Goal: Information Seeking & Learning: Stay updated

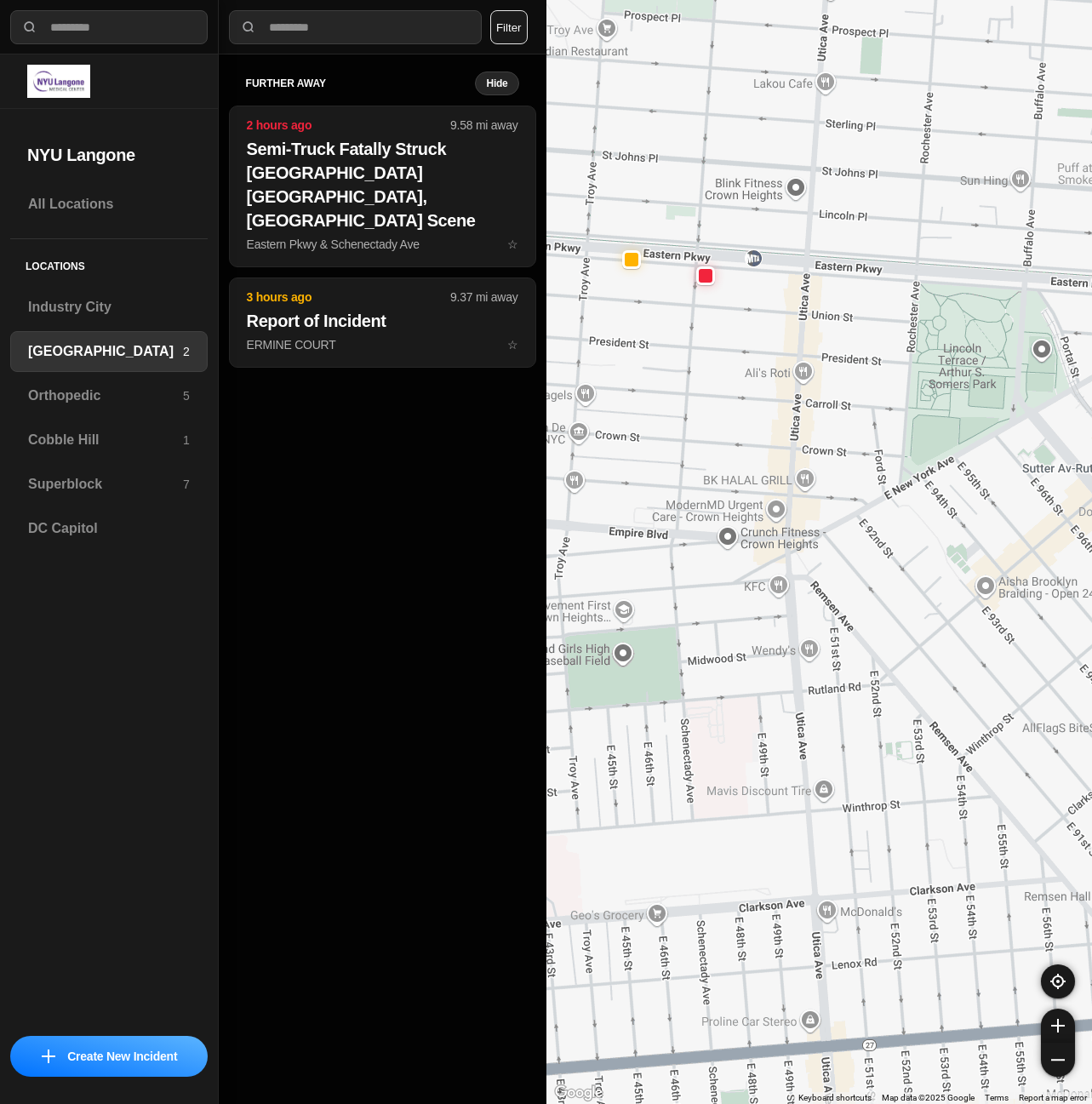
select select "*"
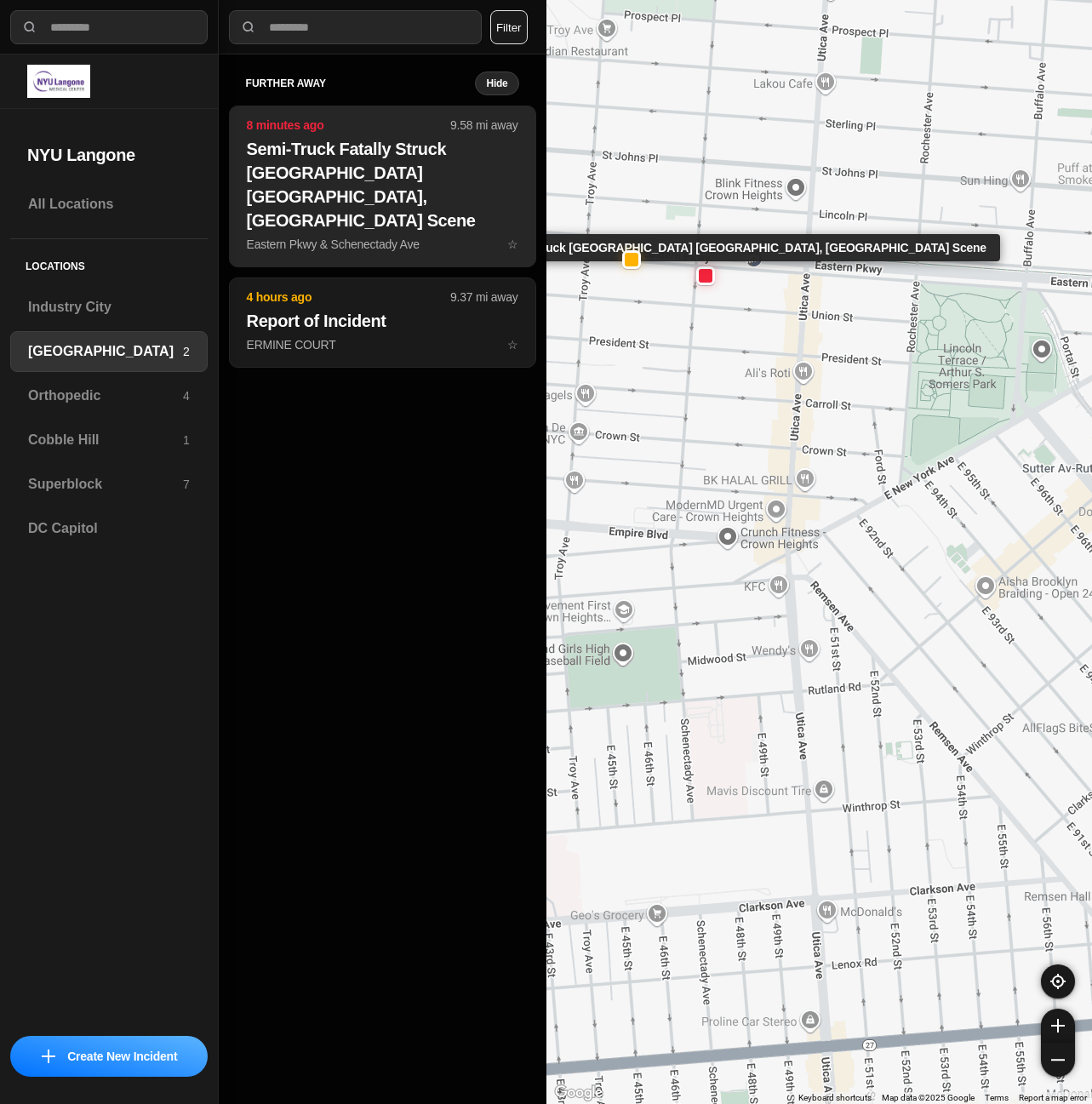
click at [413, 206] on h2 "Semi-Truck Fatally Struck [GEOGRAPHIC_DATA] [GEOGRAPHIC_DATA], [GEOGRAPHIC_DATA…" at bounding box center [382, 184] width 271 height 96
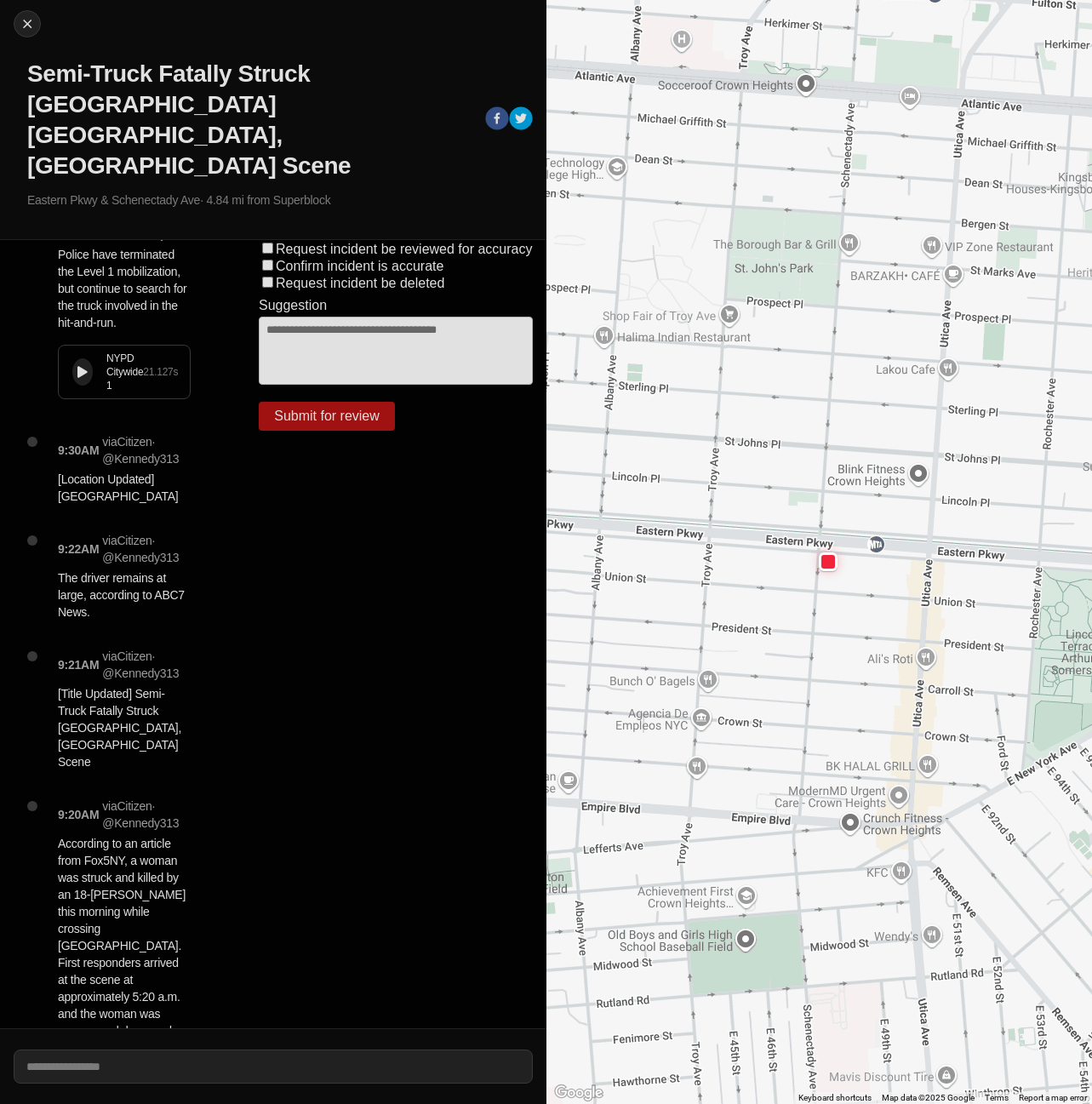
scroll to position [85, 0]
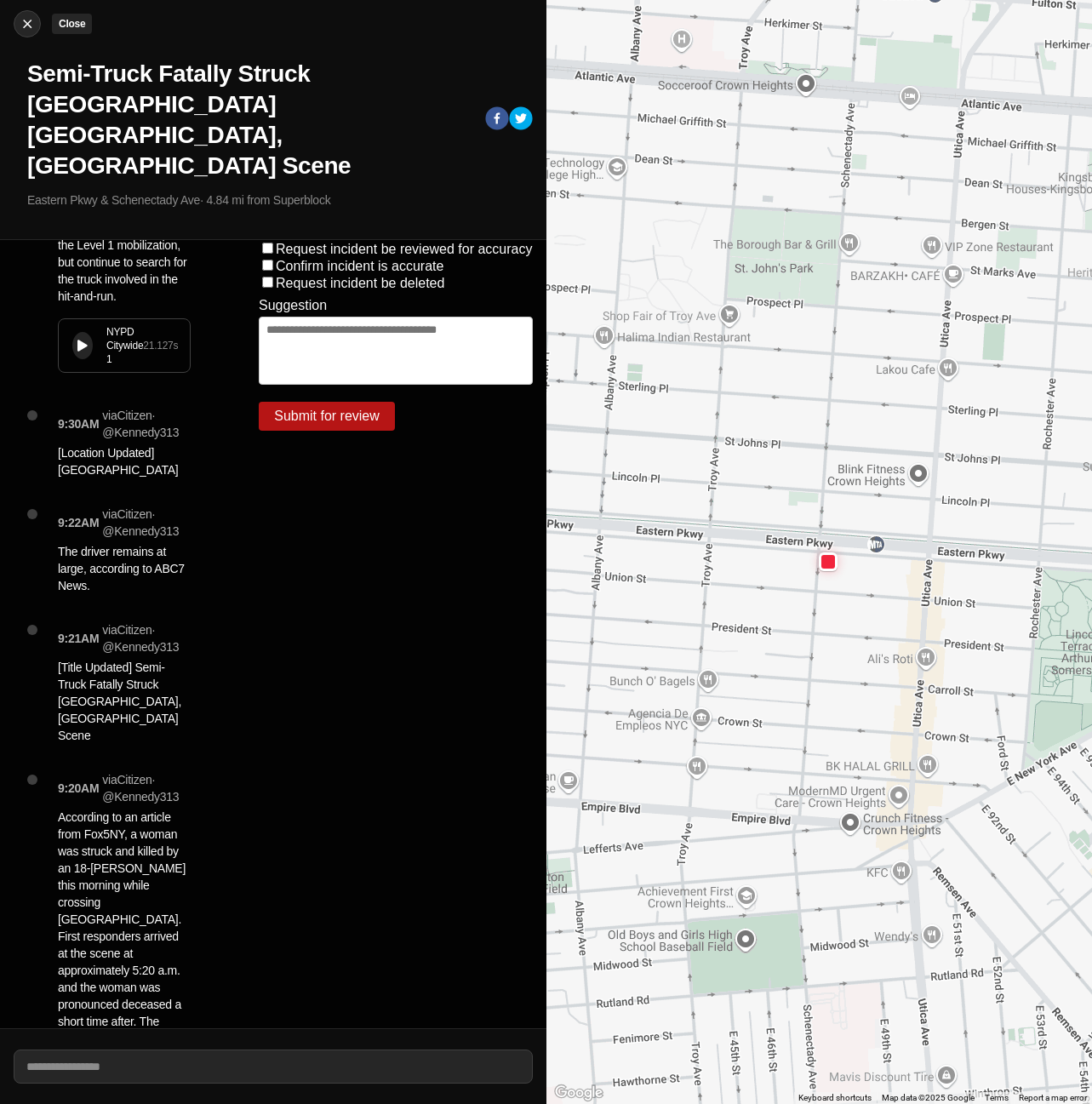
click at [24, 25] on img at bounding box center [26, 23] width 17 height 17
select select "*"
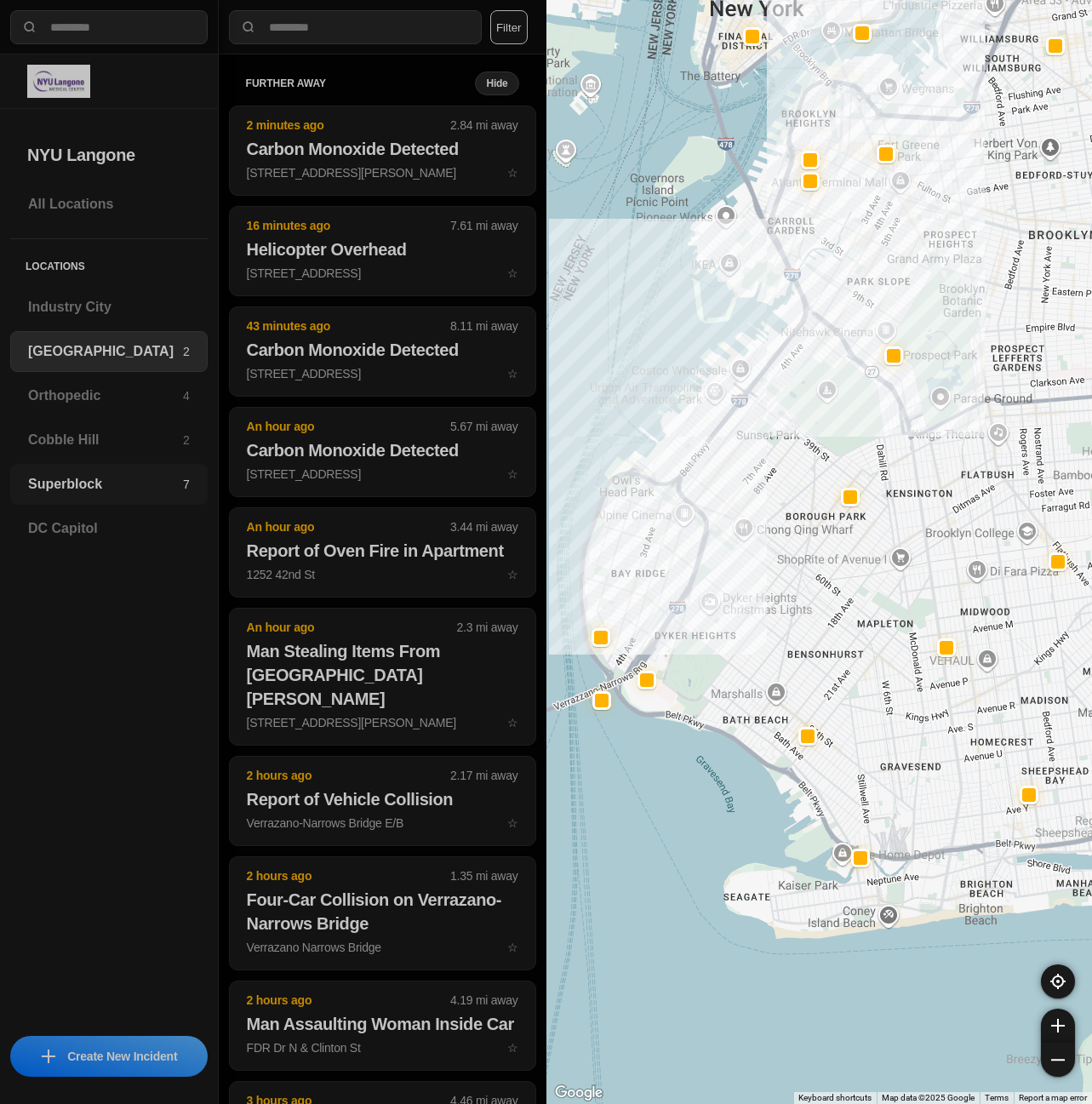
click at [83, 483] on h3 "Superblock" at bounding box center [105, 484] width 155 height 20
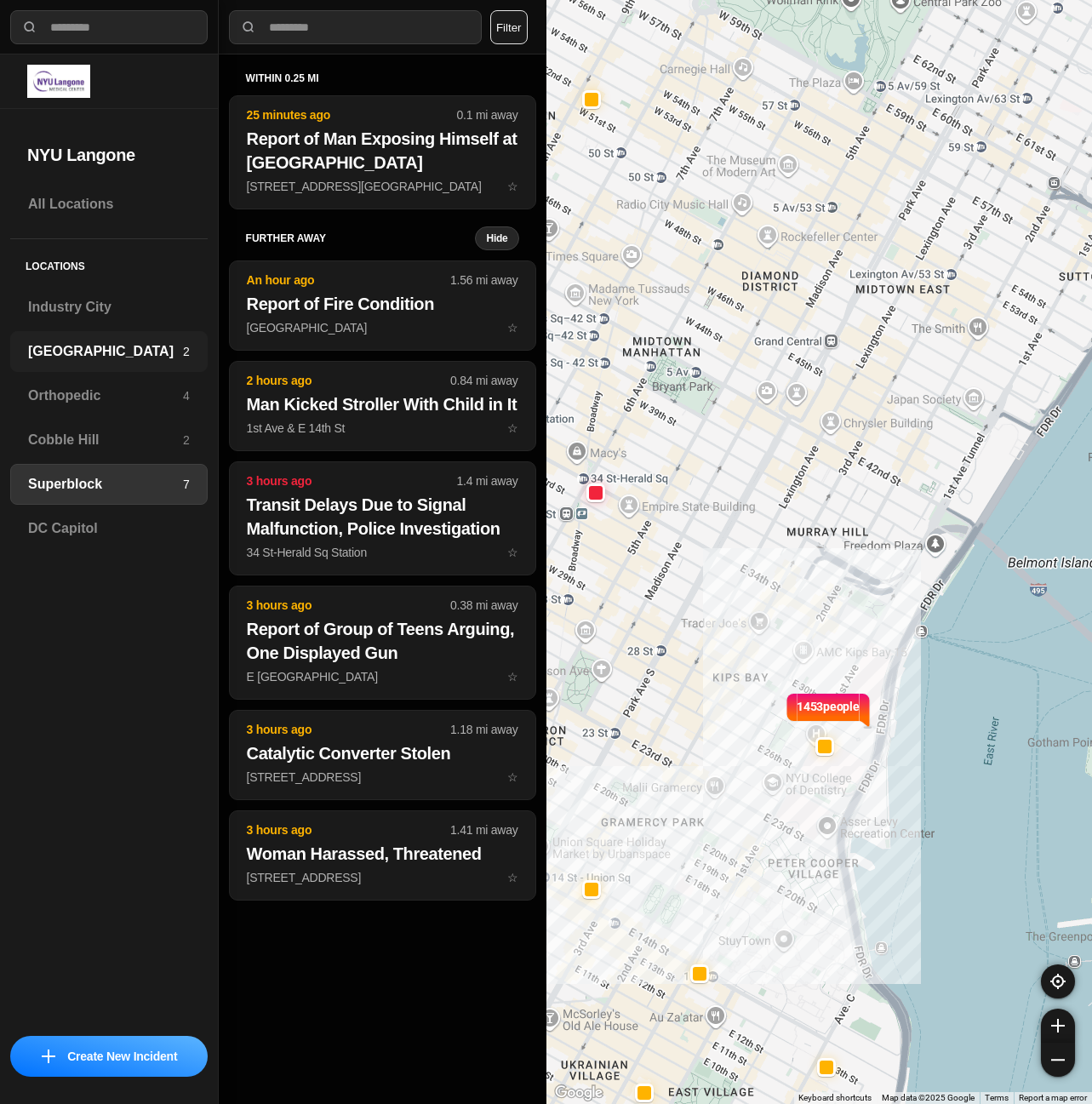
click at [72, 343] on h3 "[GEOGRAPHIC_DATA]" at bounding box center [105, 351] width 155 height 20
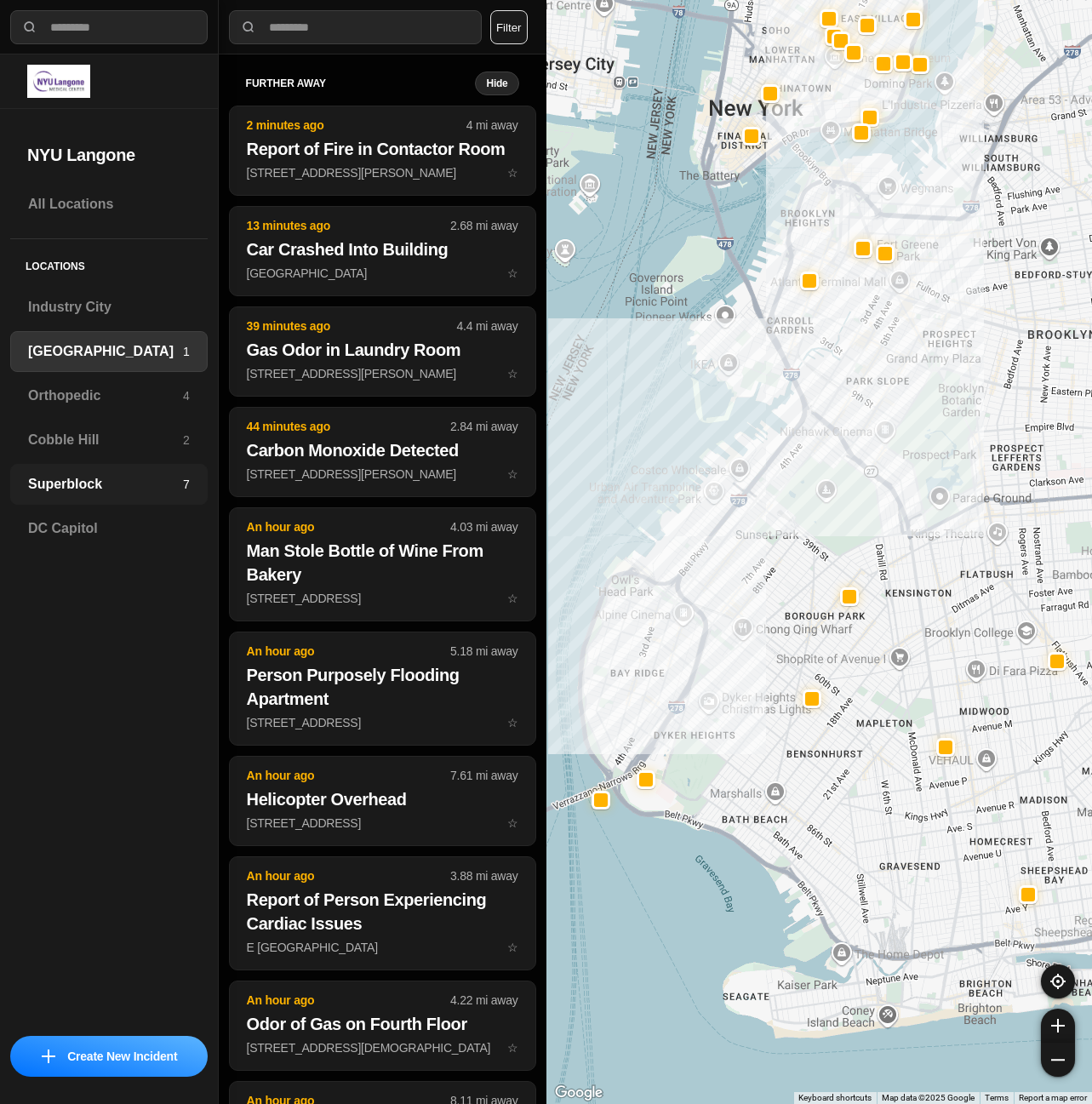
click at [149, 476] on h3 "Superblock" at bounding box center [105, 484] width 155 height 20
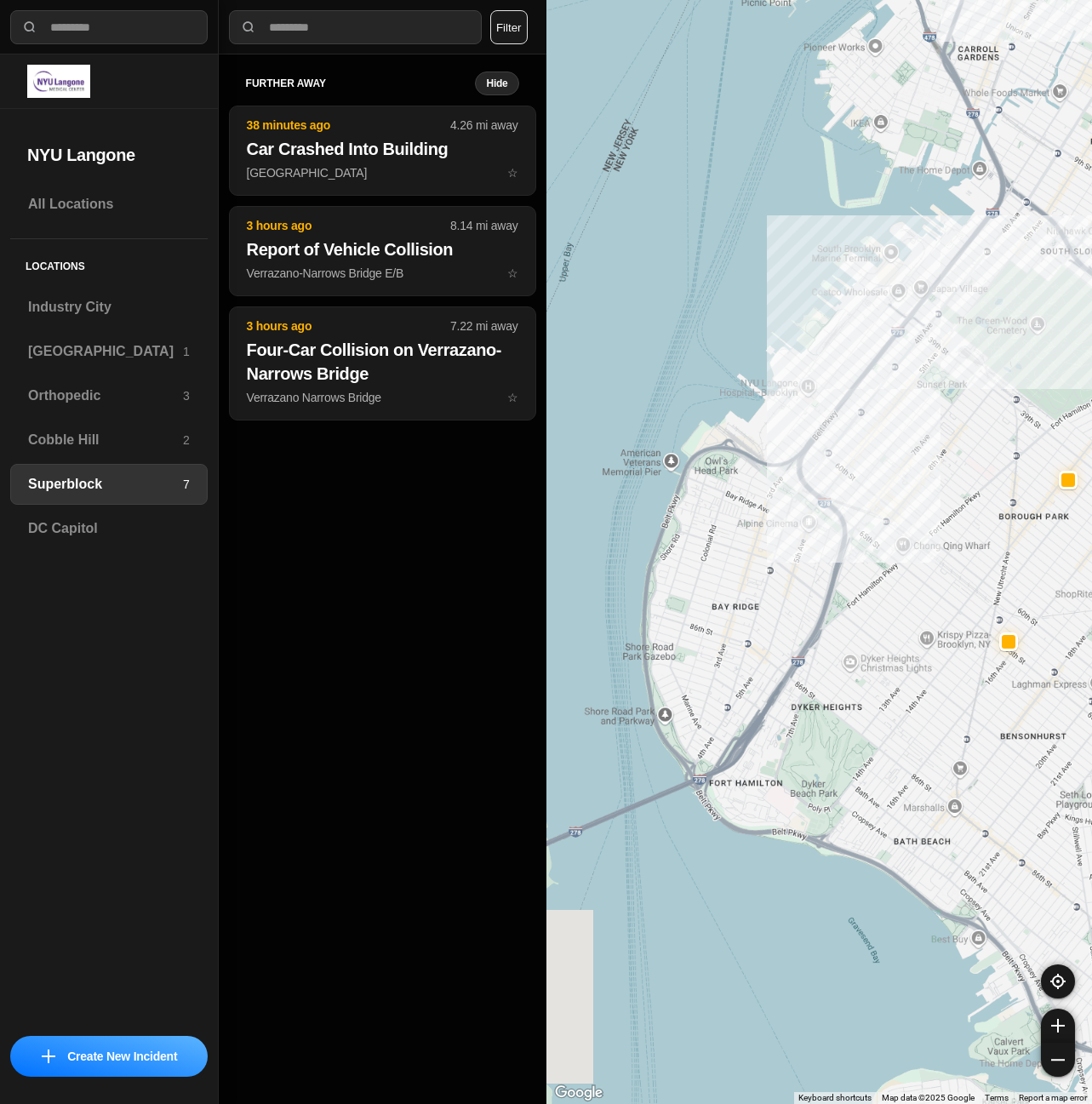
drag, startPoint x: 737, startPoint y: 1014, endPoint x: 908, endPoint y: 563, distance: 482.3
click at [908, 563] on div at bounding box center [820, 552] width 546 height 1104
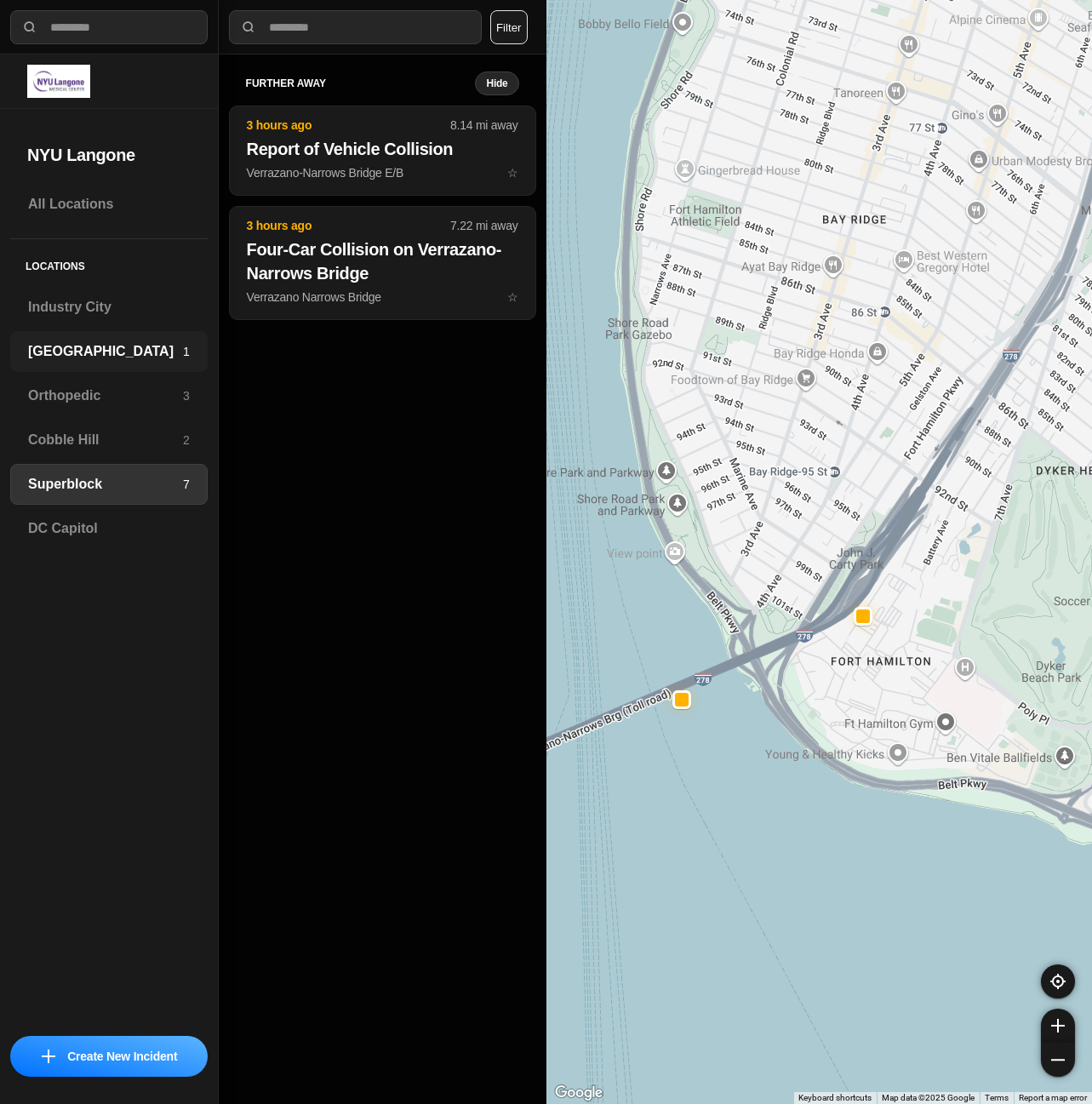
click at [70, 343] on h3 "[GEOGRAPHIC_DATA]" at bounding box center [105, 351] width 155 height 20
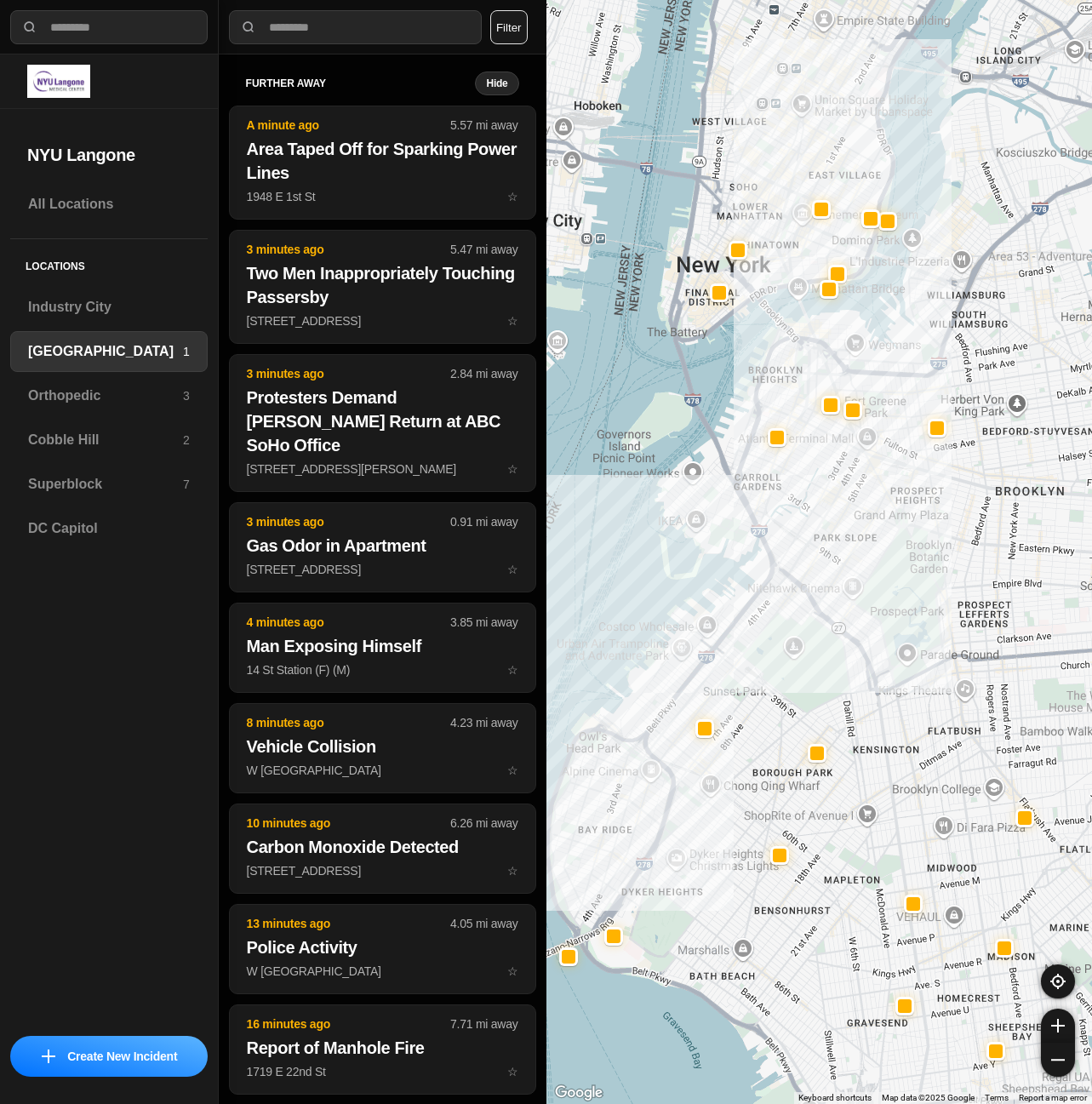
drag, startPoint x: 885, startPoint y: 303, endPoint x: 812, endPoint y: 498, distance: 208.2
click at [812, 498] on div at bounding box center [820, 552] width 546 height 1104
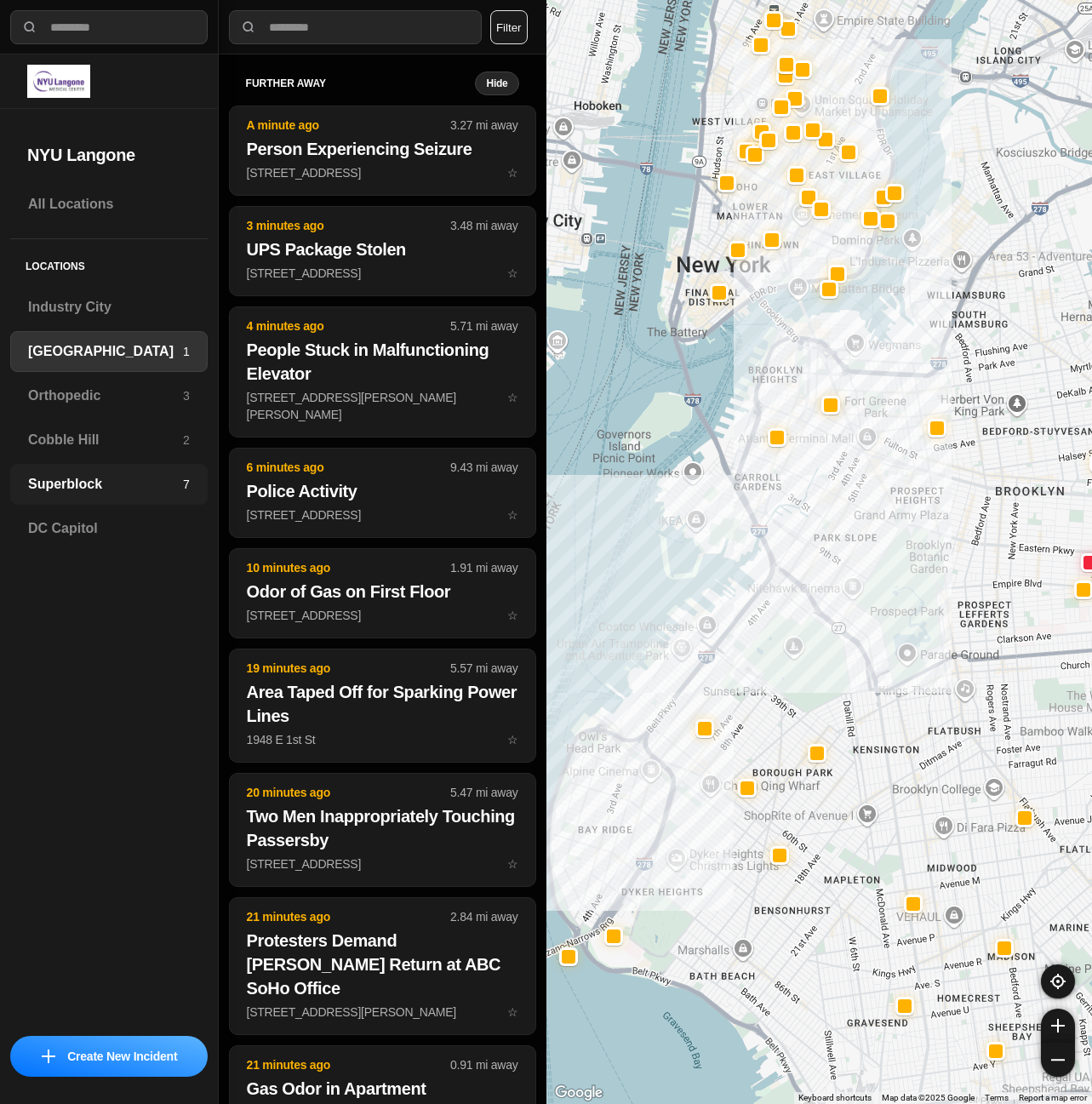
click at [76, 492] on h3 "Superblock" at bounding box center [105, 484] width 155 height 20
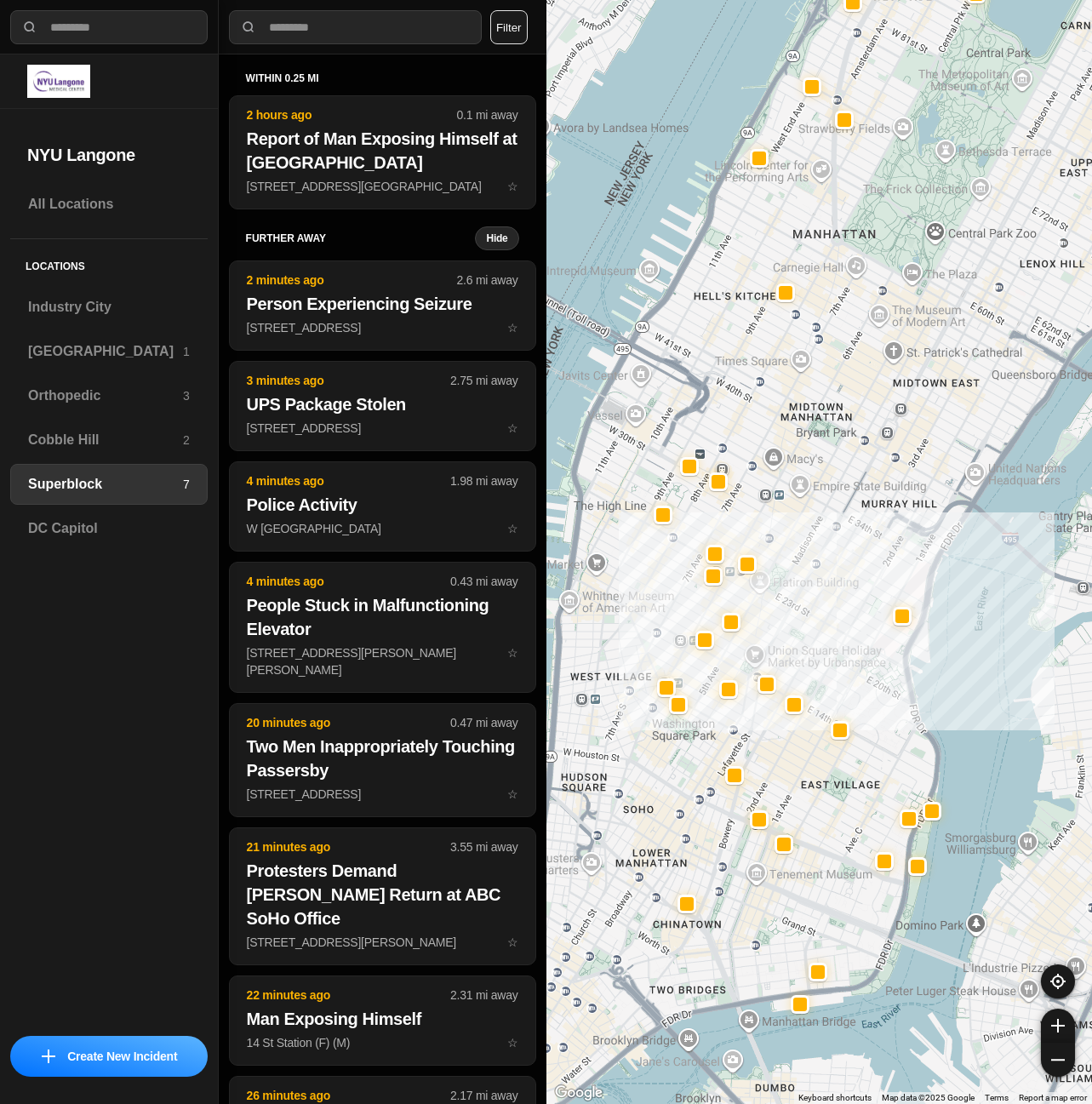
drag, startPoint x: 685, startPoint y: 872, endPoint x: 791, endPoint y: 760, distance: 154.2
click at [791, 760] on div at bounding box center [820, 552] width 546 height 1104
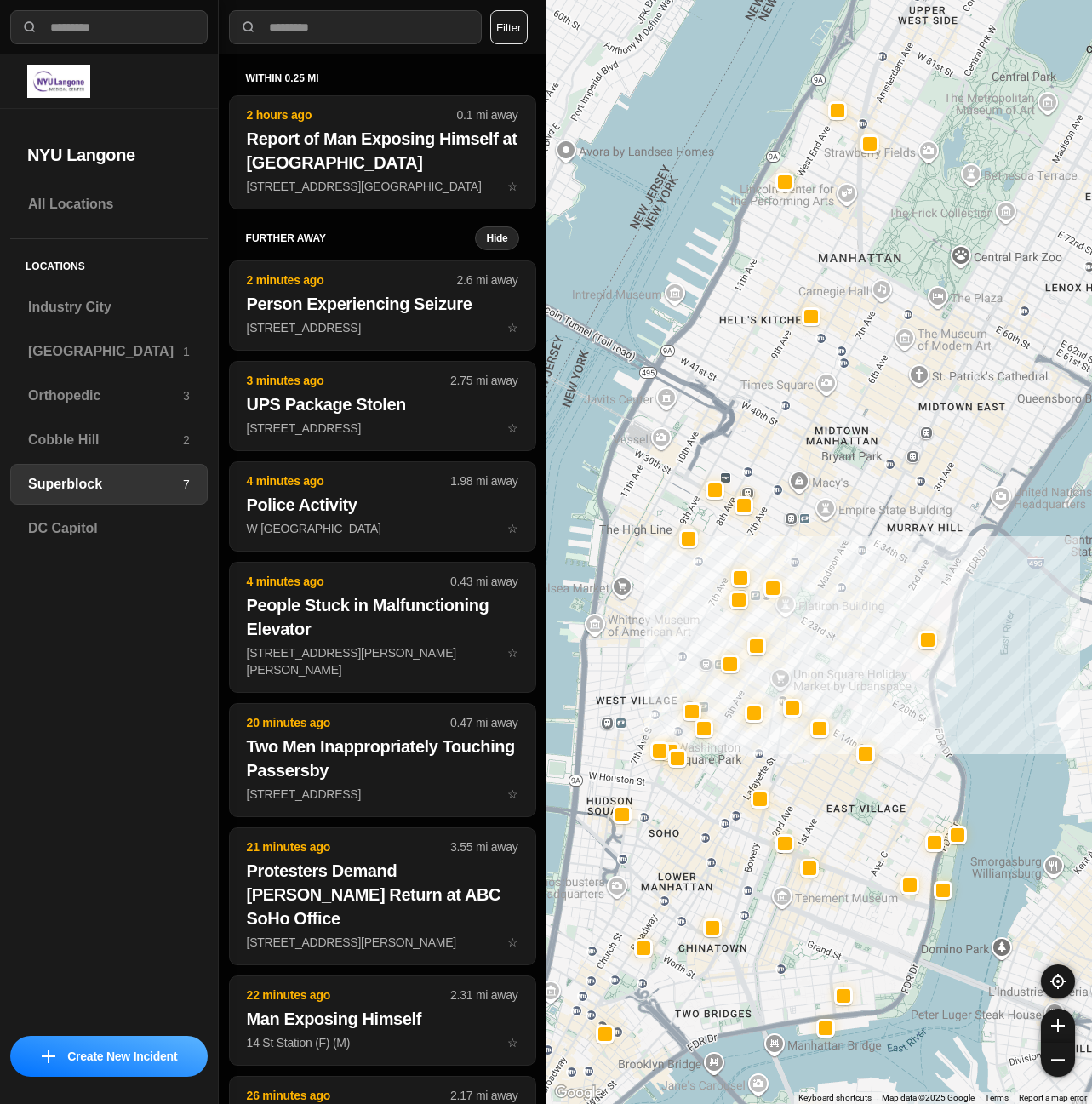
drag, startPoint x: 1037, startPoint y: 599, endPoint x: 1007, endPoint y: 645, distance: 54.9
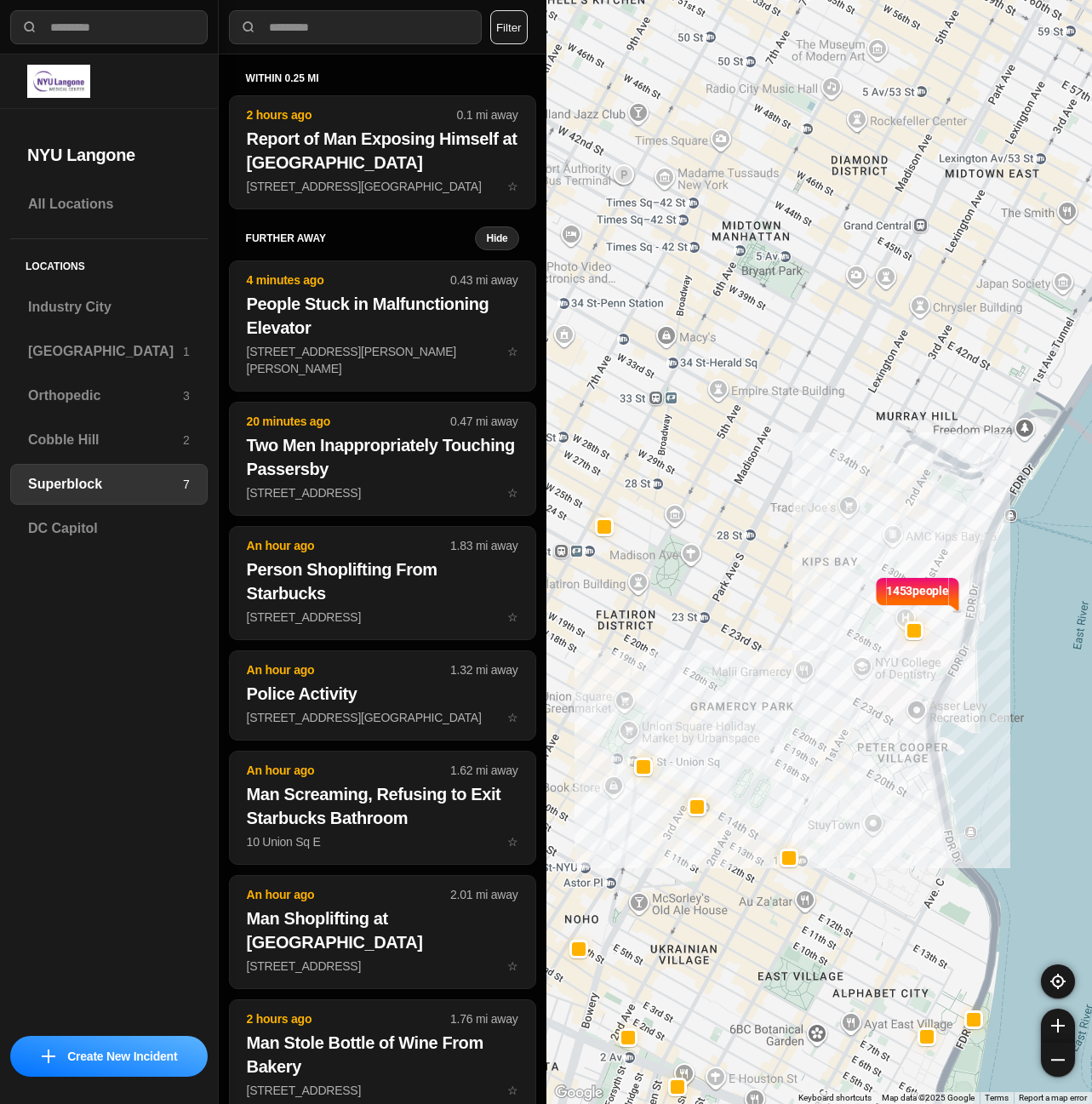
drag, startPoint x: 772, startPoint y: 642, endPoint x: 799, endPoint y: 618, distance: 36.1
click at [799, 618] on div "1453 people" at bounding box center [820, 552] width 546 height 1104
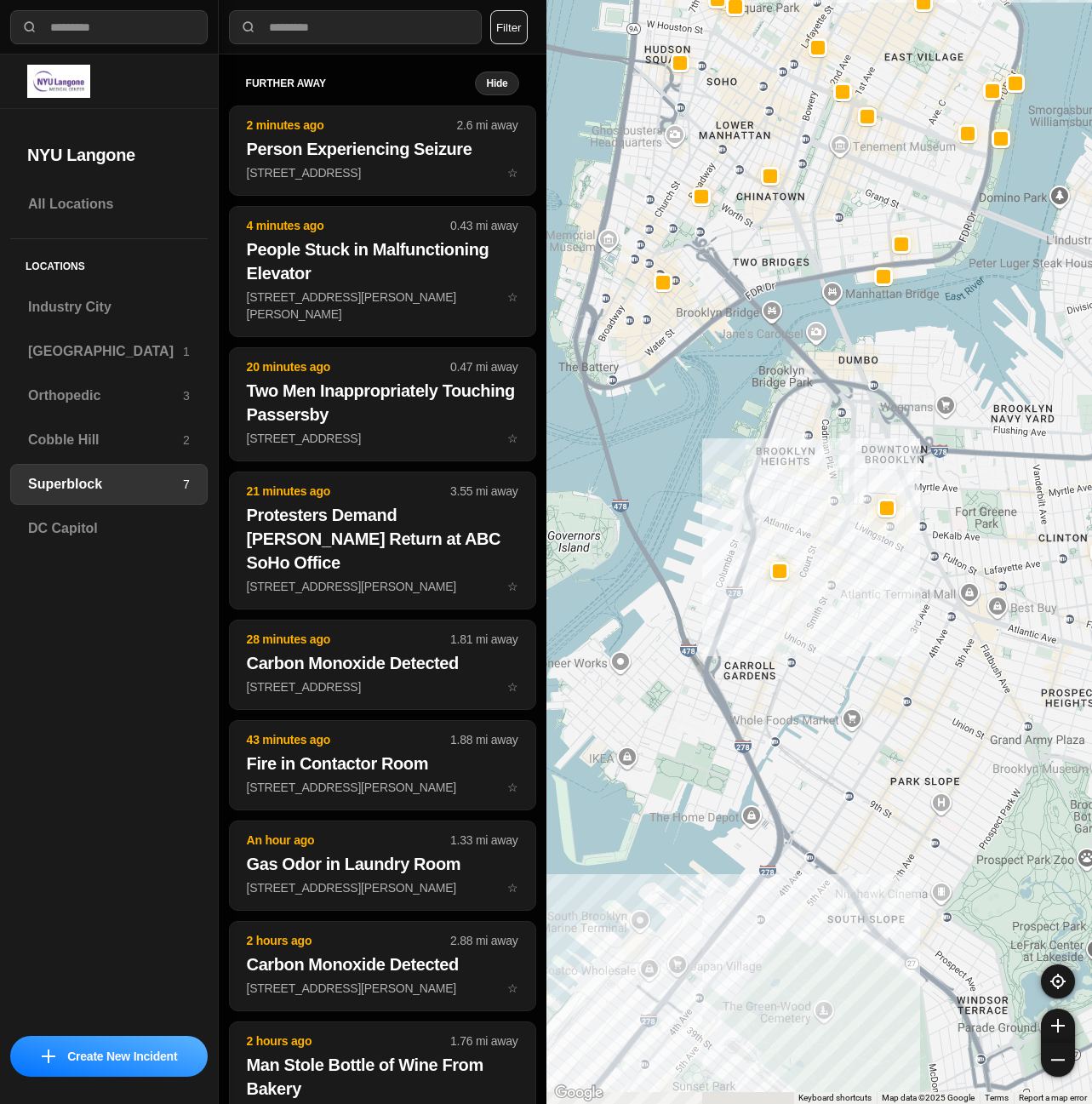
drag, startPoint x: 921, startPoint y: 962, endPoint x: 981, endPoint y: 535, distance: 431.2
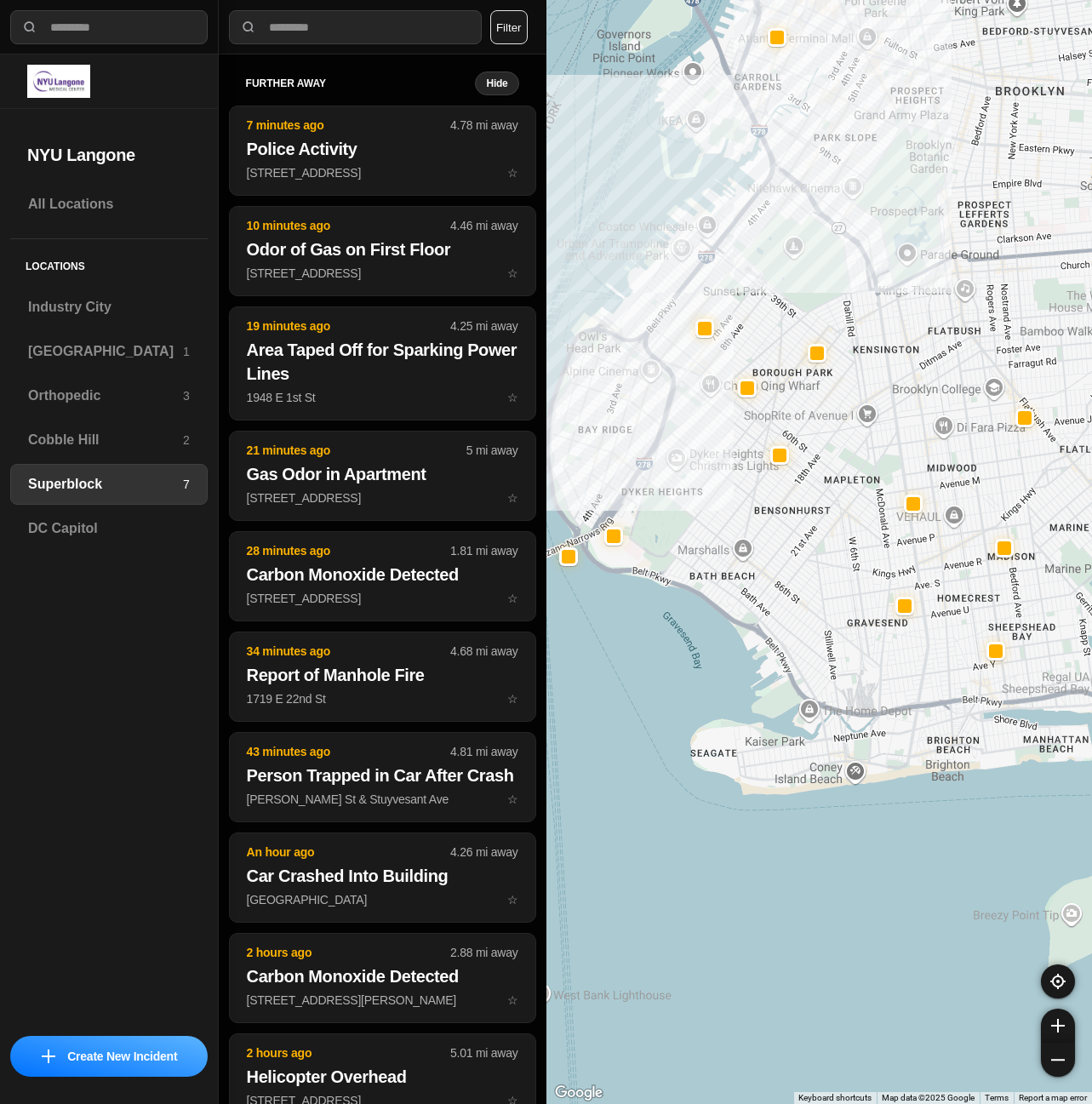
drag, startPoint x: 870, startPoint y: 714, endPoint x: 827, endPoint y: 736, distance: 48.3
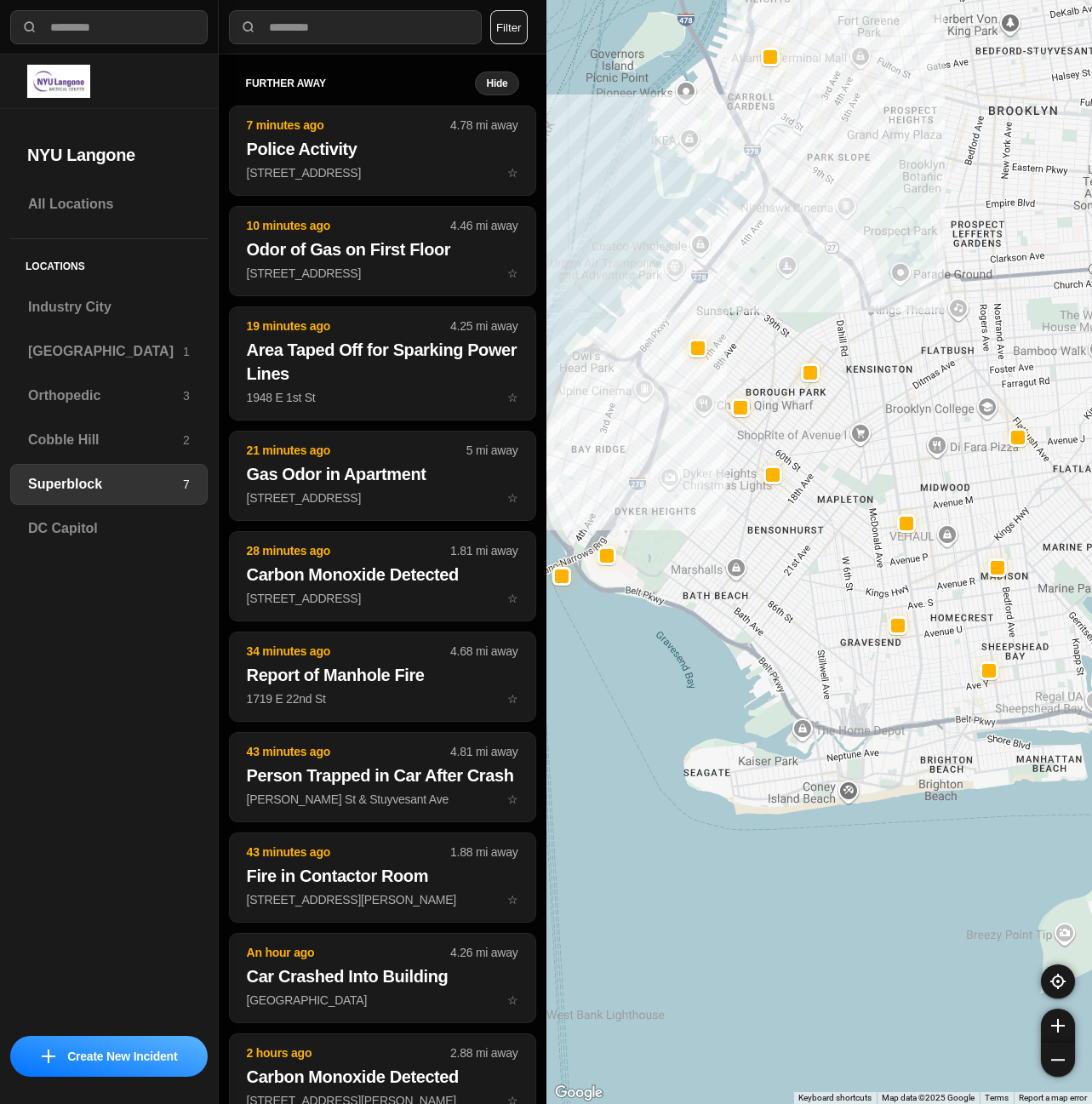
drag, startPoint x: 747, startPoint y: 610, endPoint x: 741, endPoint y: 631, distance: 21.8
click at [741, 631] on div at bounding box center [820, 552] width 546 height 1104
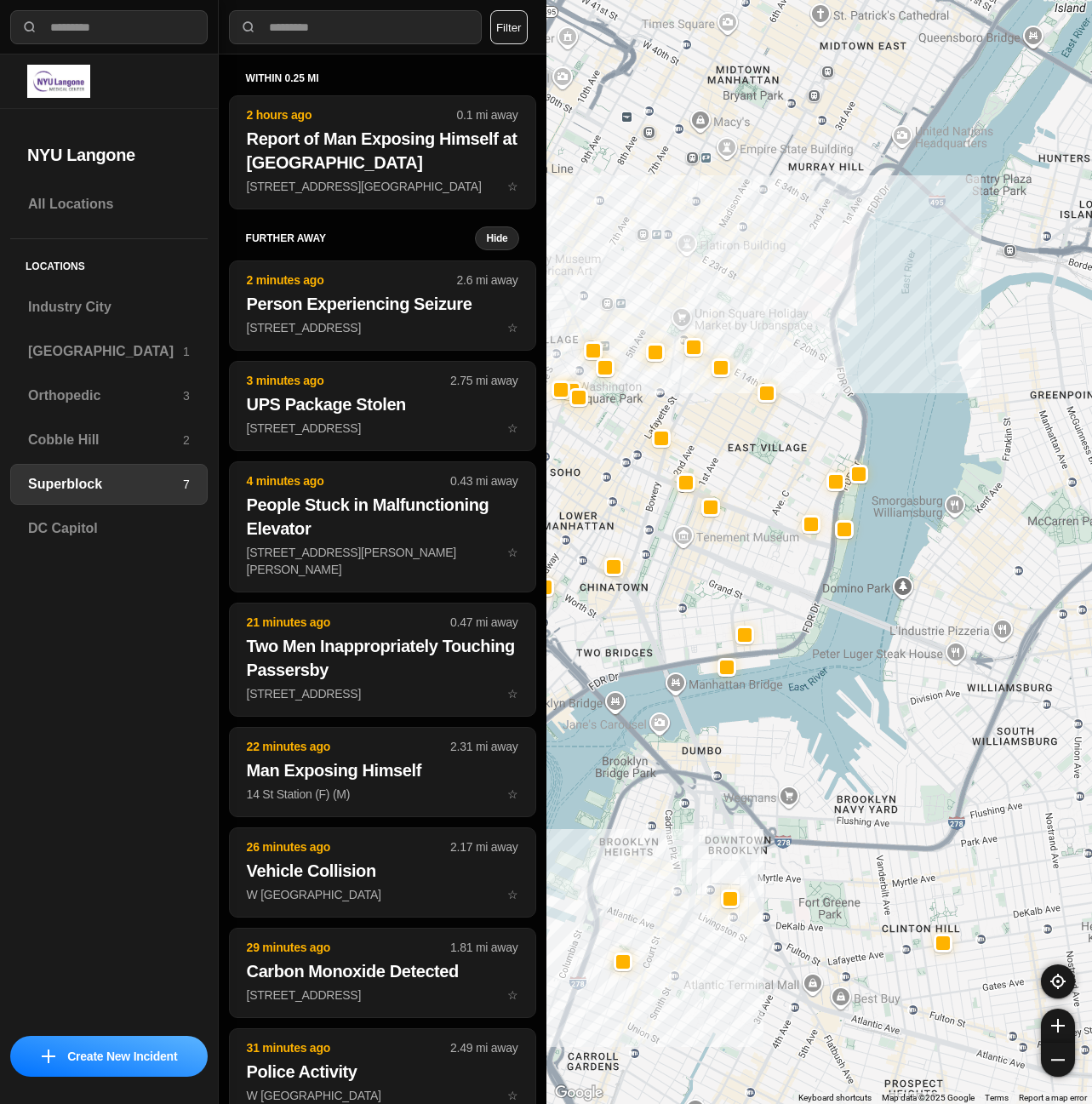
drag, startPoint x: 840, startPoint y: 192, endPoint x: 808, endPoint y: 417, distance: 227.3
click at [806, 417] on div at bounding box center [820, 552] width 546 height 1104
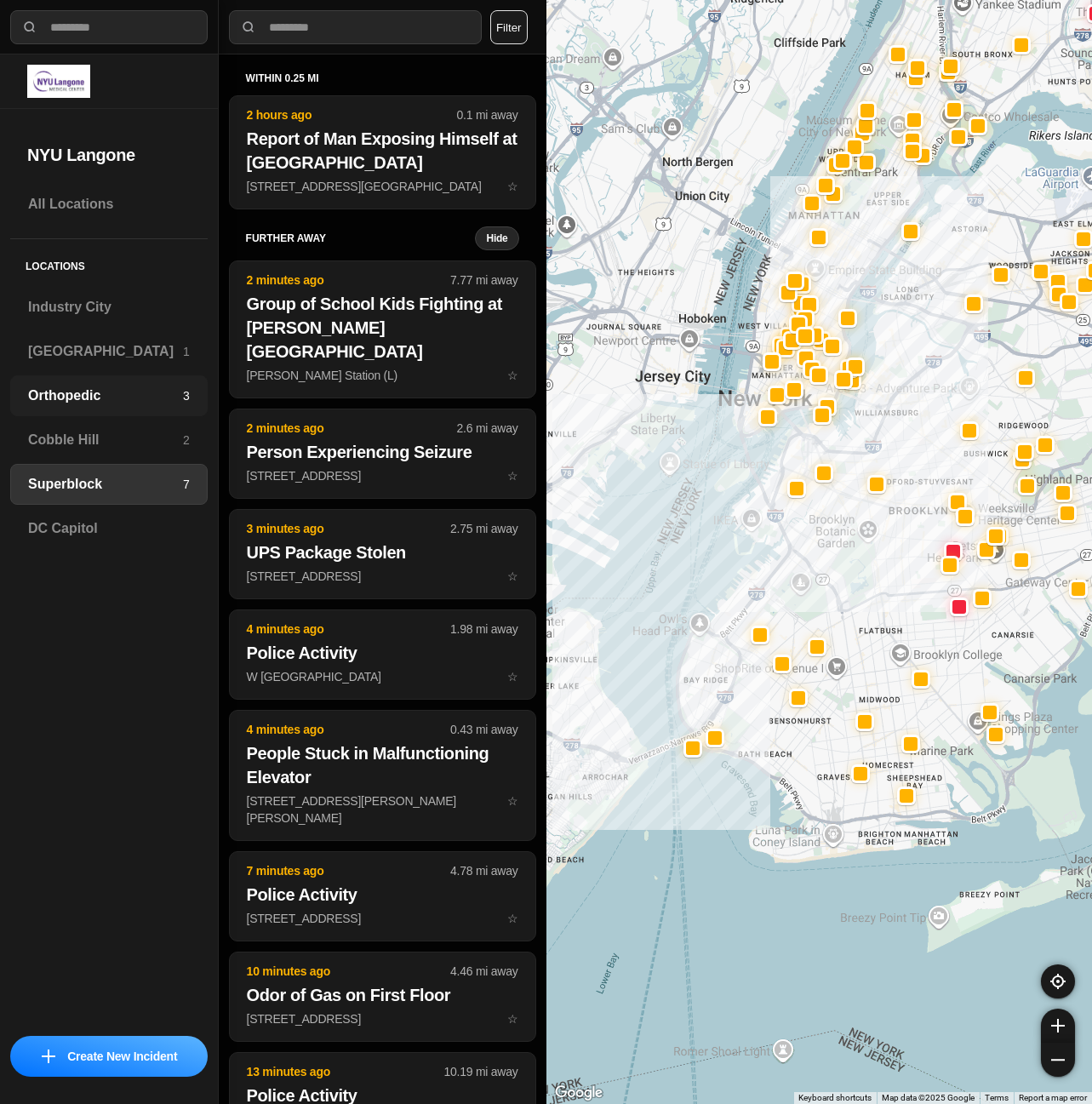
click at [45, 379] on div "Orthopedic 3" at bounding box center [109, 395] width 198 height 41
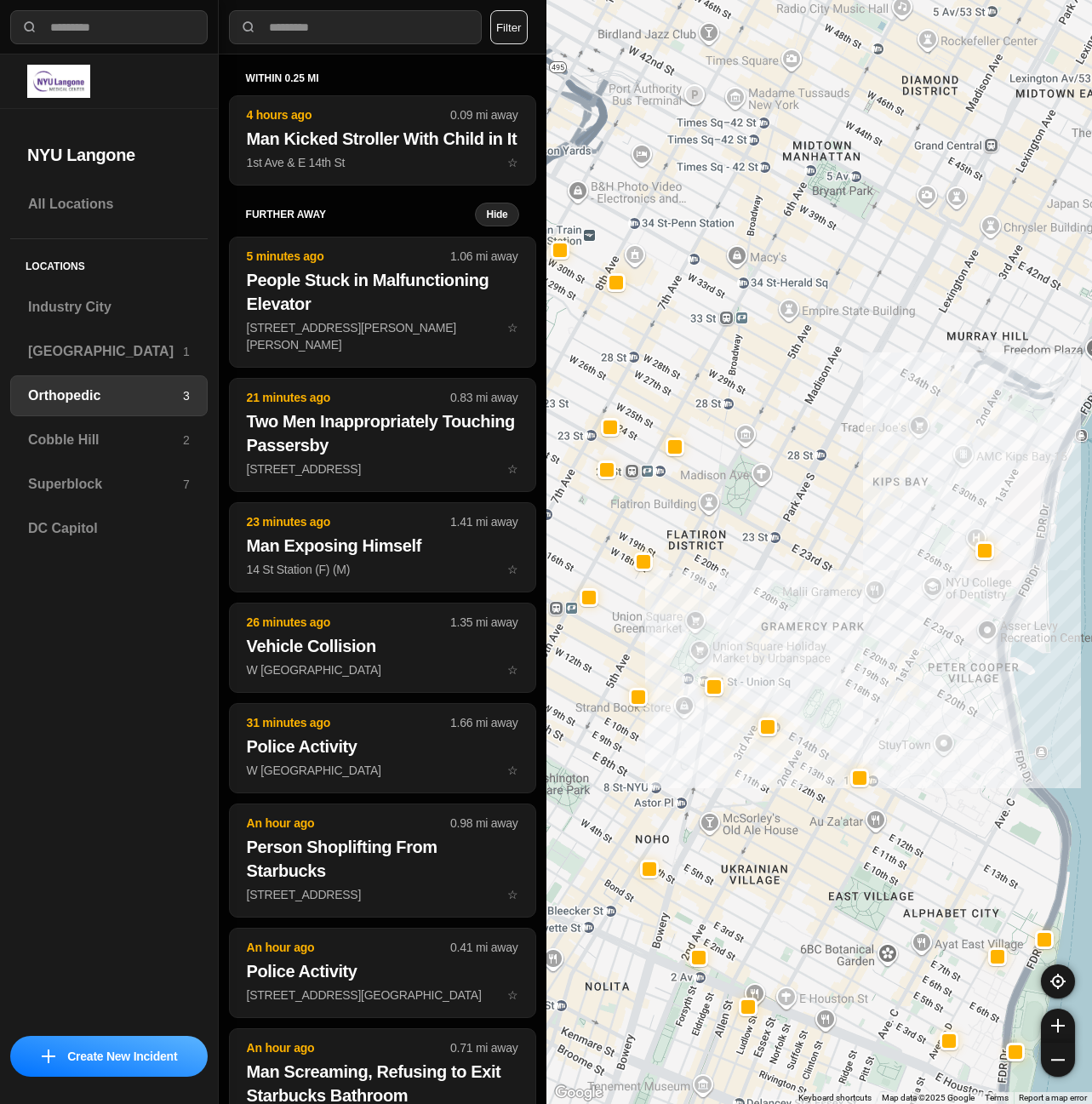
drag, startPoint x: 940, startPoint y: 695, endPoint x: 874, endPoint y: 716, distance: 69.3
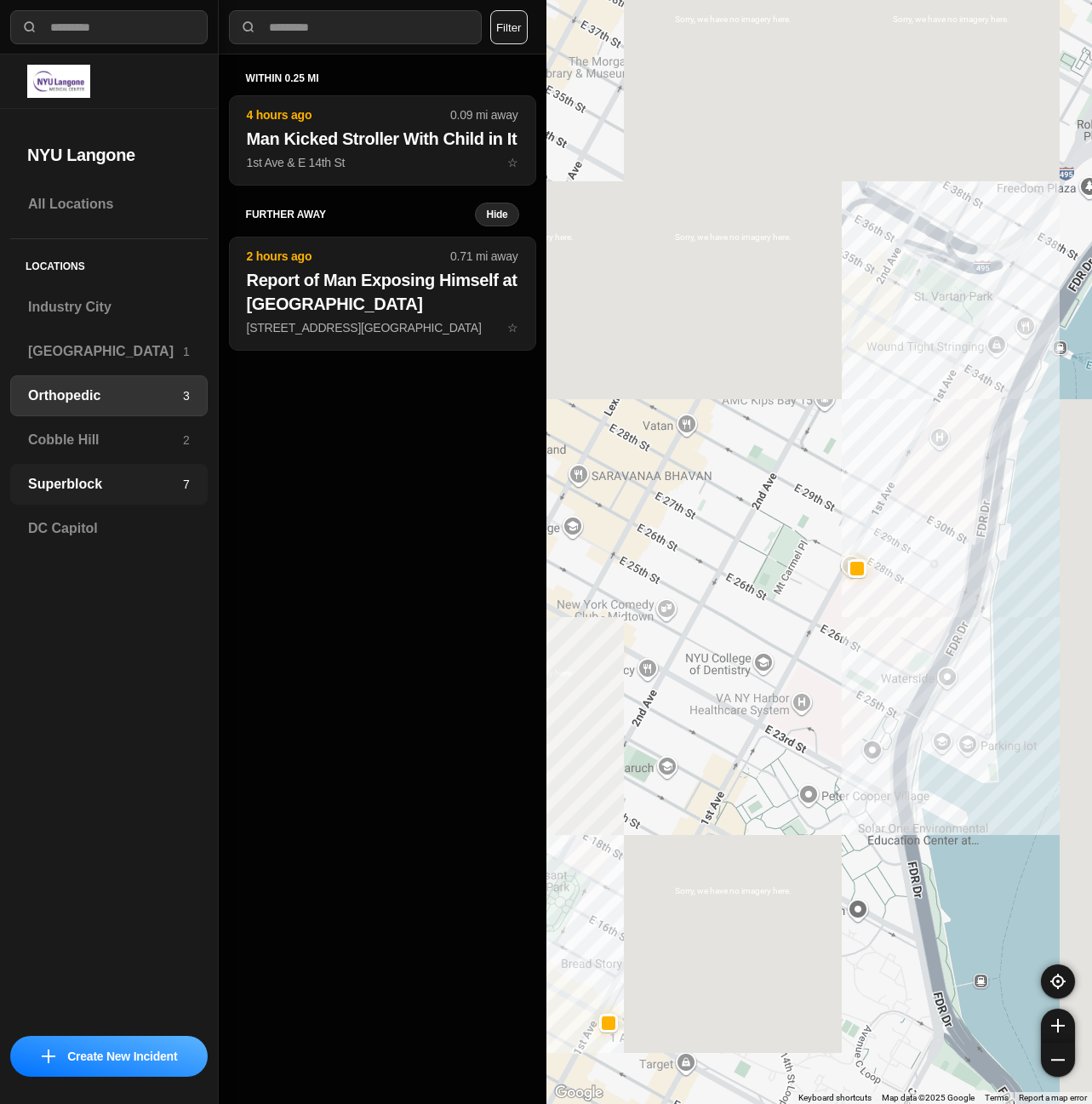
click at [86, 487] on h3 "Superblock" at bounding box center [105, 484] width 155 height 20
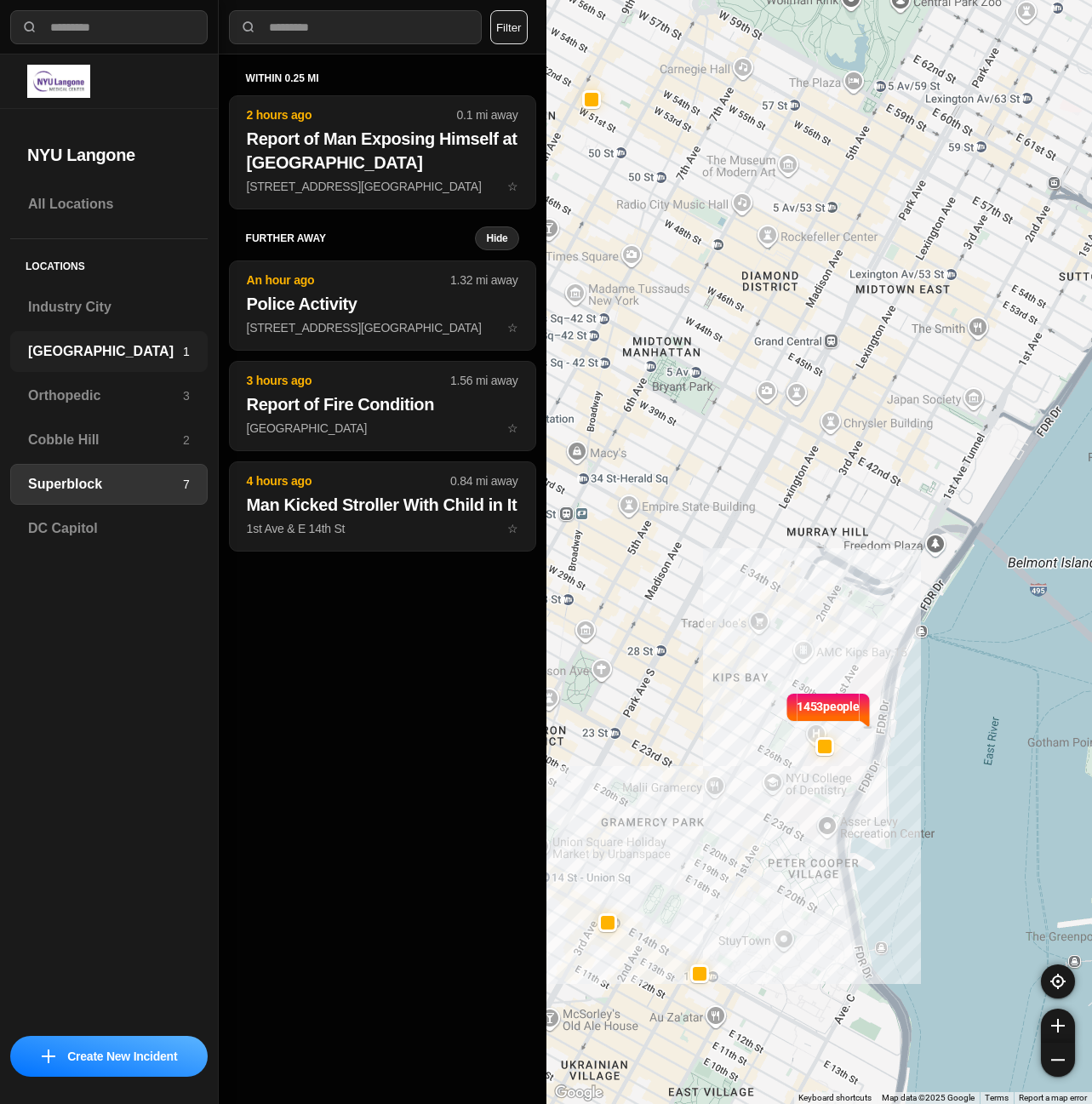
click at [98, 339] on div "Brooklyn 1" at bounding box center [109, 351] width 198 height 41
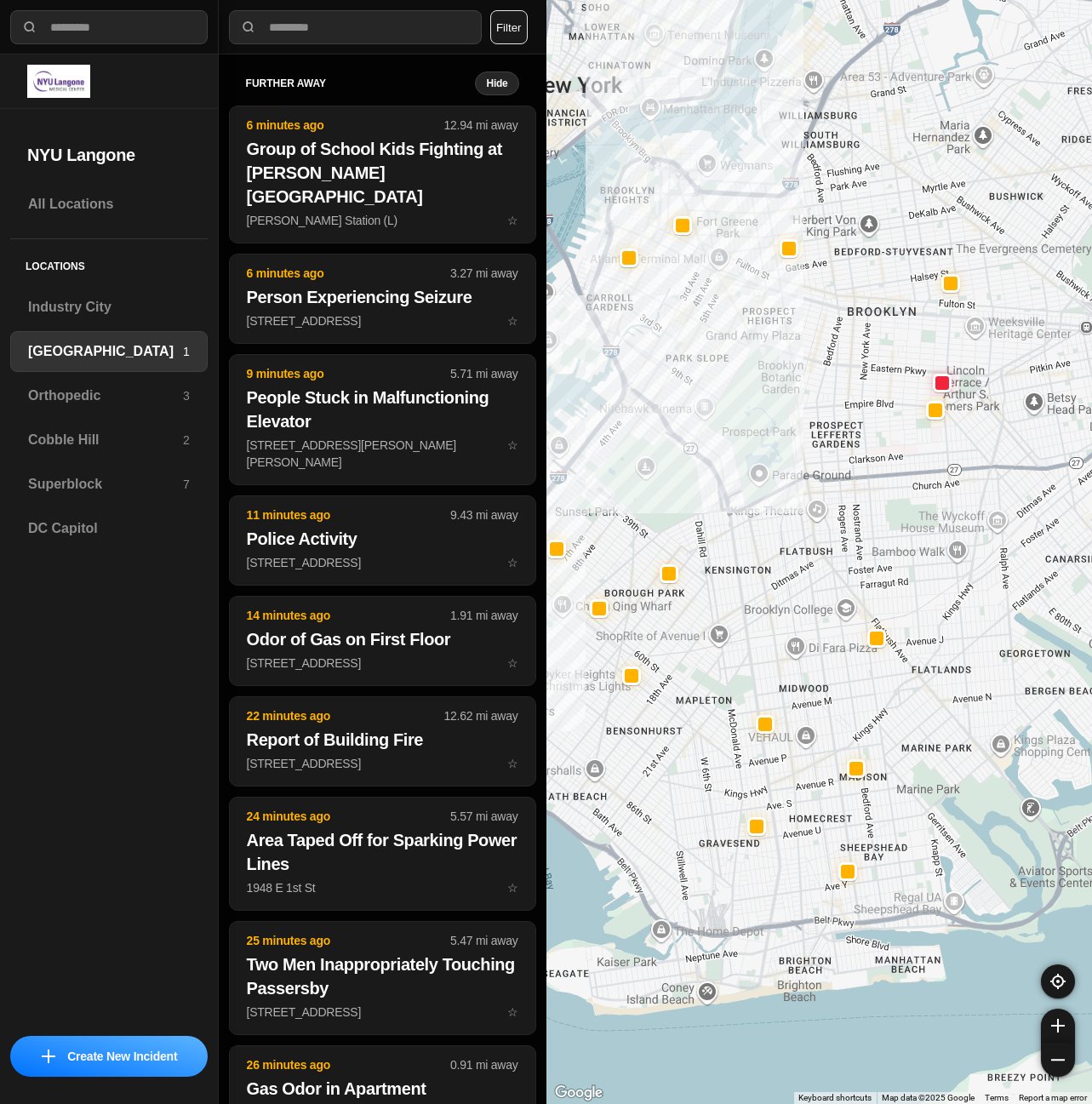
drag, startPoint x: 936, startPoint y: 443, endPoint x: 786, endPoint y: 559, distance: 189.6
click at [786, 559] on div at bounding box center [820, 552] width 546 height 1104
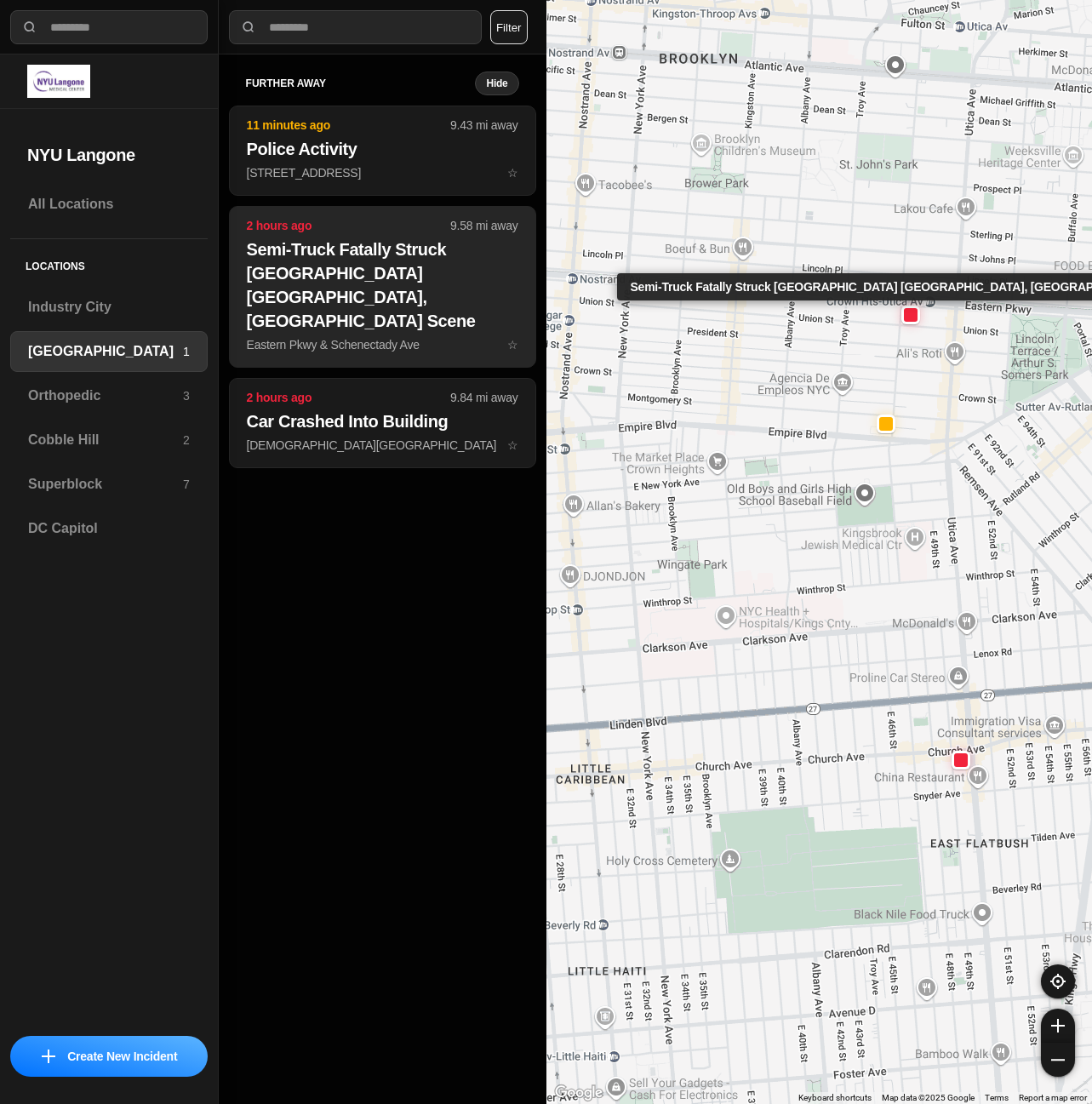
click at [445, 336] on p "Eastern Pkwy & Schenectady Ave ☆" at bounding box center [382, 344] width 271 height 17
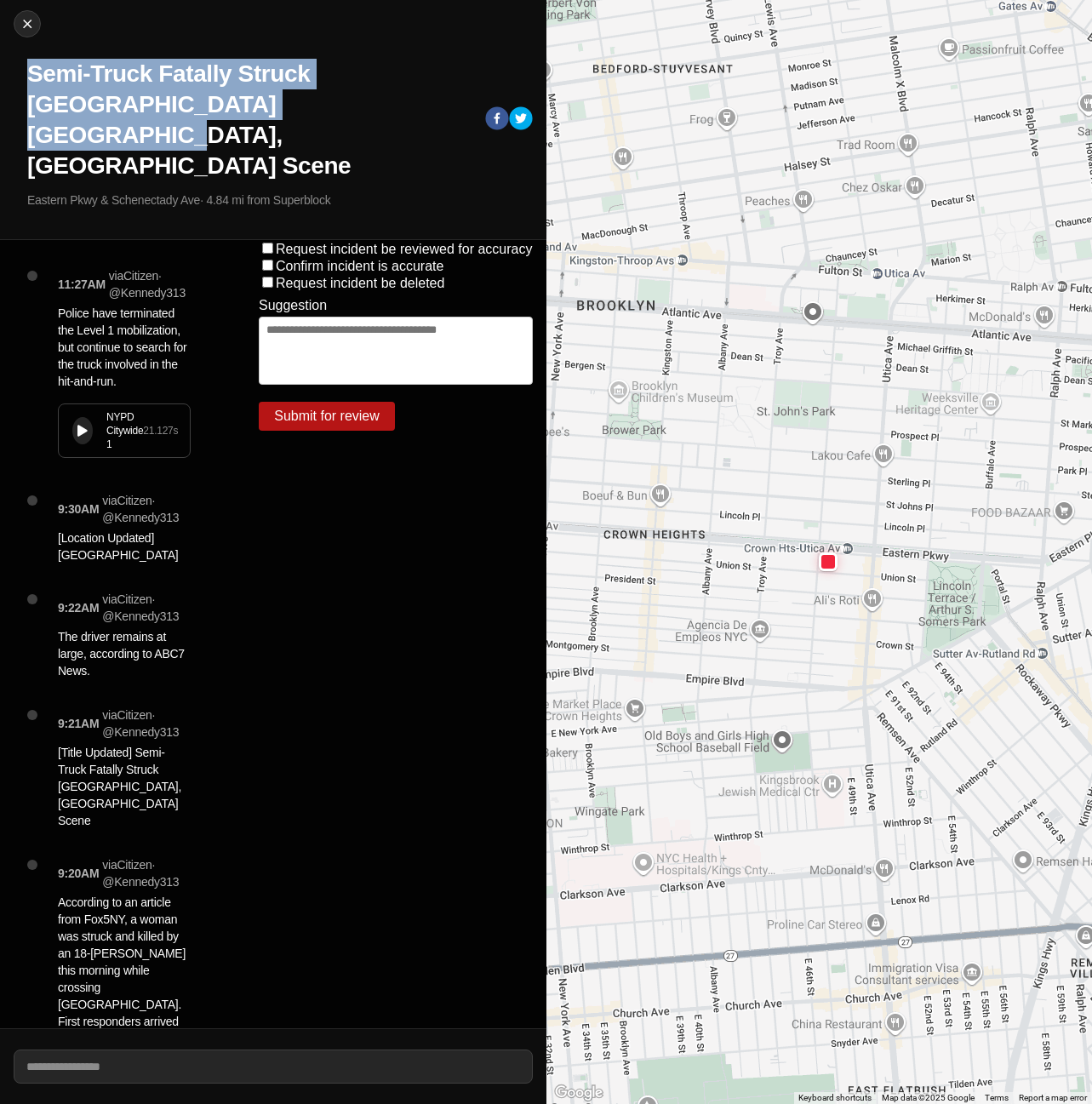
drag, startPoint x: 30, startPoint y: 73, endPoint x: 309, endPoint y: 117, distance: 282.4
click at [317, 118] on h1 "Semi-Truck Fatally Struck Woman Crossing Eastern Parkway, Fled Scene" at bounding box center [249, 120] width 445 height 123
copy h1 "Semi-Truck Fatally Struck Woman Crossing Eastern Parkway"
click at [35, 24] on img at bounding box center [26, 23] width 17 height 17
select select "*"
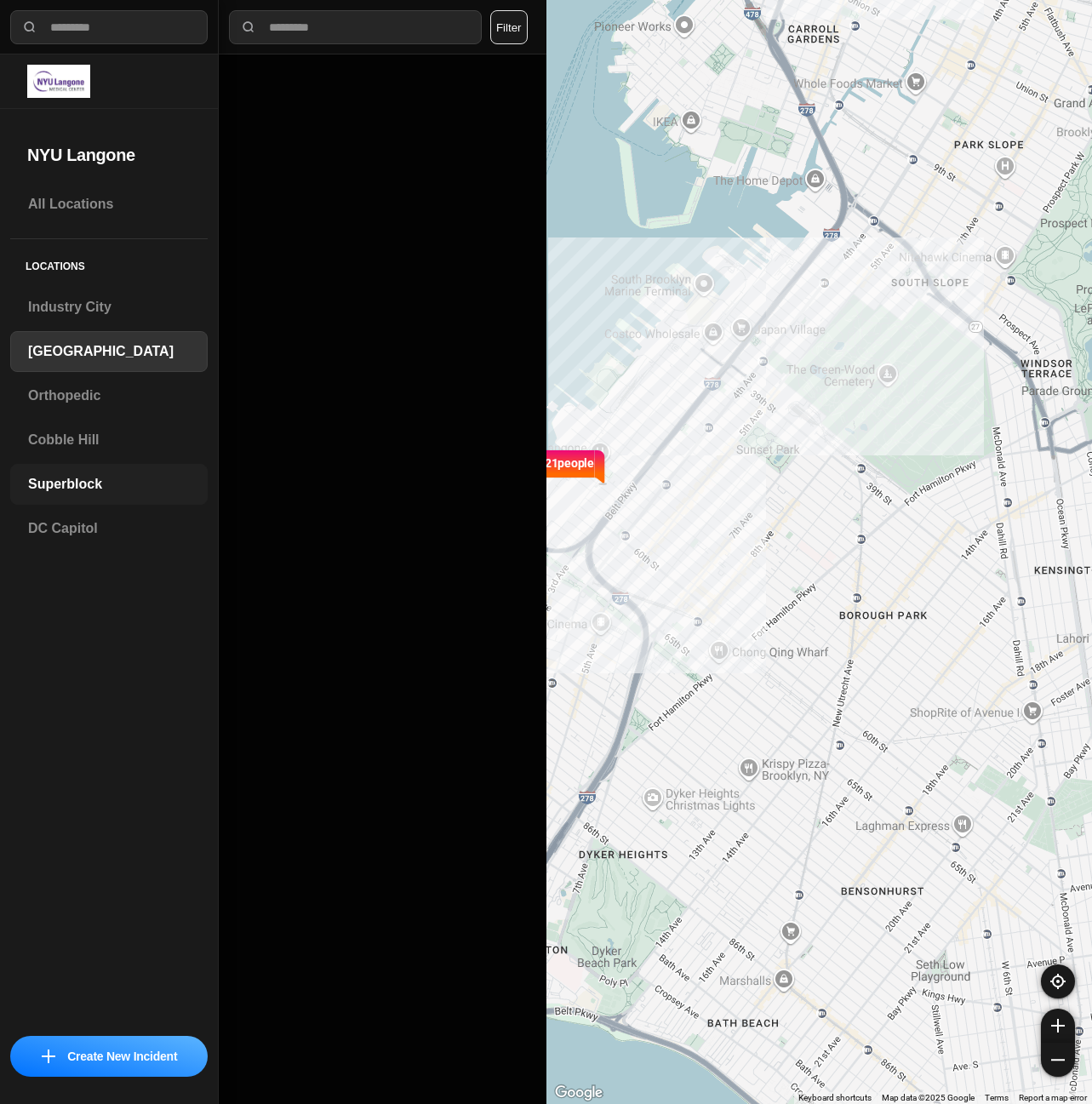
click at [94, 470] on div "Superblock" at bounding box center [109, 484] width 198 height 41
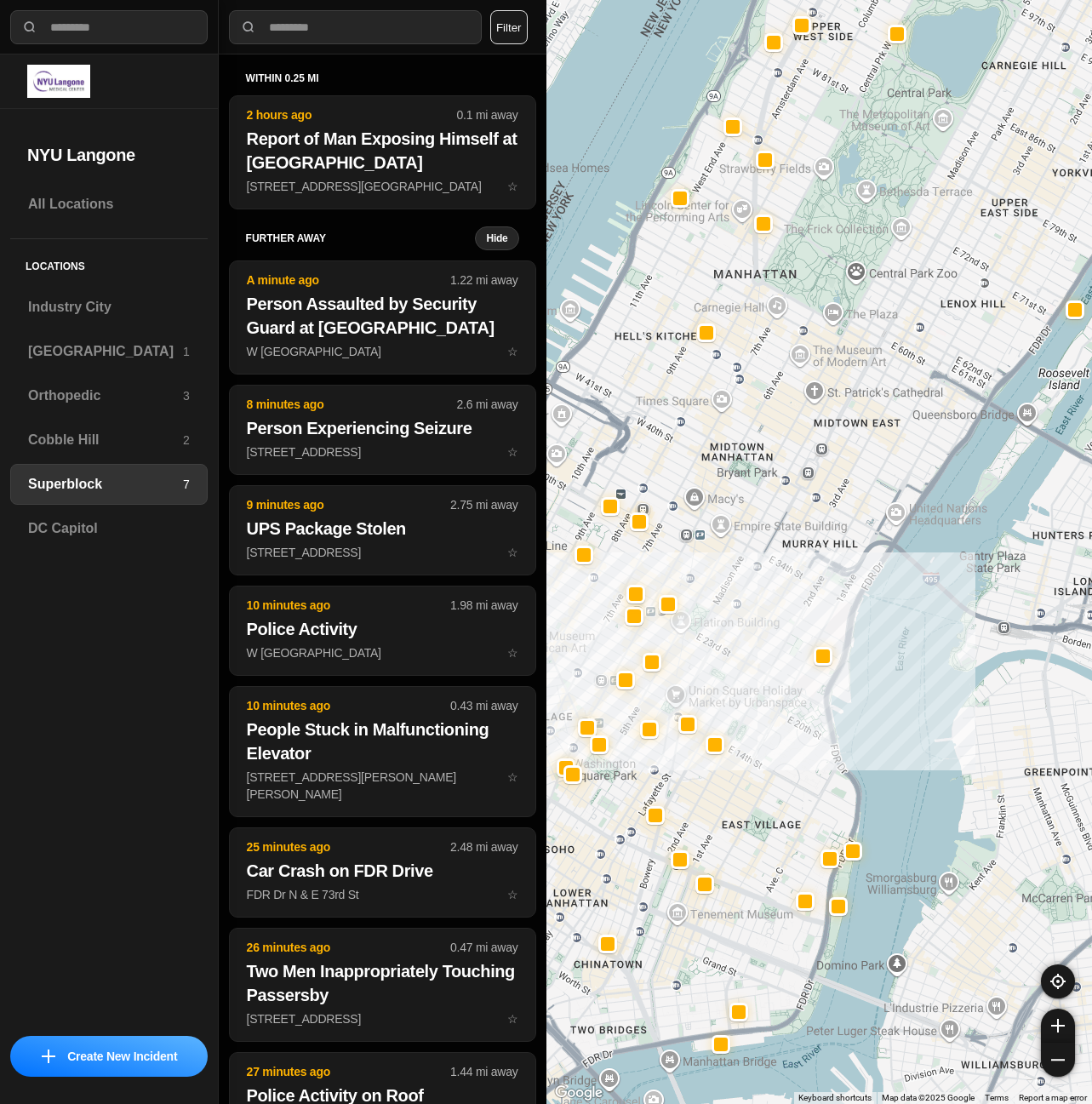
select select "*"
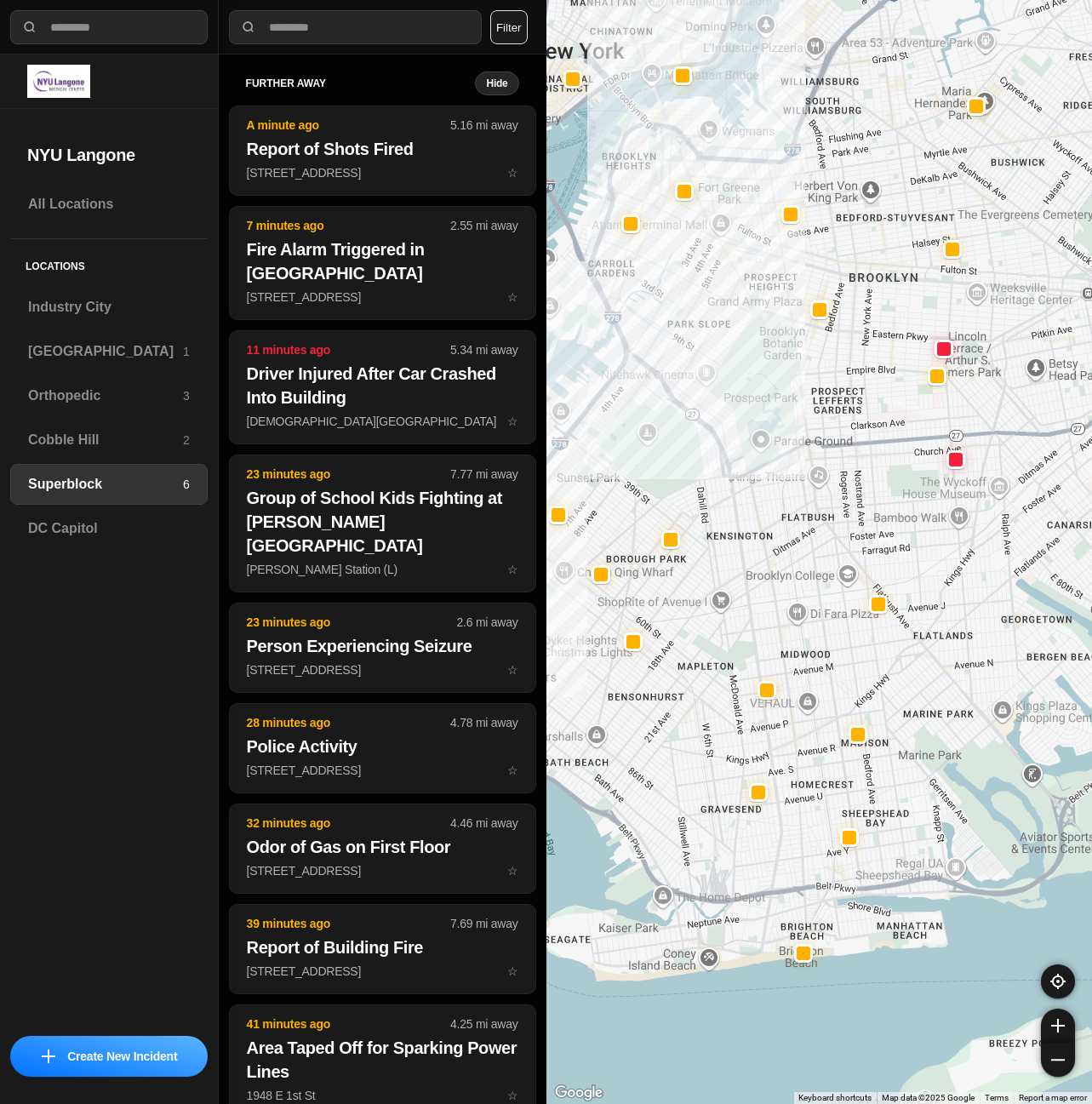
drag, startPoint x: 1046, startPoint y: 563, endPoint x: 929, endPoint y: 631, distance: 135.3
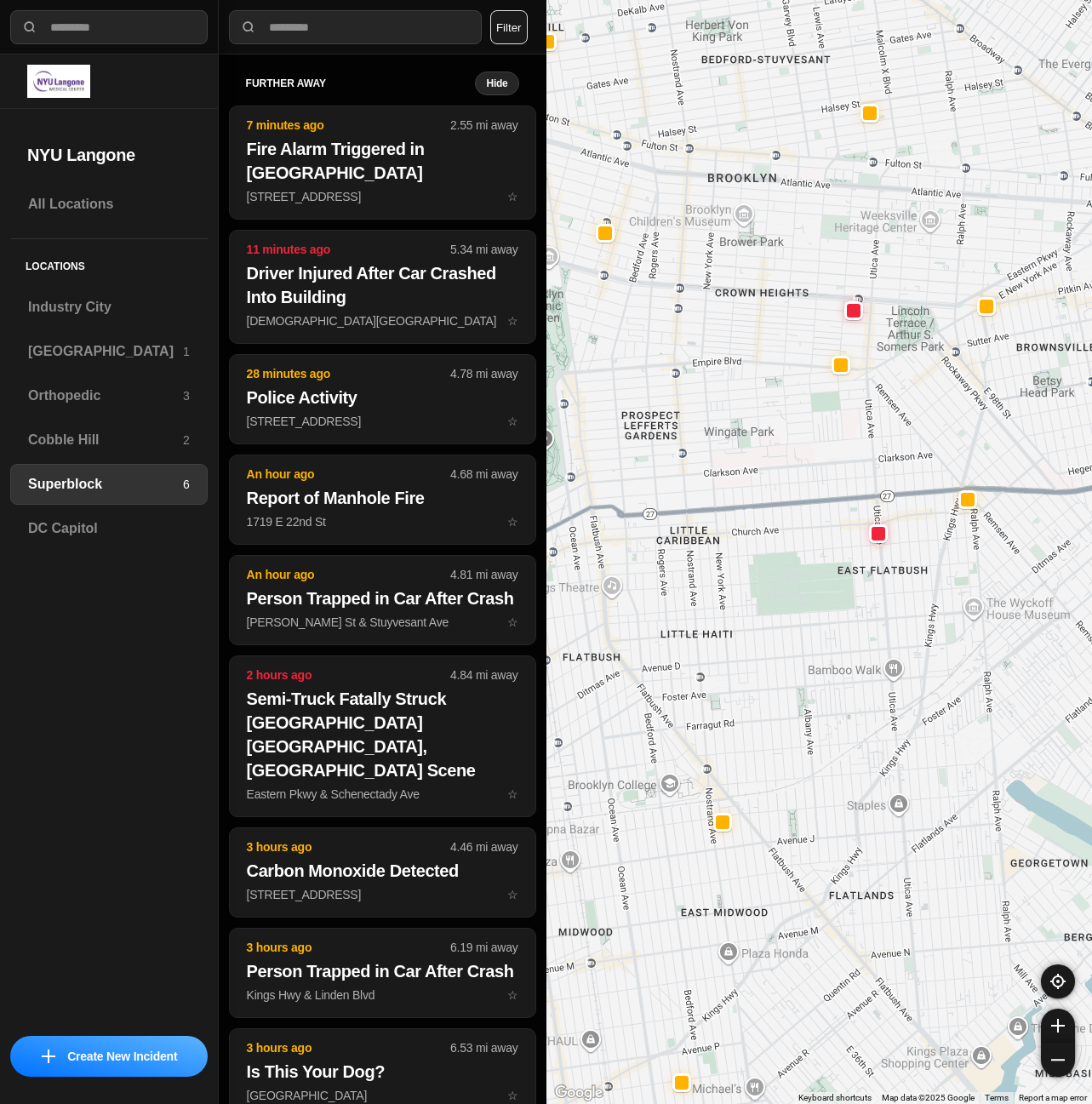
drag, startPoint x: 944, startPoint y: 623, endPoint x: 906, endPoint y: 630, distance: 38.6
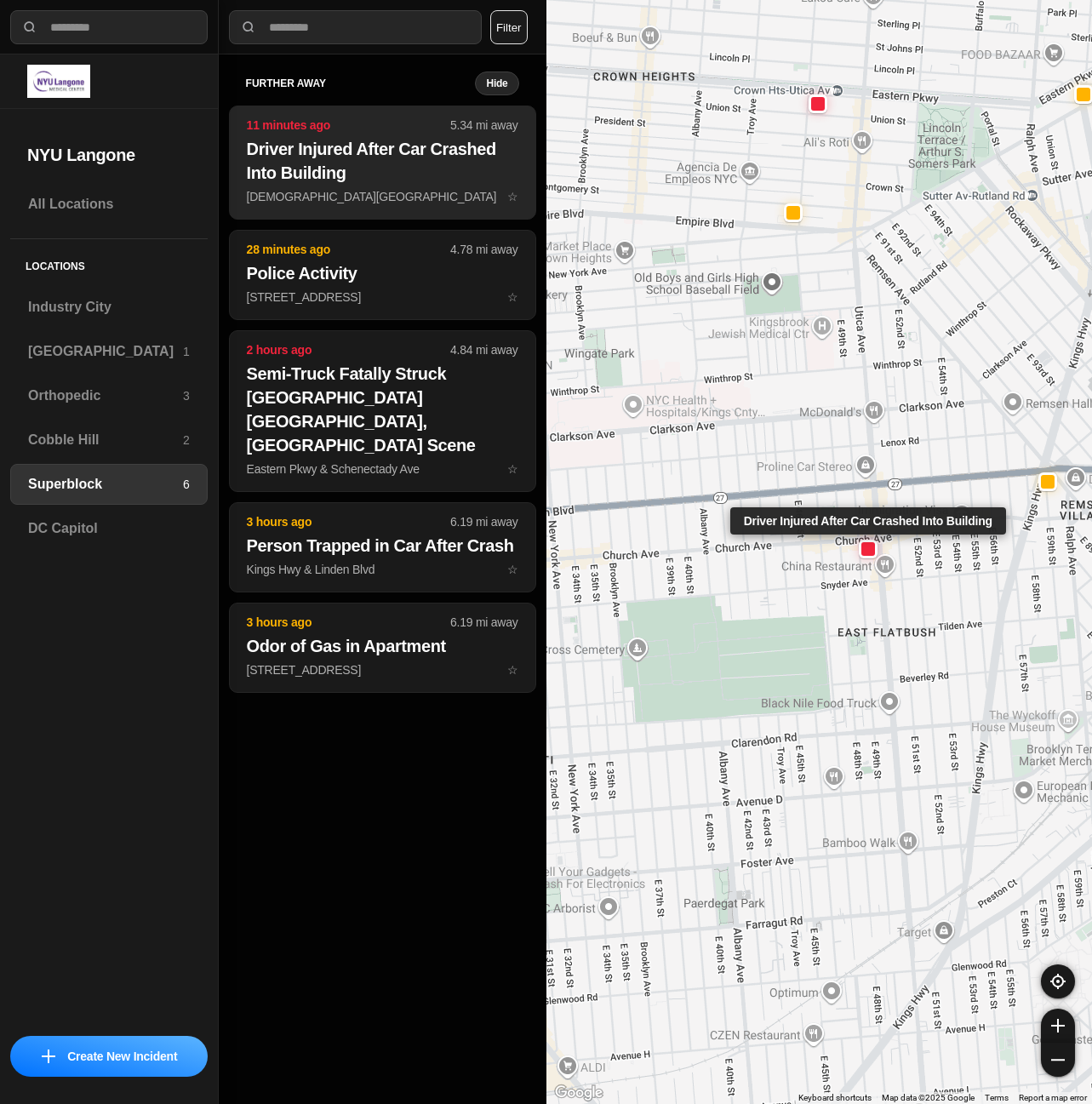
click at [309, 155] on h2 "Driver Injured After Car Crashed Into Building" at bounding box center [382, 161] width 271 height 47
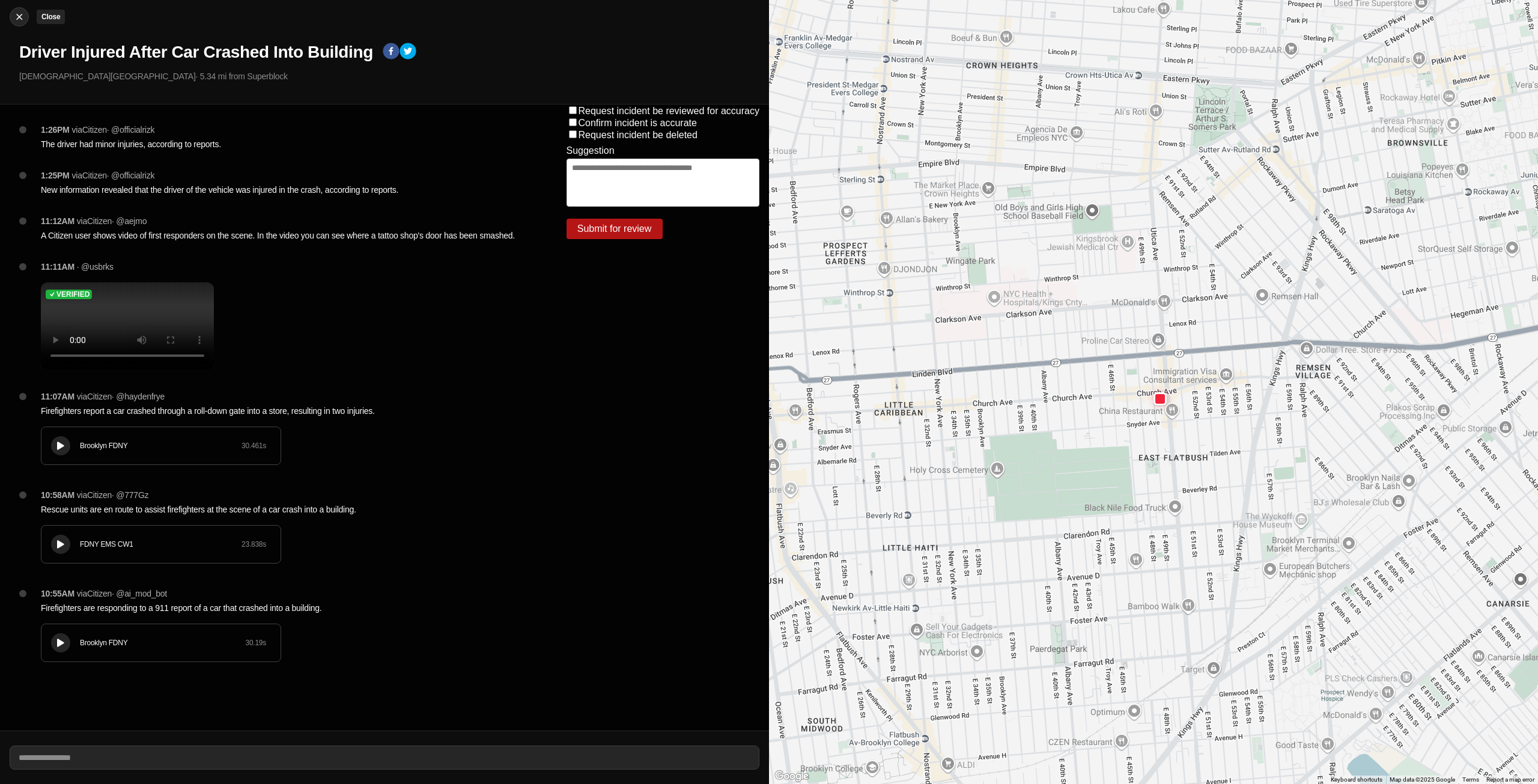
click at [22, 12] on img at bounding box center [19, 16] width 12 height 12
select select "*"
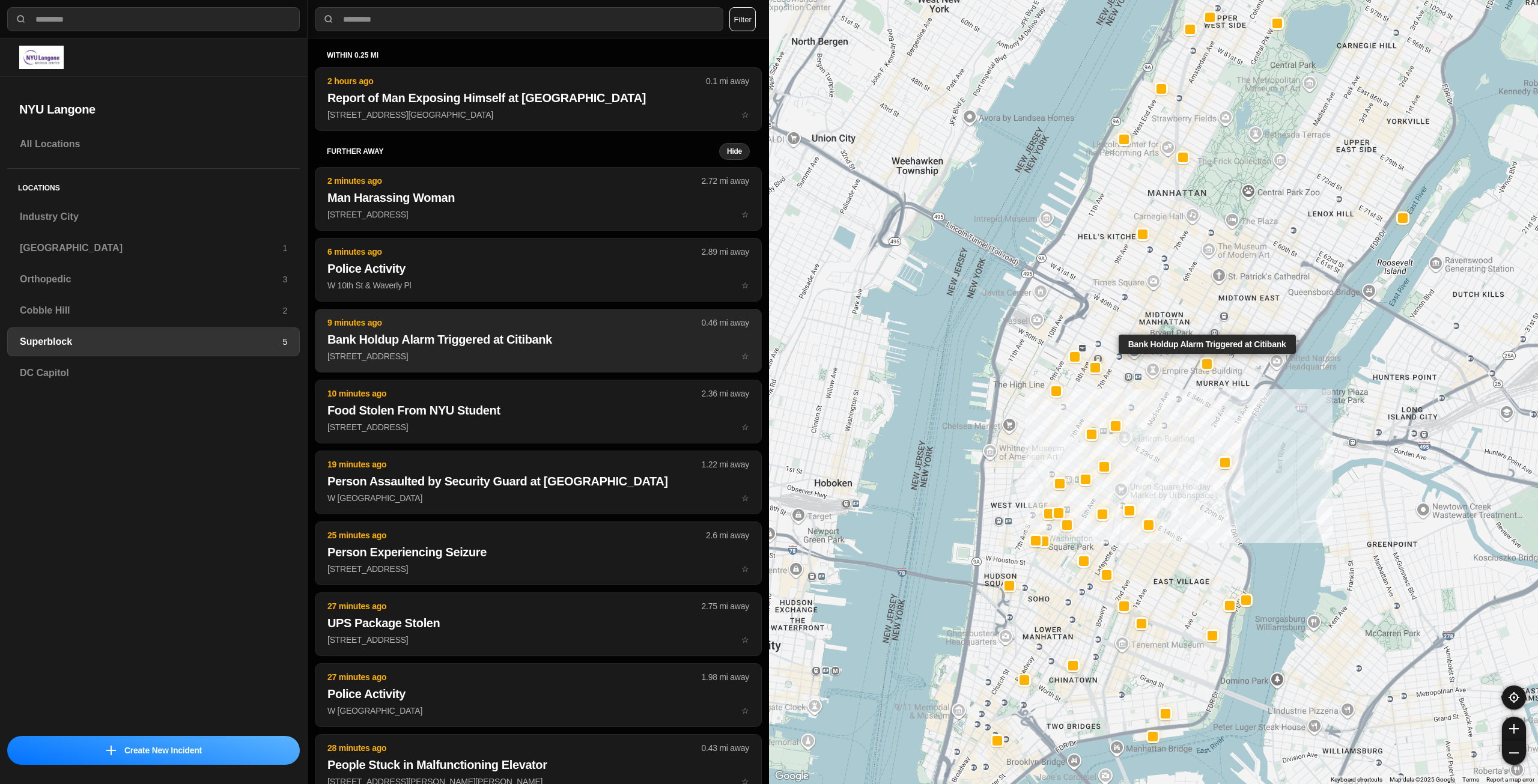
click at [555, 350] on p "90 Park Ave ☆" at bounding box center [538, 356] width 422 height 12
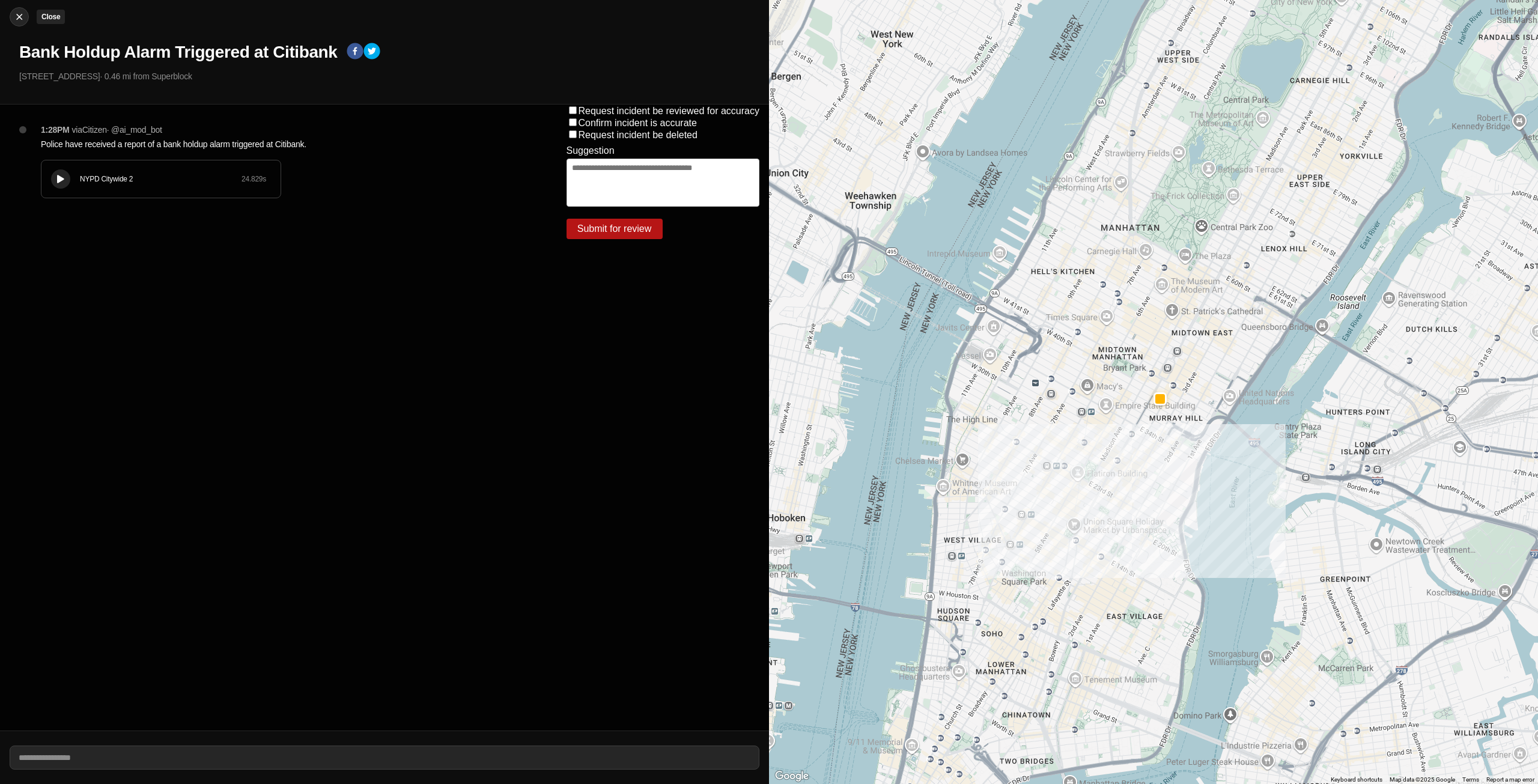
click at [18, 19] on img at bounding box center [19, 16] width 12 height 12
select select "*"
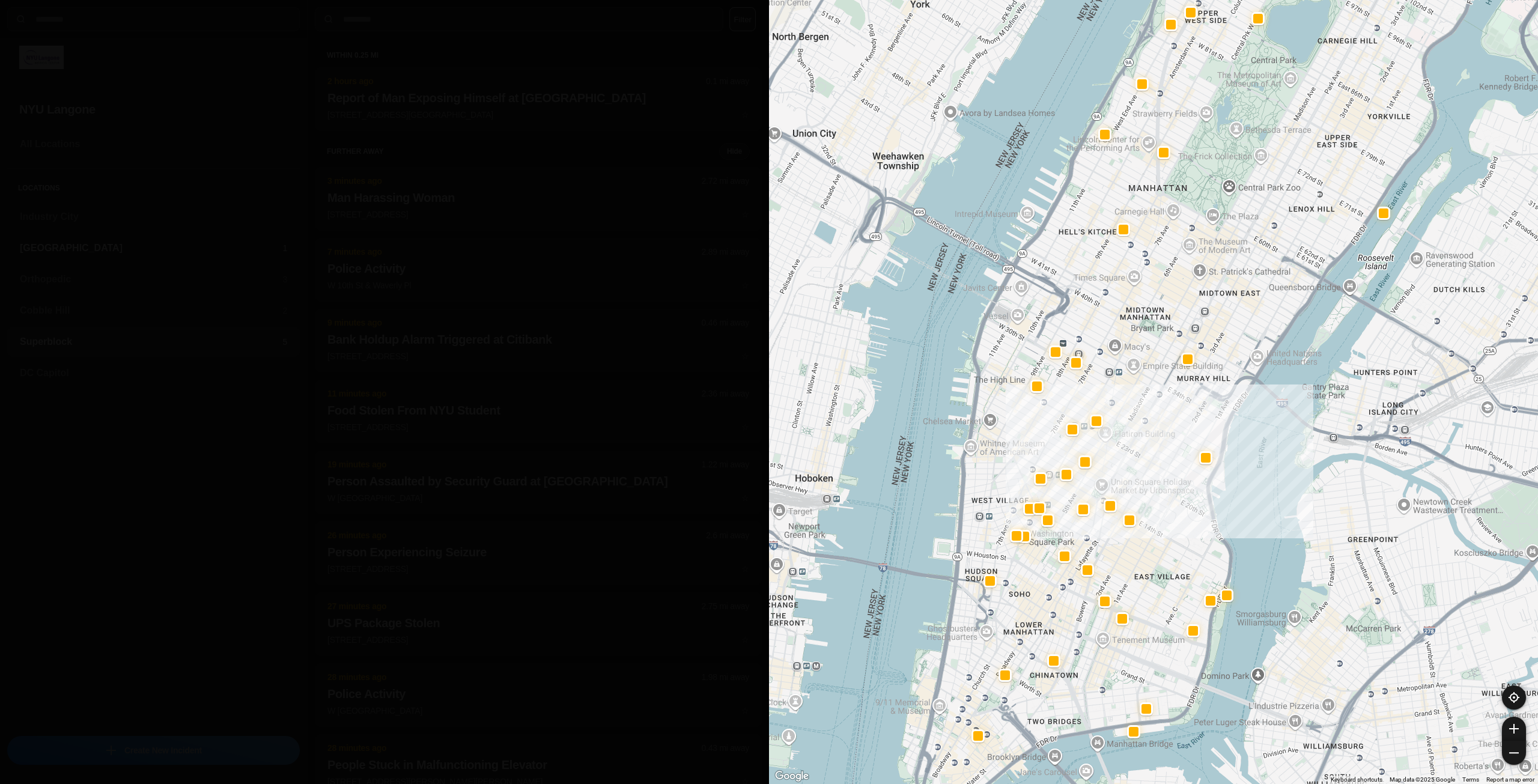
click at [194, 244] on h3 "[GEOGRAPHIC_DATA]" at bounding box center [151, 248] width 262 height 14
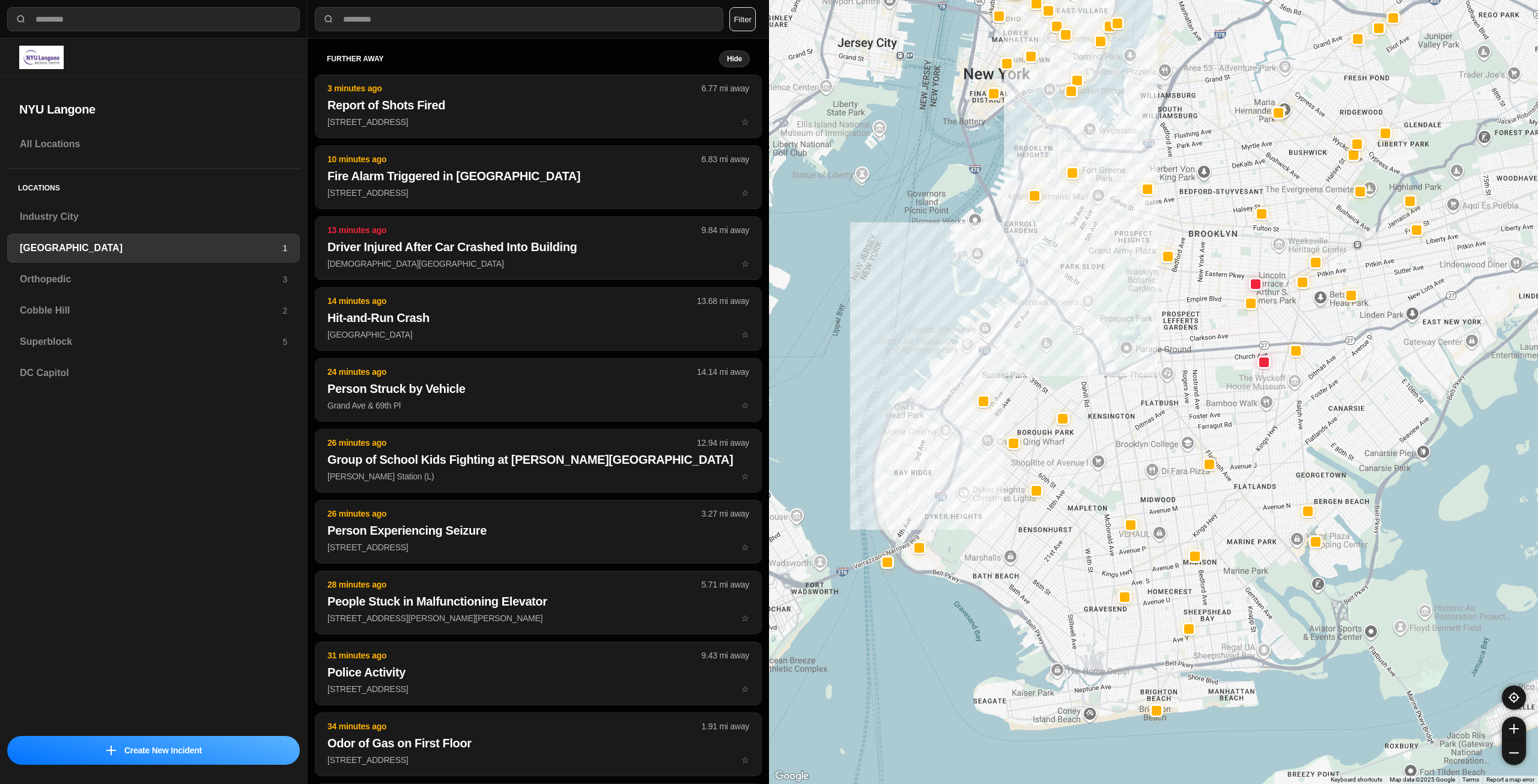
drag, startPoint x: 1345, startPoint y: 630, endPoint x: 1227, endPoint y: 567, distance: 133.8
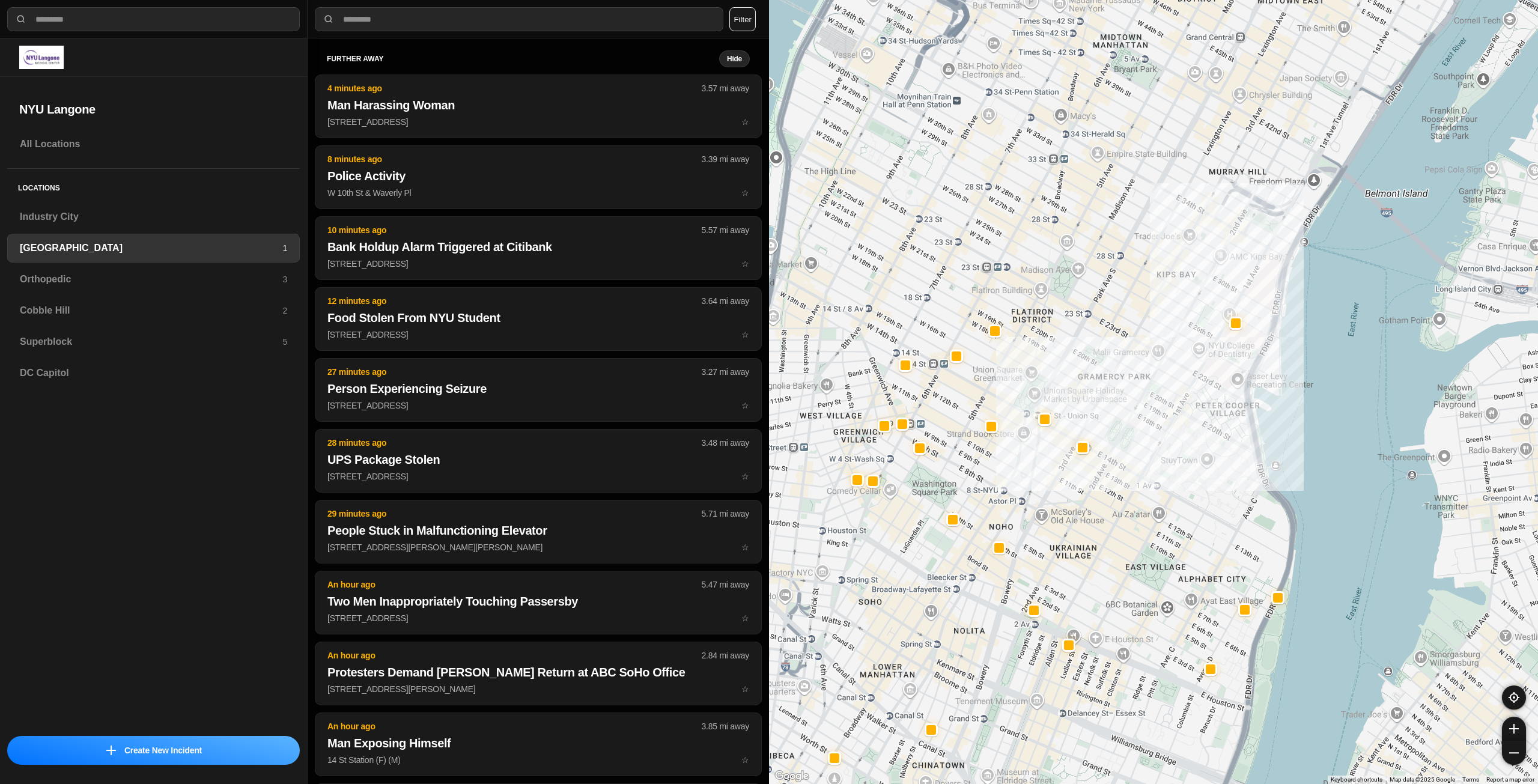
drag, startPoint x: 1125, startPoint y: 290, endPoint x: 1140, endPoint y: 454, distance: 164.7
click at [770, 454] on div "421 people" at bounding box center [1153, 392] width 769 height 784
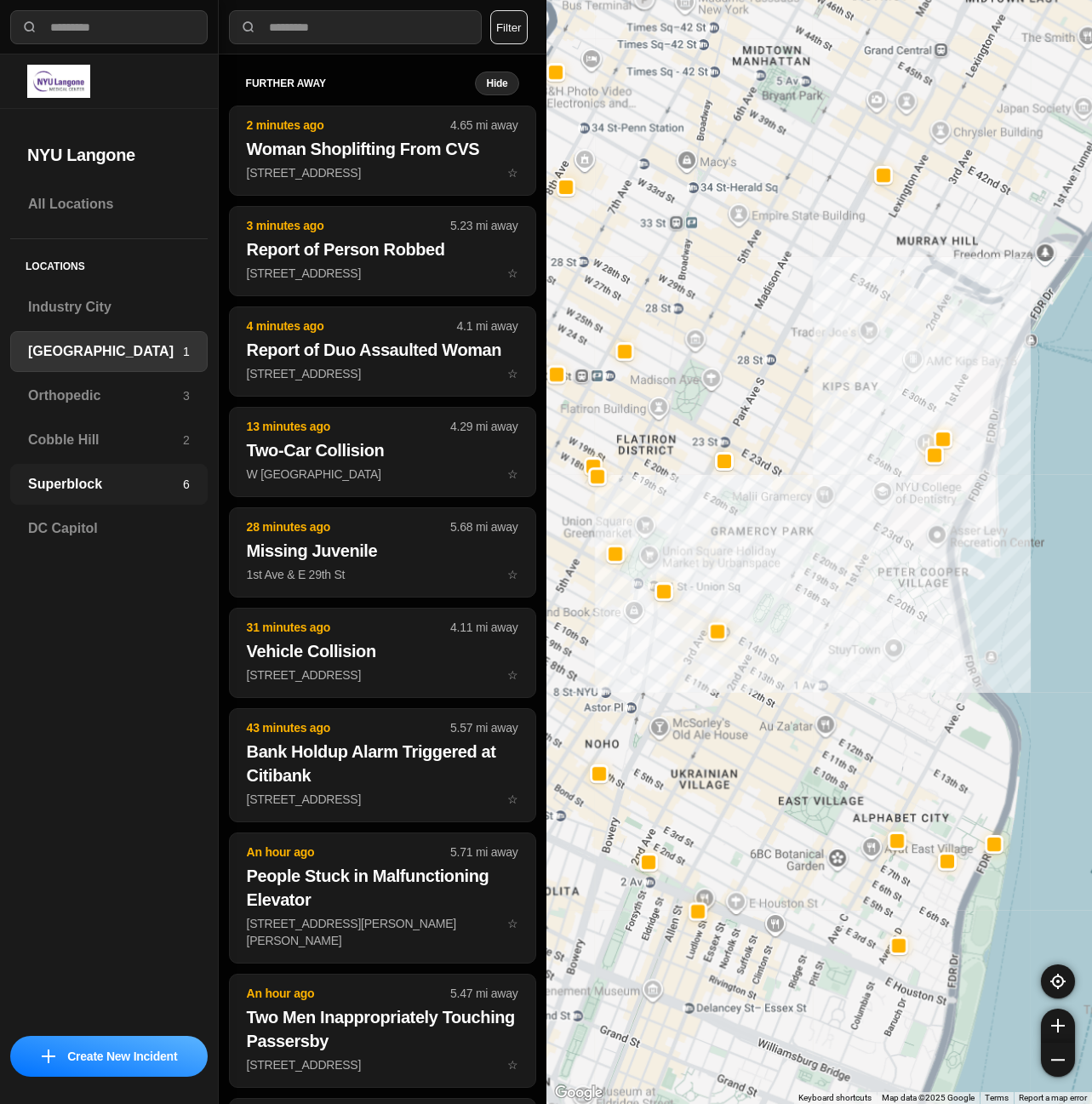
click at [121, 468] on div "Superblock 6" at bounding box center [109, 484] width 198 height 41
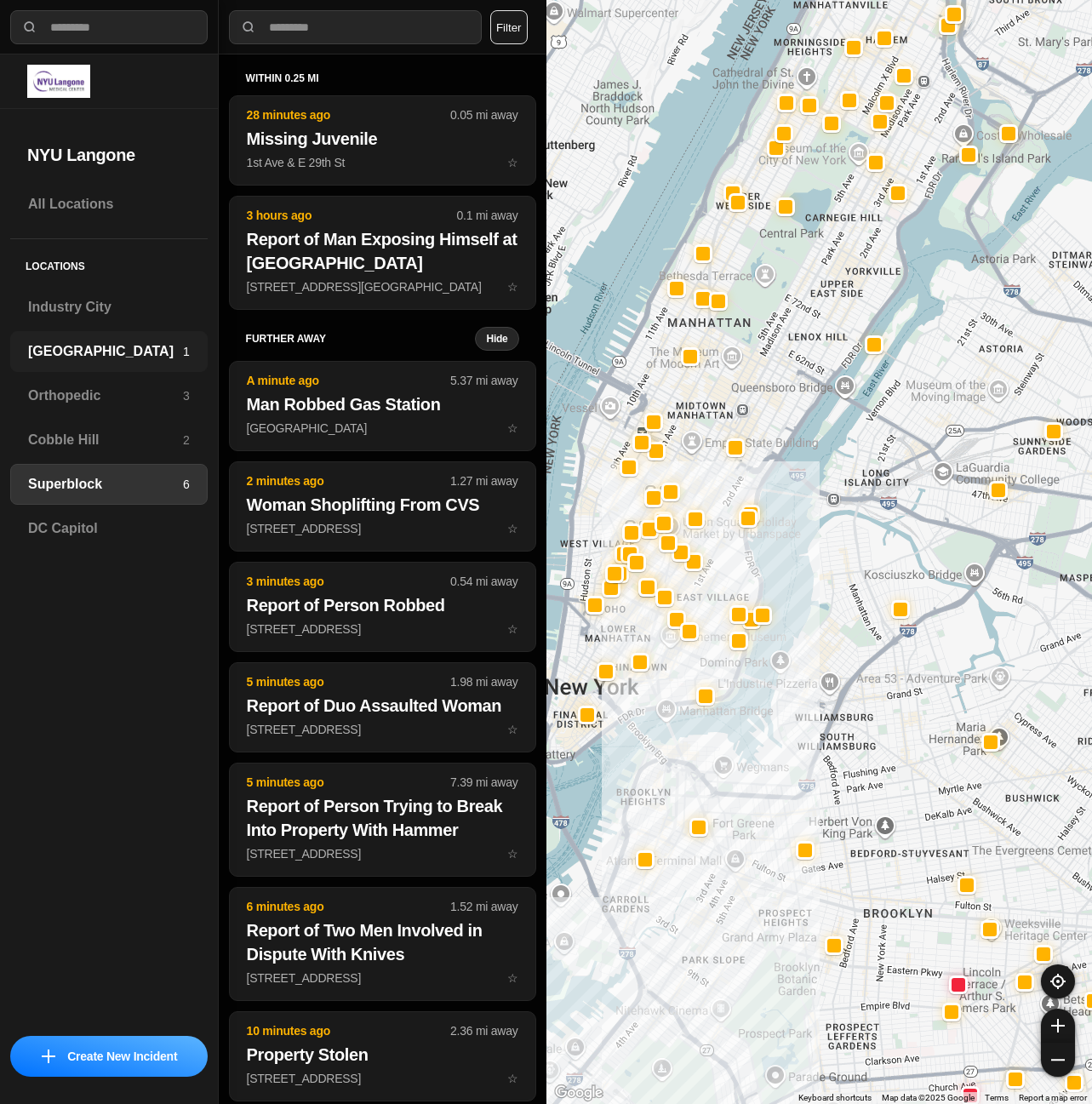
click at [134, 361] on h3 "[GEOGRAPHIC_DATA]" at bounding box center [105, 351] width 155 height 20
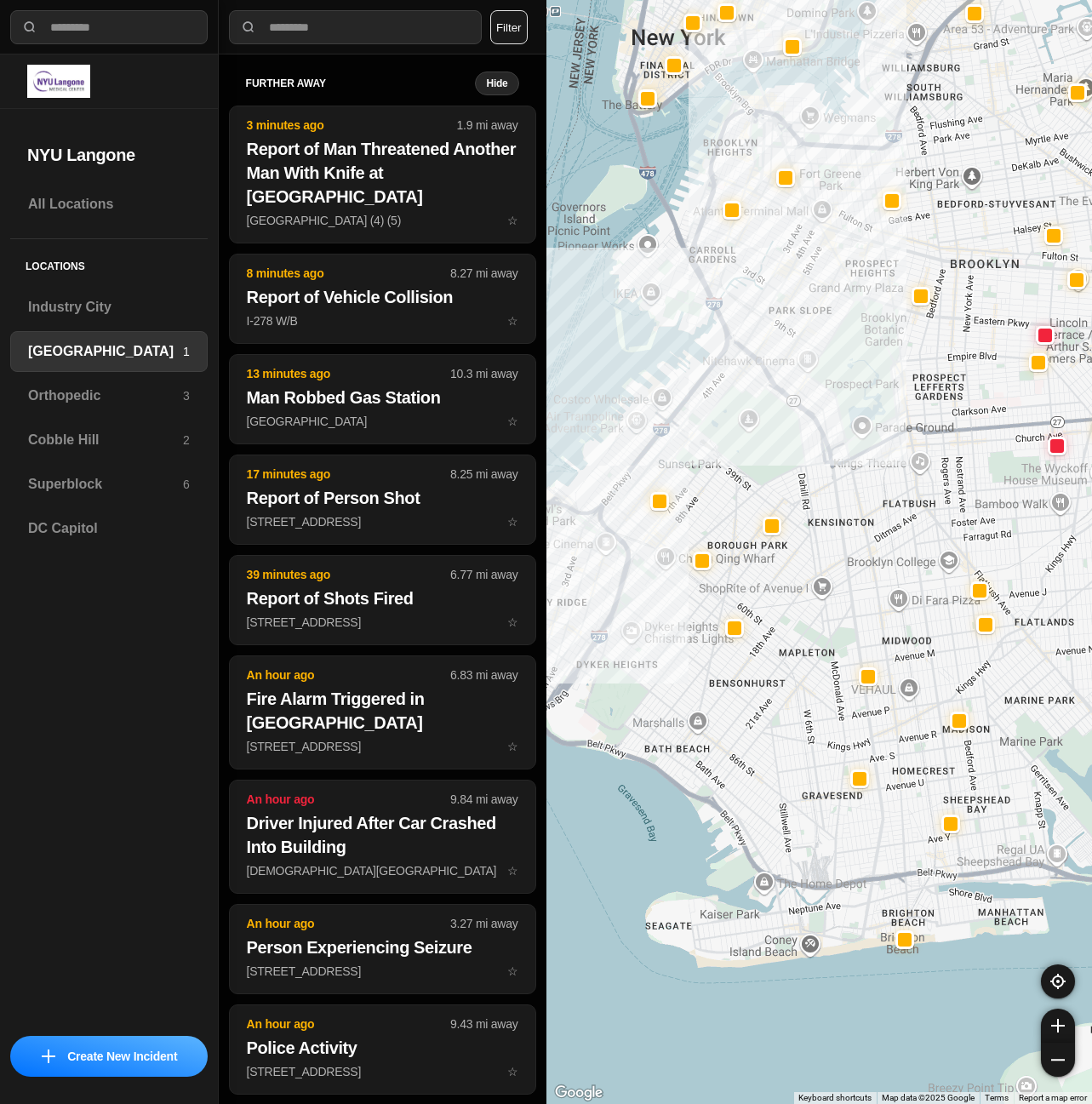
drag, startPoint x: 621, startPoint y: 498, endPoint x: 644, endPoint y: 486, distance: 25.9
click at [644, 486] on div at bounding box center [820, 552] width 546 height 1104
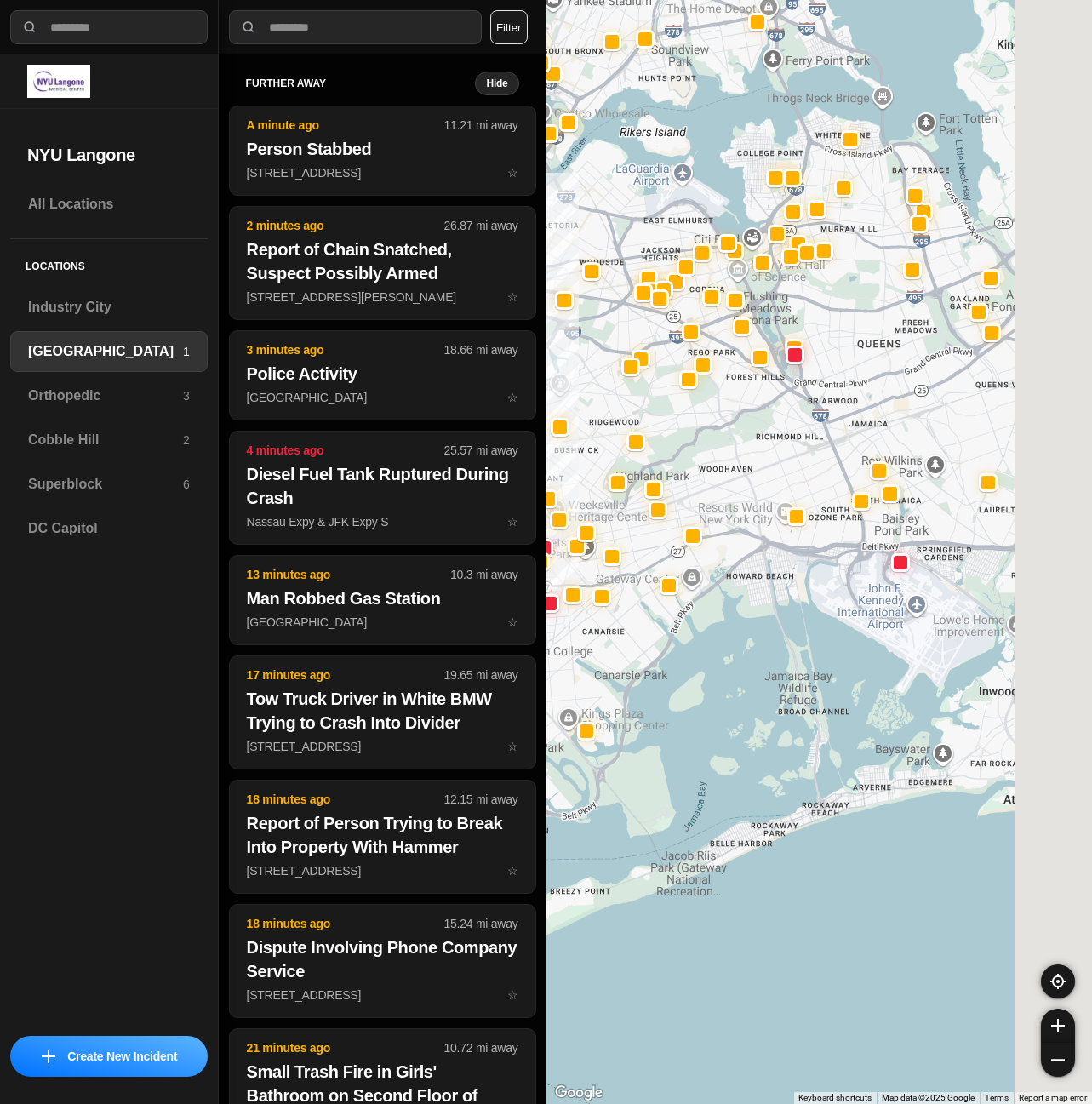
drag, startPoint x: 974, startPoint y: 682, endPoint x: 689, endPoint y: 812, distance: 313.2
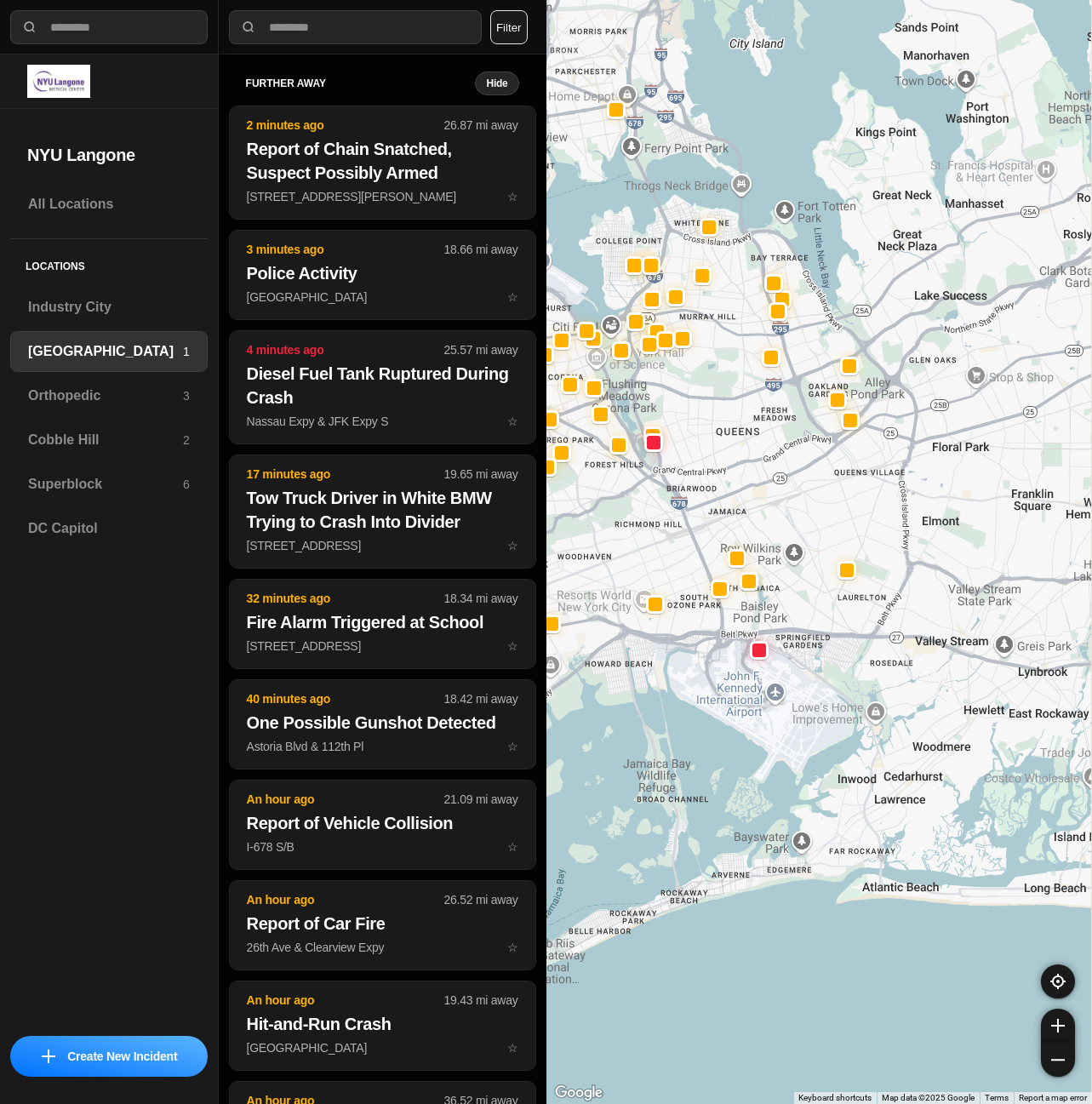
drag, startPoint x: 868, startPoint y: 619, endPoint x: 775, endPoint y: 689, distance: 116.4
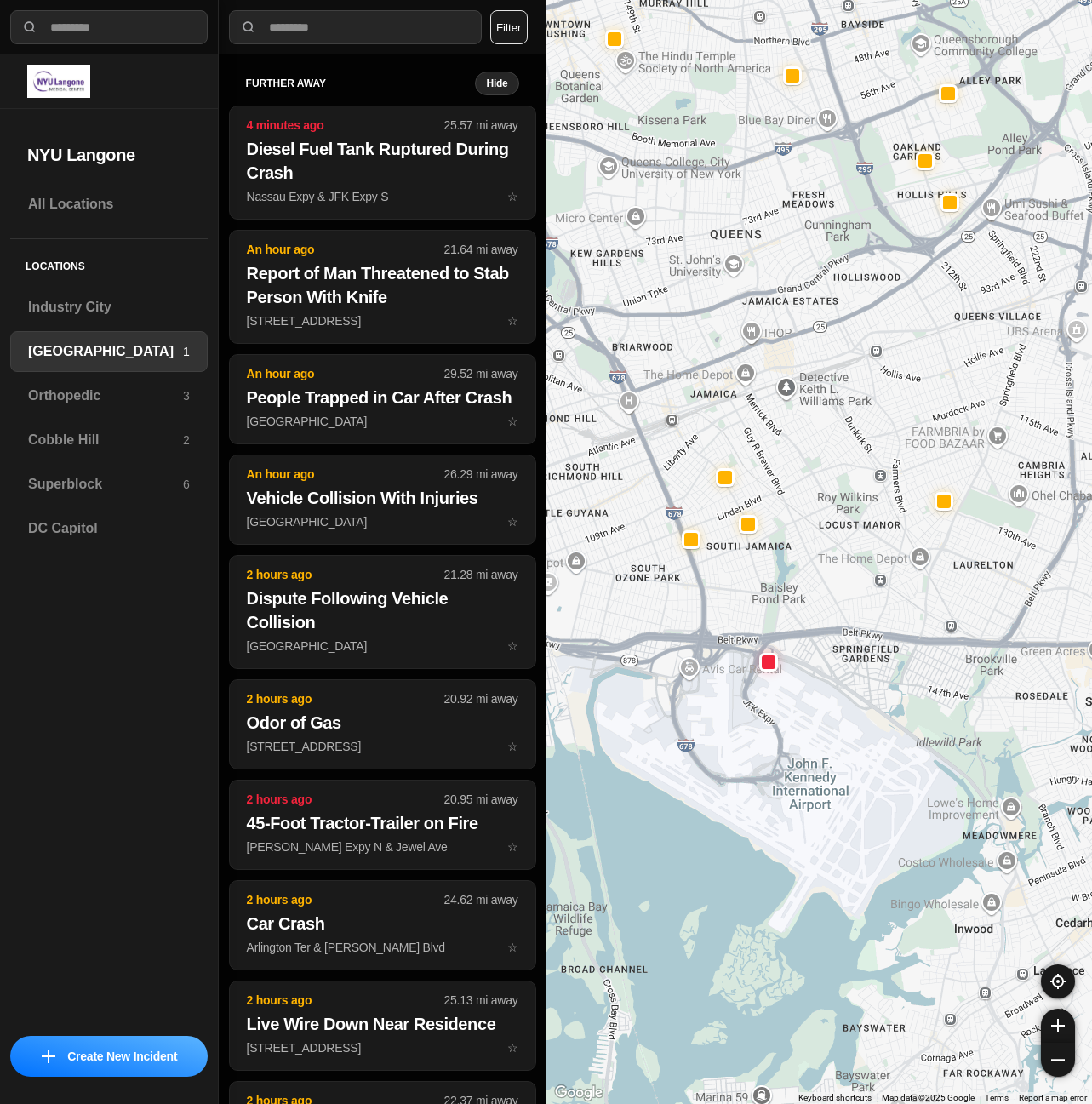
drag, startPoint x: 767, startPoint y: 703, endPoint x: 789, endPoint y: 709, distance: 22.8
click at [789, 709] on div at bounding box center [820, 552] width 546 height 1104
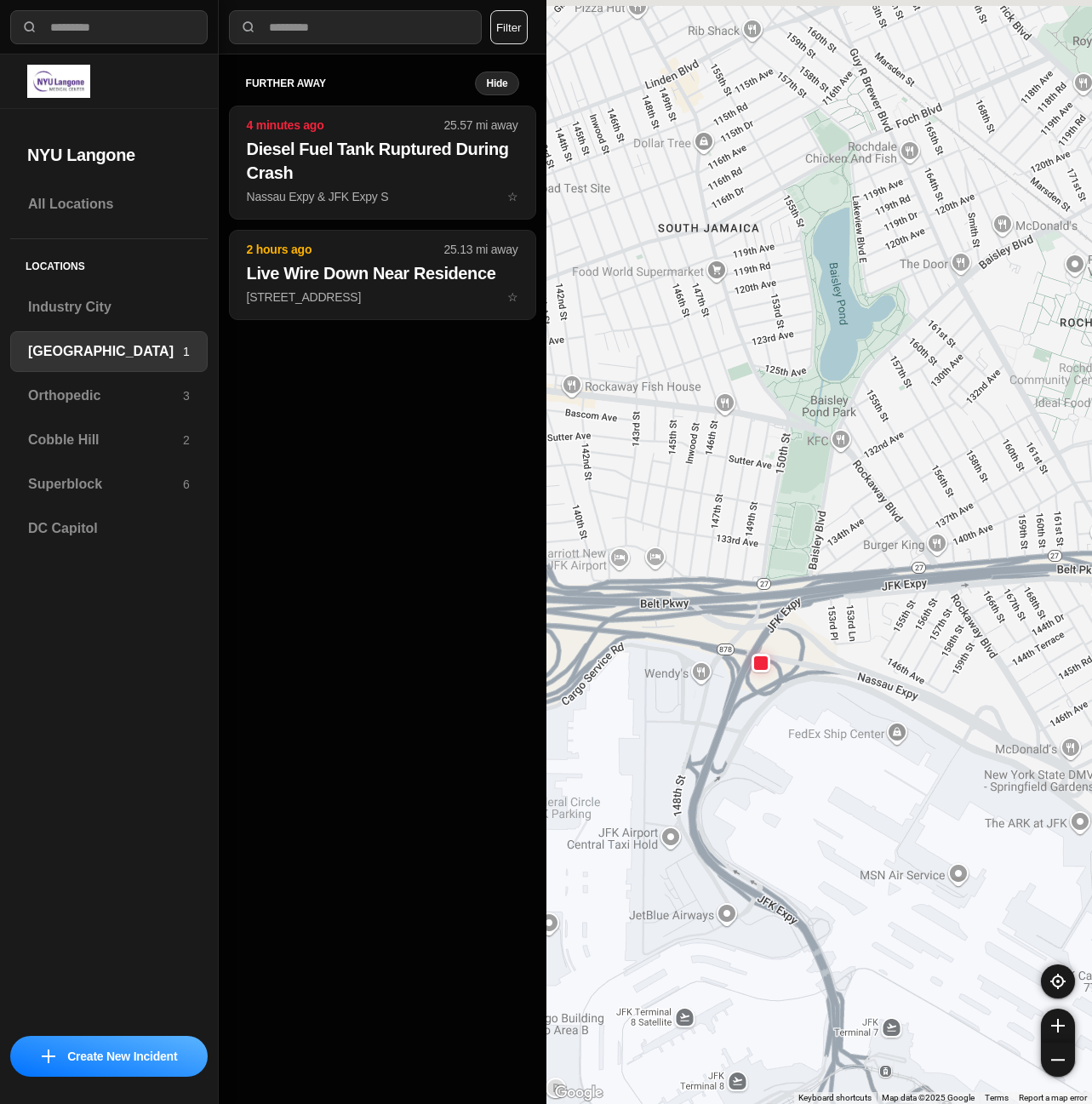
drag, startPoint x: 743, startPoint y: 607, endPoint x: 764, endPoint y: 719, distance: 114.0
click at [764, 719] on div "421 people" at bounding box center [820, 552] width 546 height 1104
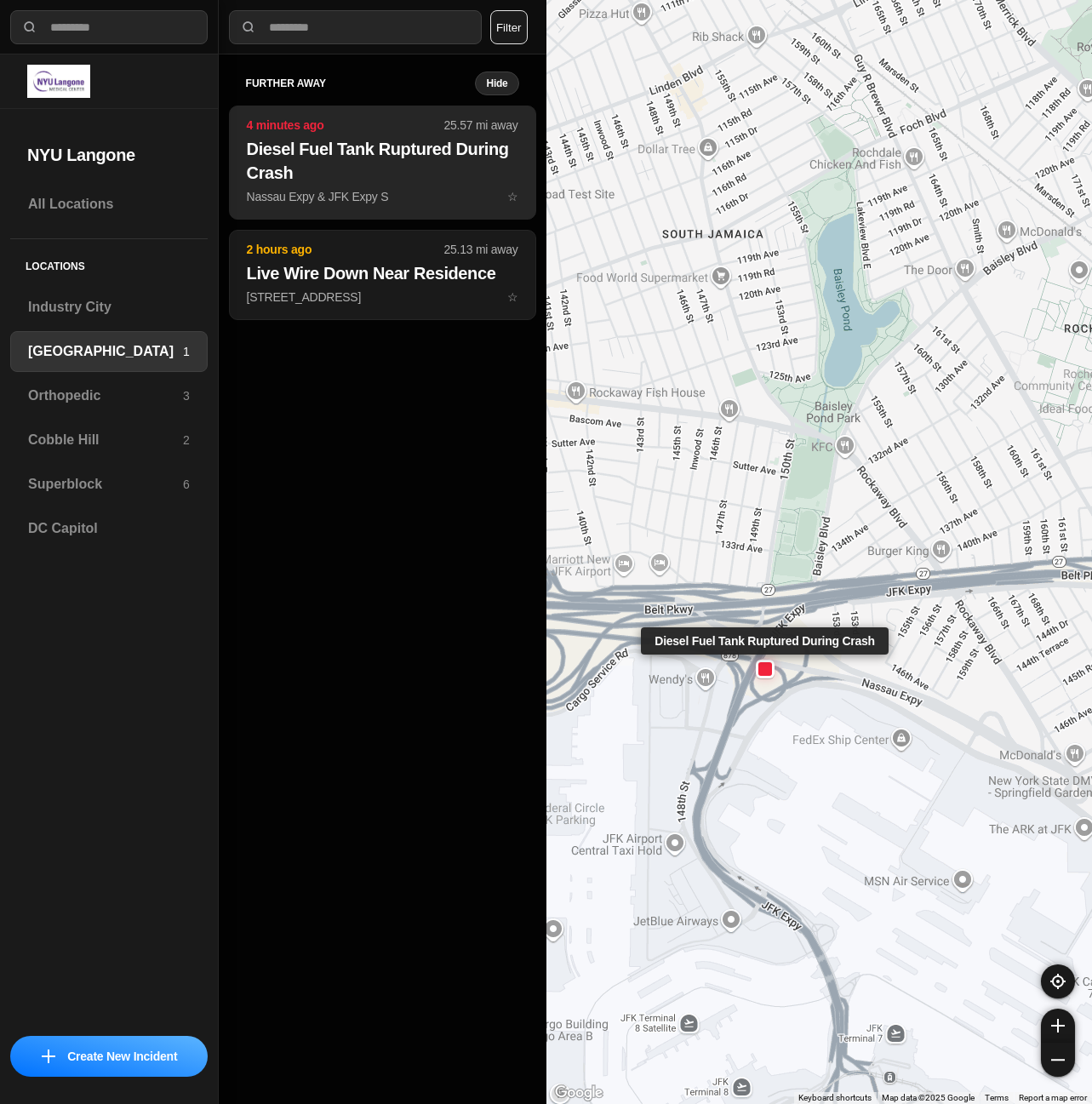
click at [319, 161] on h2 "Diesel Fuel Tank Ruptured During Crash" at bounding box center [382, 161] width 271 height 47
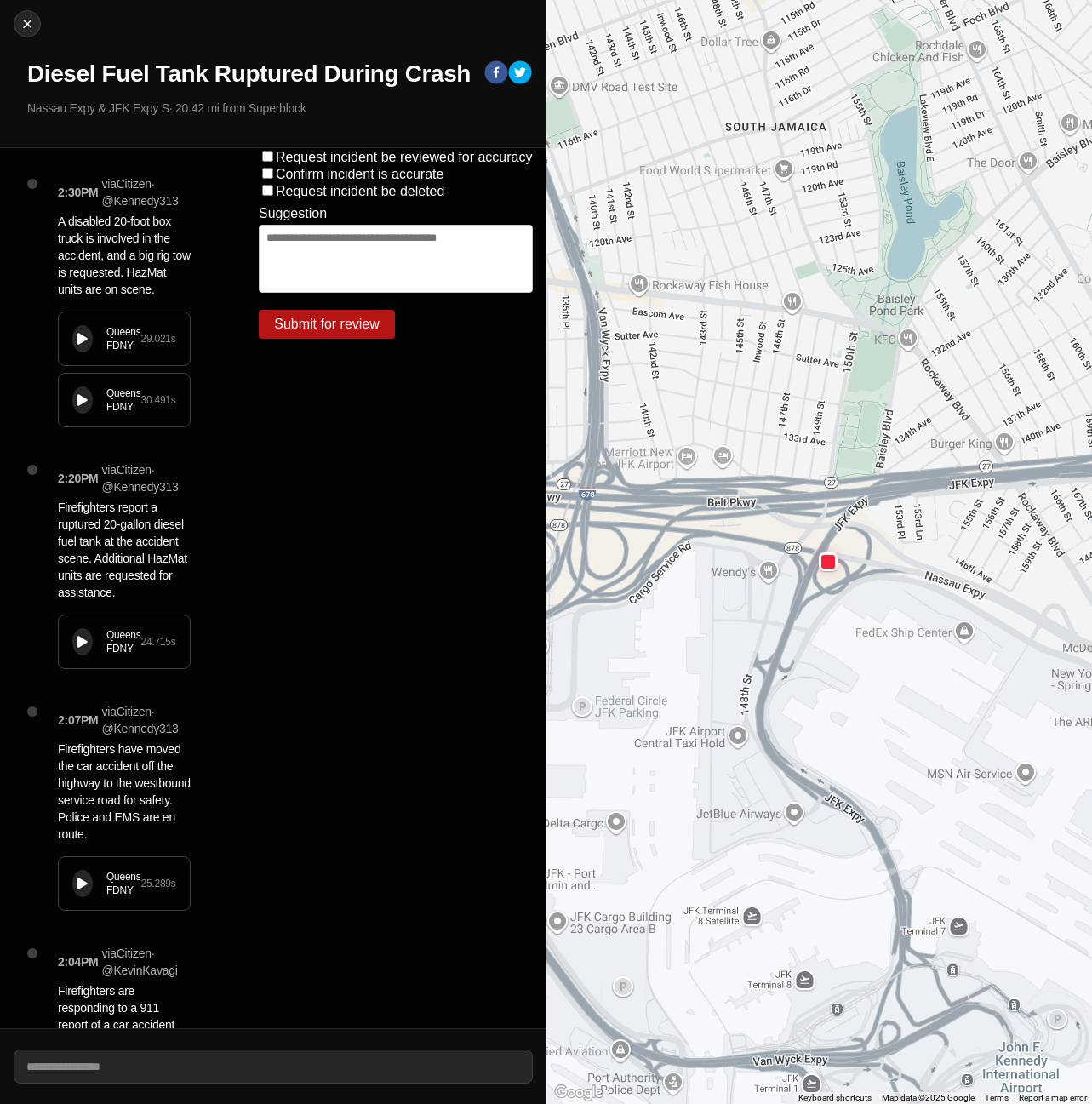
click at [12, 25] on div "Close Diesel Fuel Tank Ruptured During Crash Nassau Expy & JFK Expy S · 20.42 m…" at bounding box center [273, 74] width 546 height 148
click at [23, 26] on img at bounding box center [26, 23] width 17 height 17
select select "*"
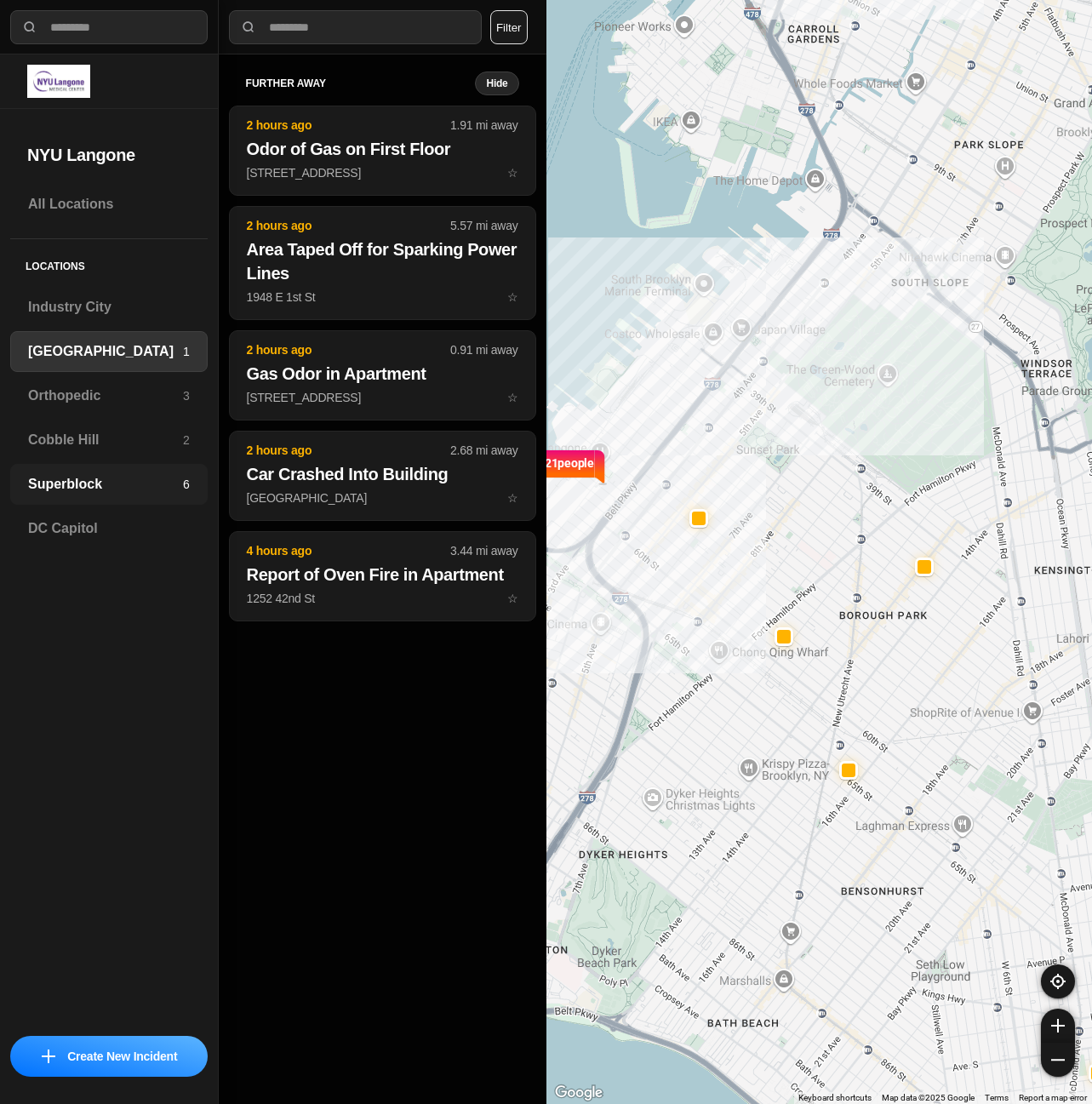
click at [96, 484] on h3 "Superblock" at bounding box center [105, 484] width 155 height 20
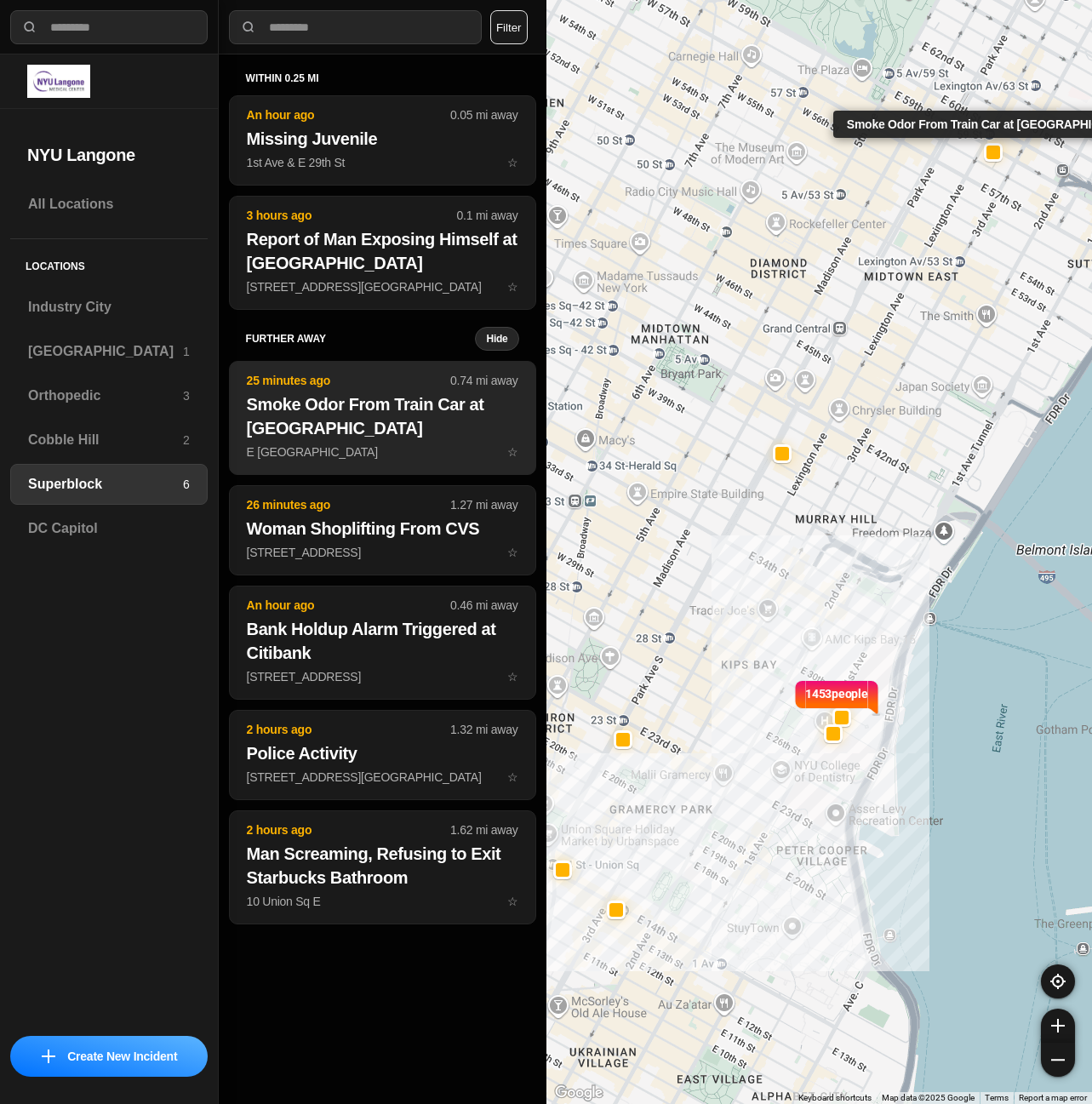
click at [366, 411] on h2 "Smoke Odor From Train Car at 59th Street Station" at bounding box center [382, 416] width 271 height 47
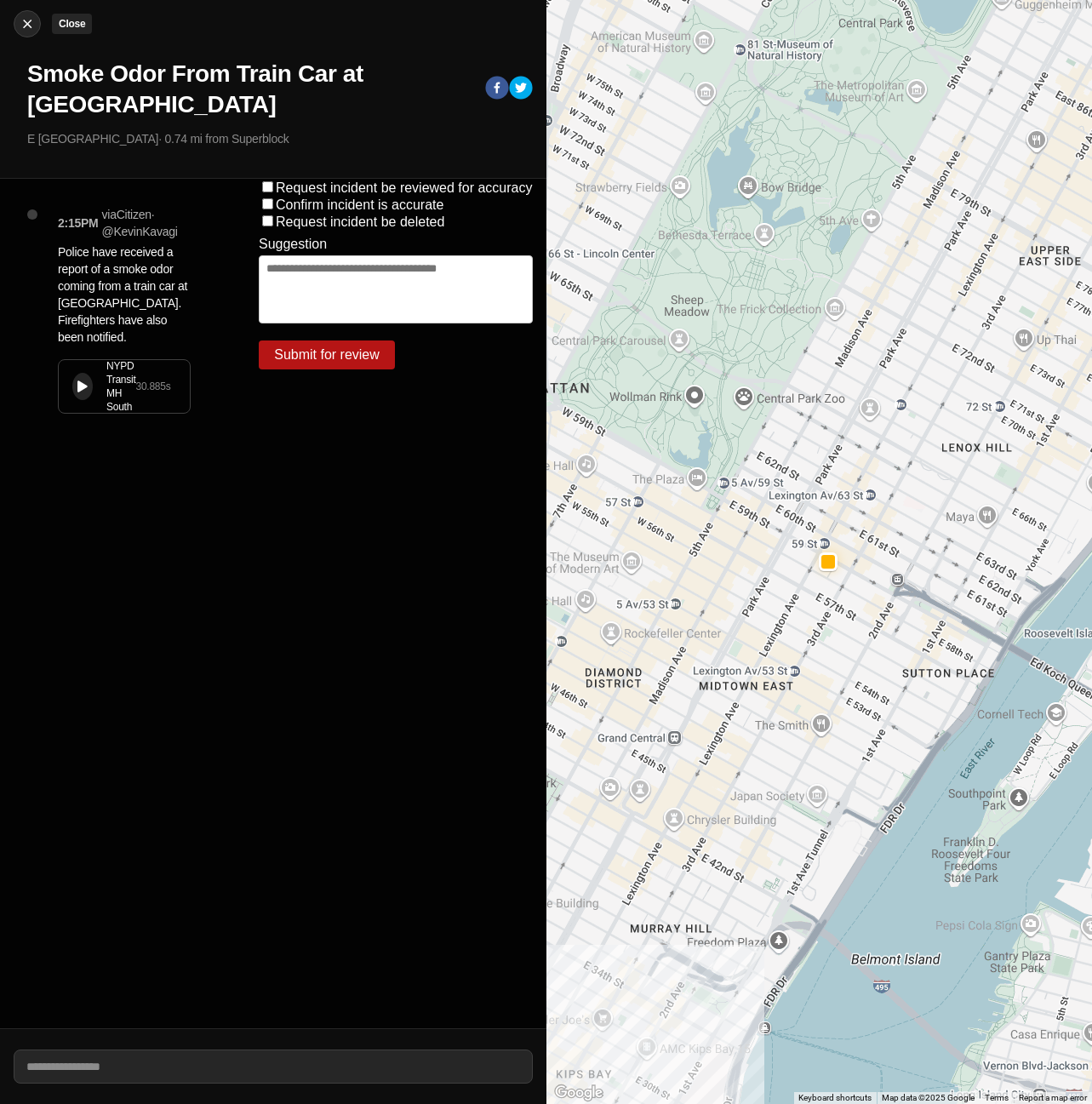
click at [27, 25] on img at bounding box center [26, 23] width 17 height 17
select select "*"
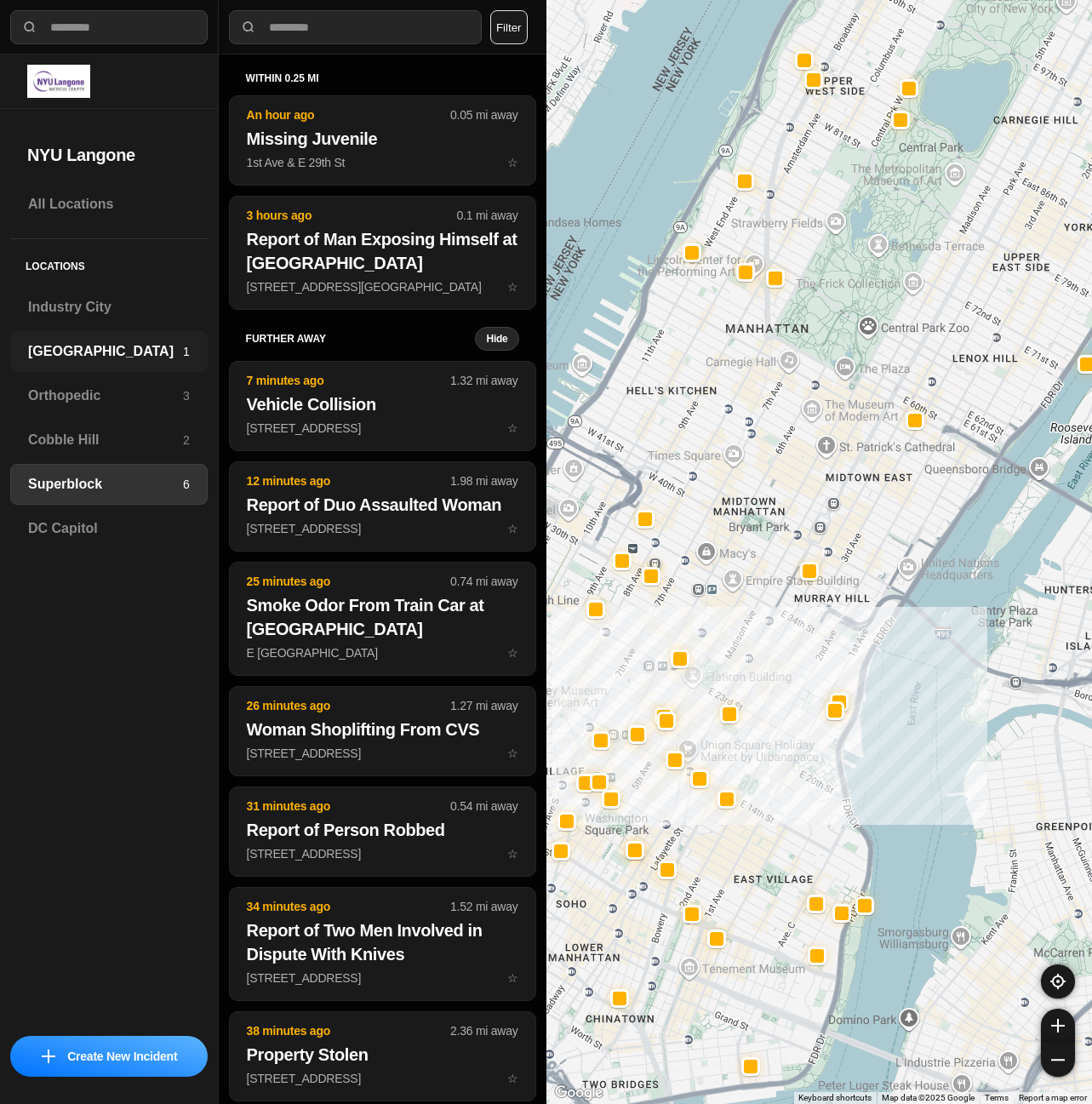
click at [39, 343] on h3 "[GEOGRAPHIC_DATA]" at bounding box center [105, 351] width 155 height 20
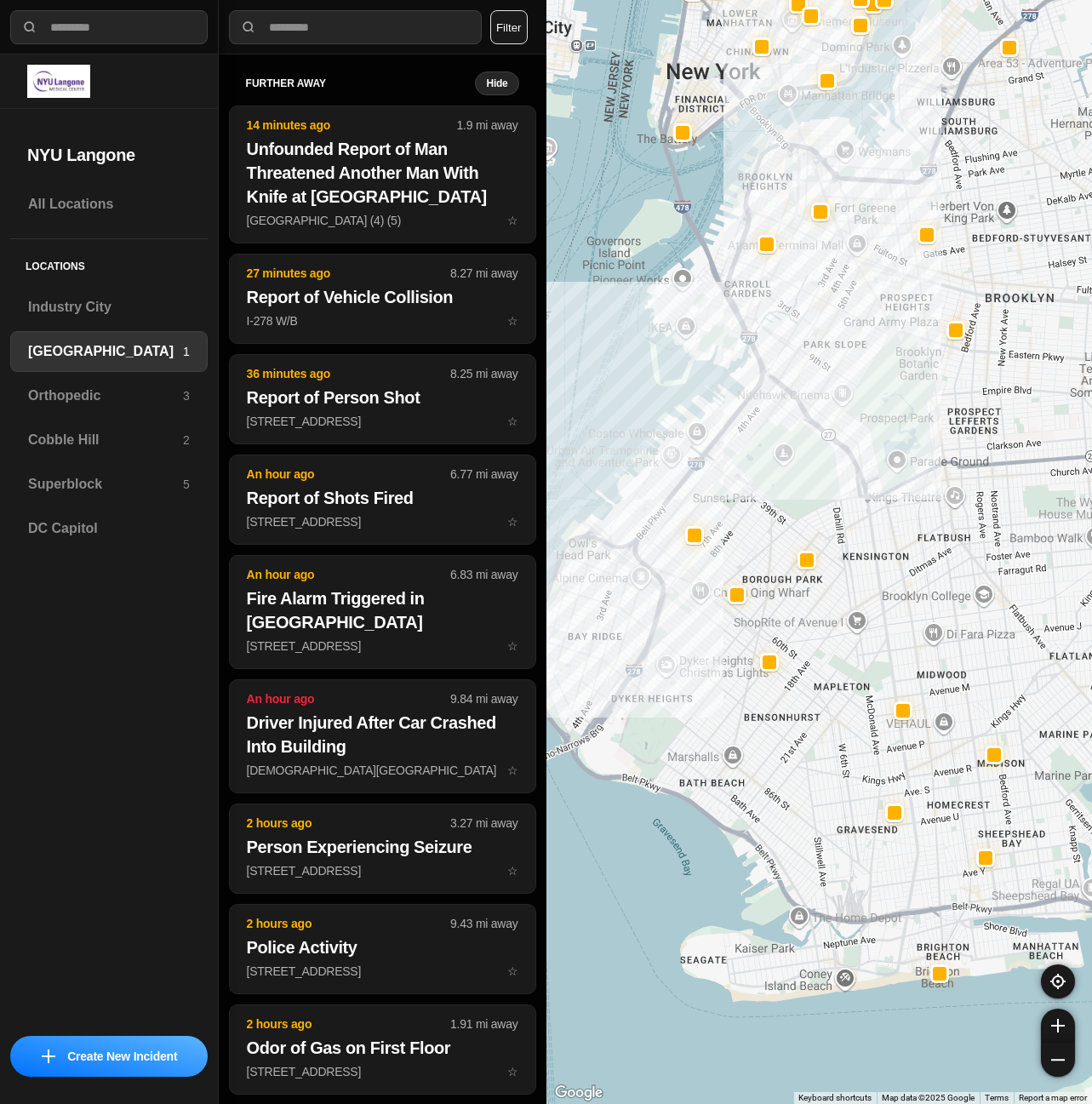
drag, startPoint x: 978, startPoint y: 629, endPoint x: 882, endPoint y: 609, distance: 98.1
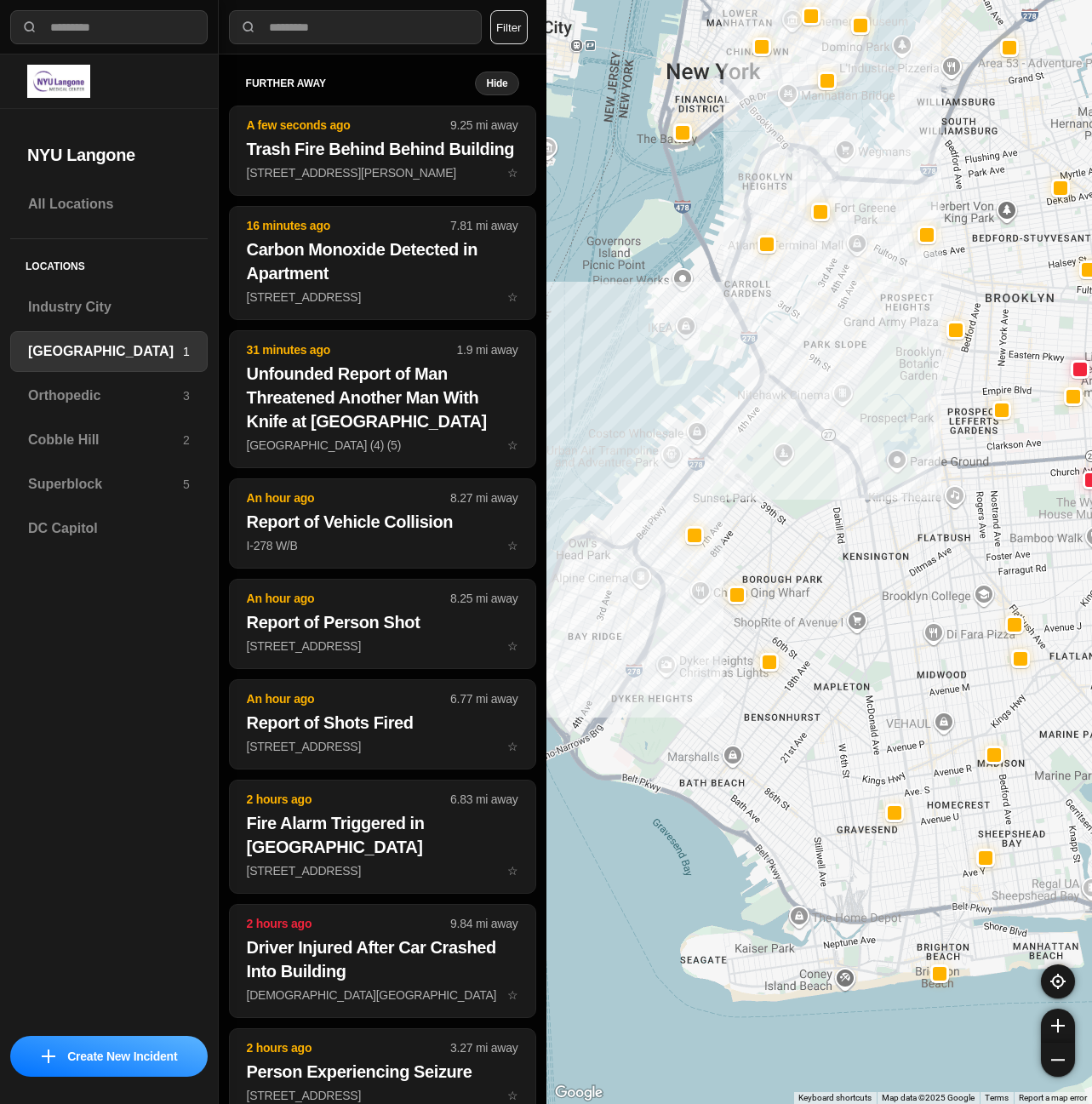
select select "*"
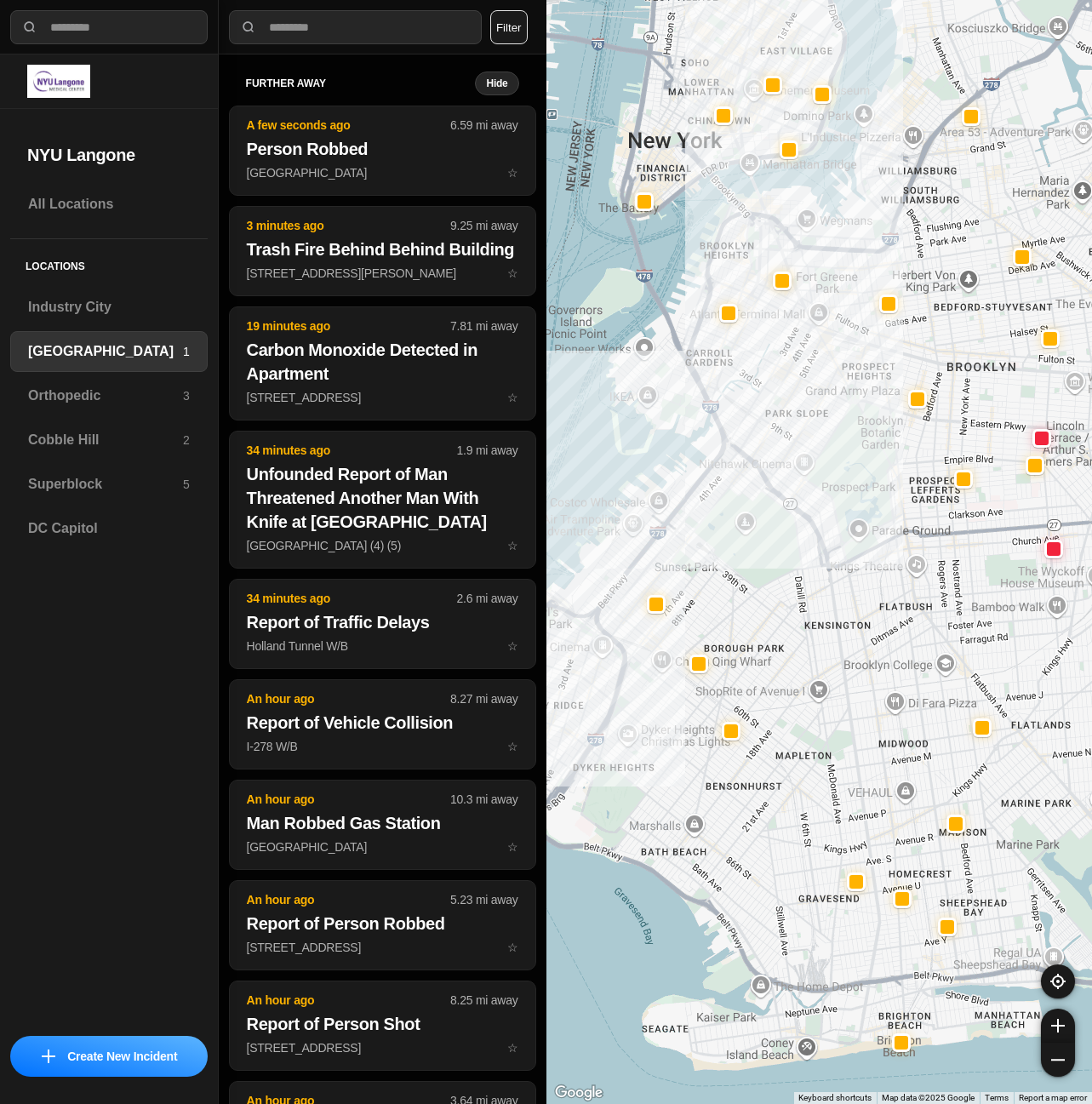
drag, startPoint x: 815, startPoint y: 382, endPoint x: 770, endPoint y: 463, distance: 92.7
click at [770, 463] on div at bounding box center [820, 552] width 546 height 1104
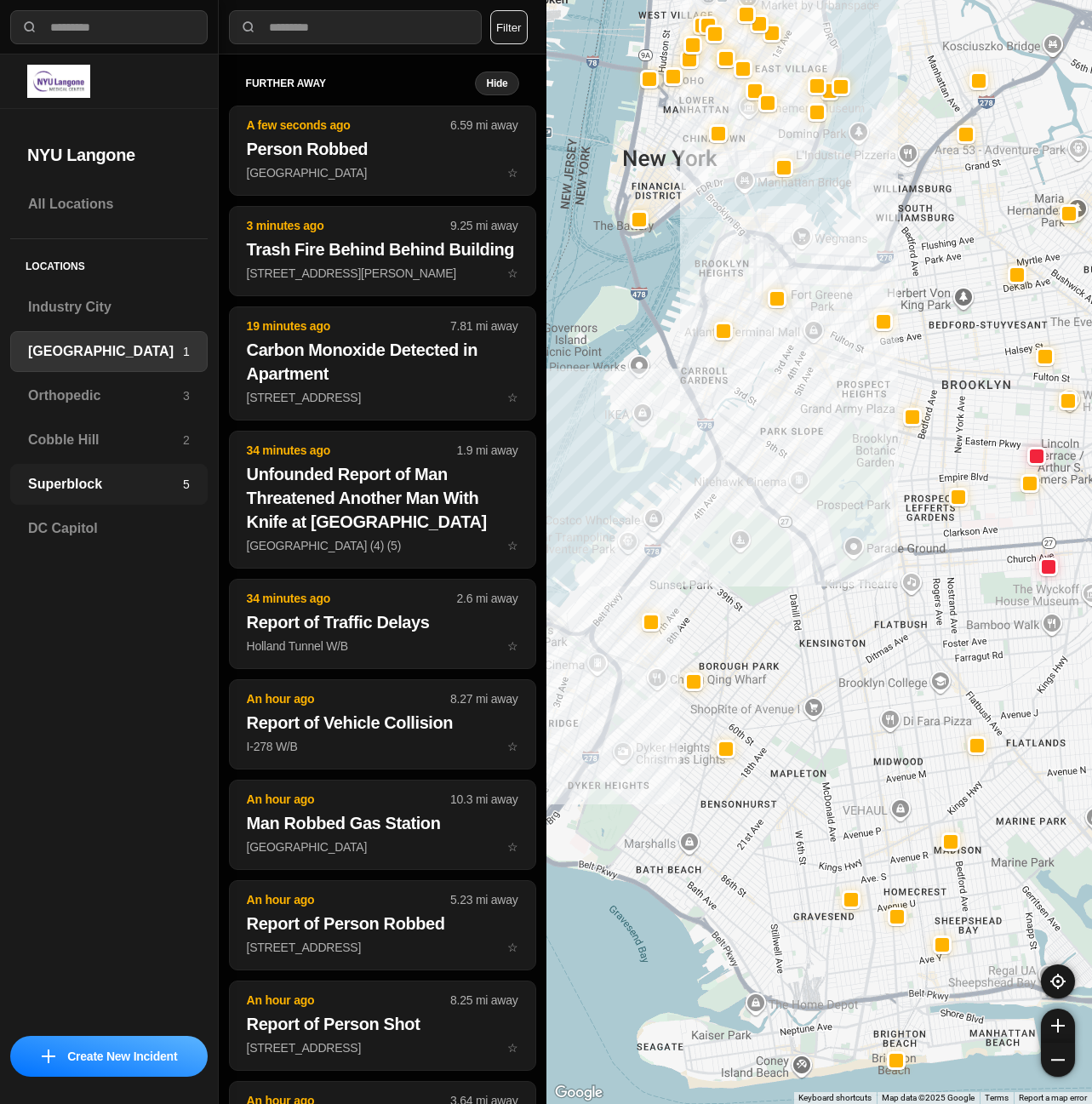
click at [102, 483] on h3 "Superblock" at bounding box center [105, 484] width 155 height 20
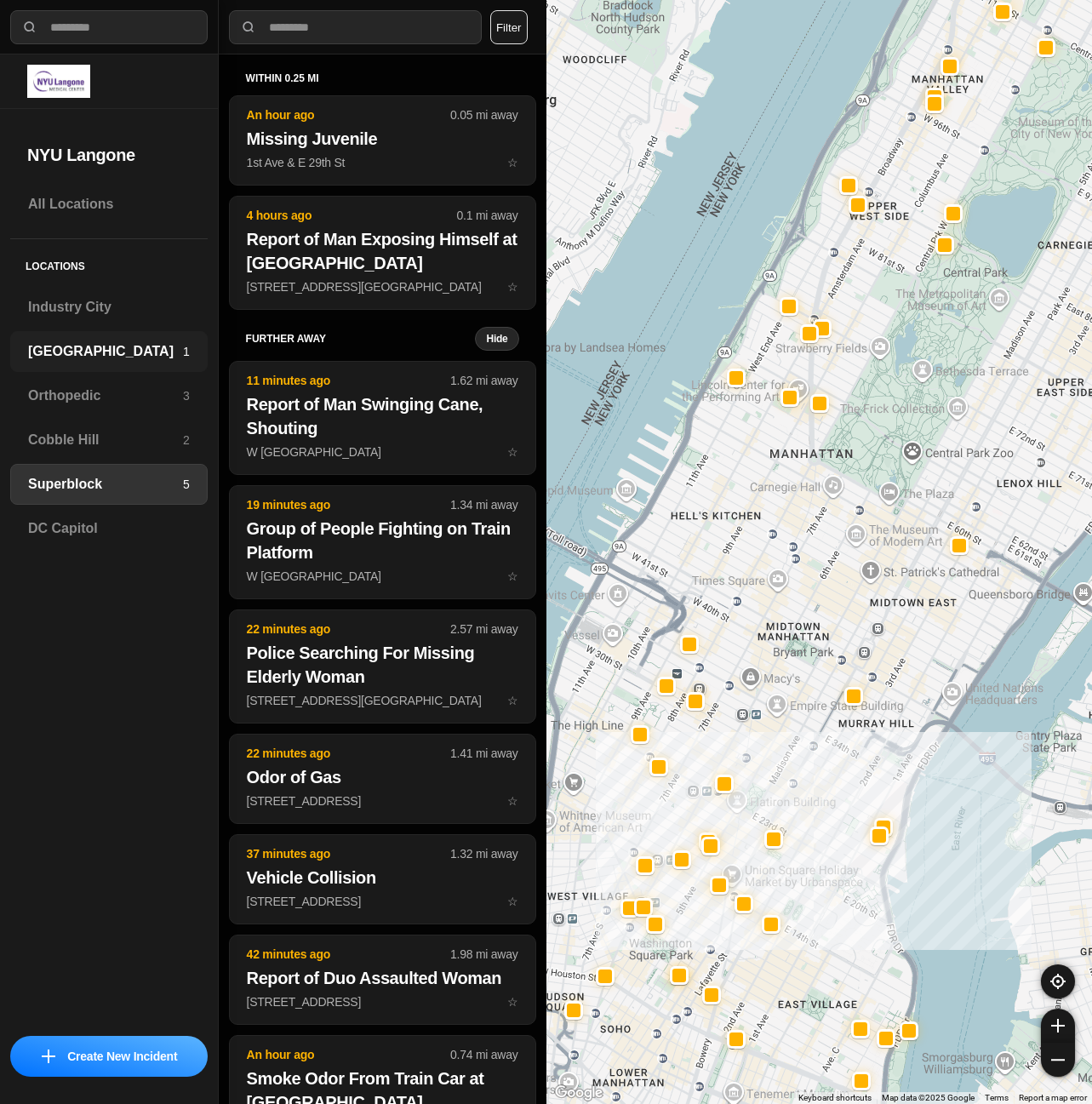
click at [79, 352] on h3 "[GEOGRAPHIC_DATA]" at bounding box center [105, 351] width 155 height 20
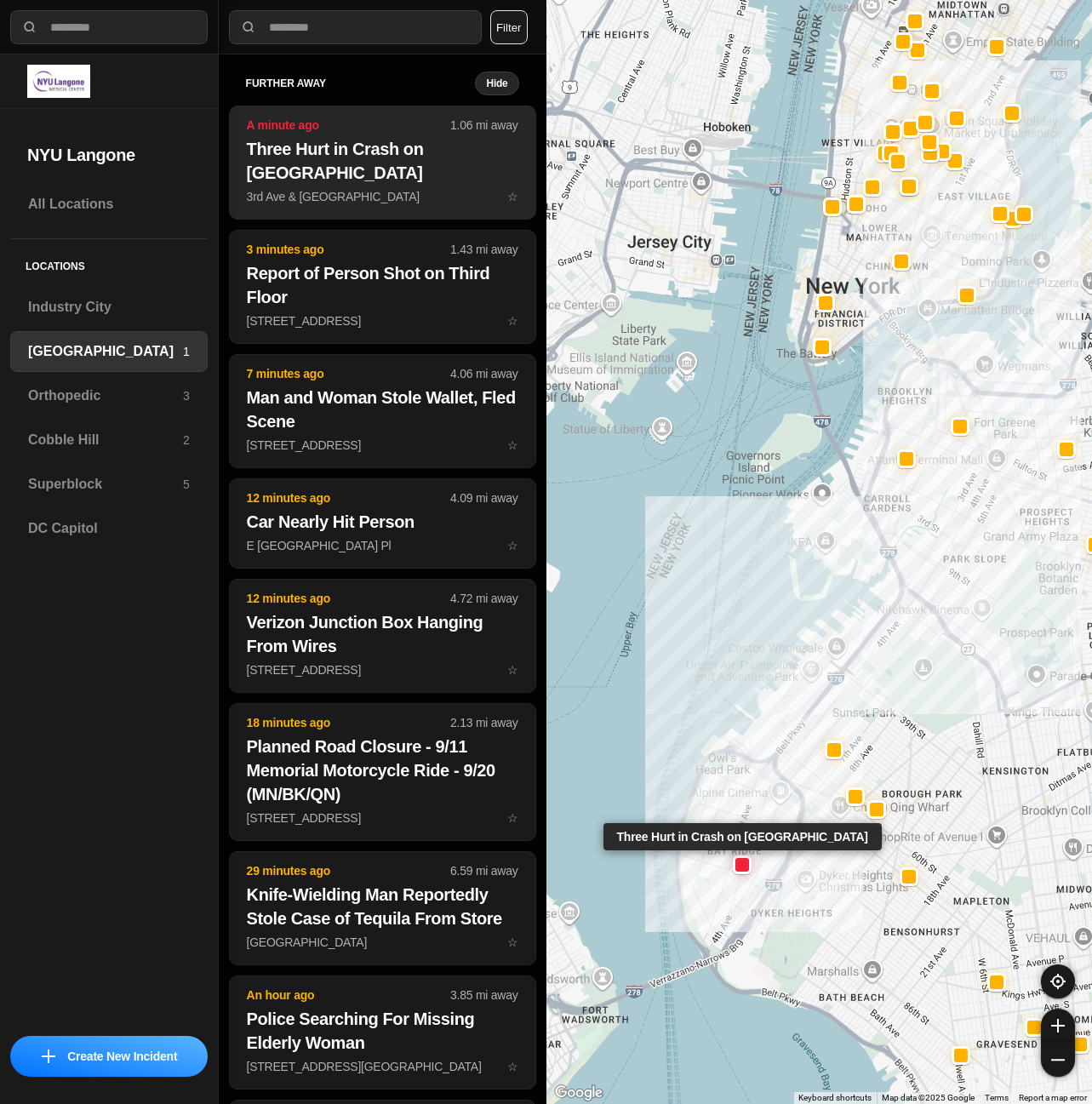
click at [322, 190] on p "3rd Ave & 83rd St ☆" at bounding box center [382, 196] width 271 height 17
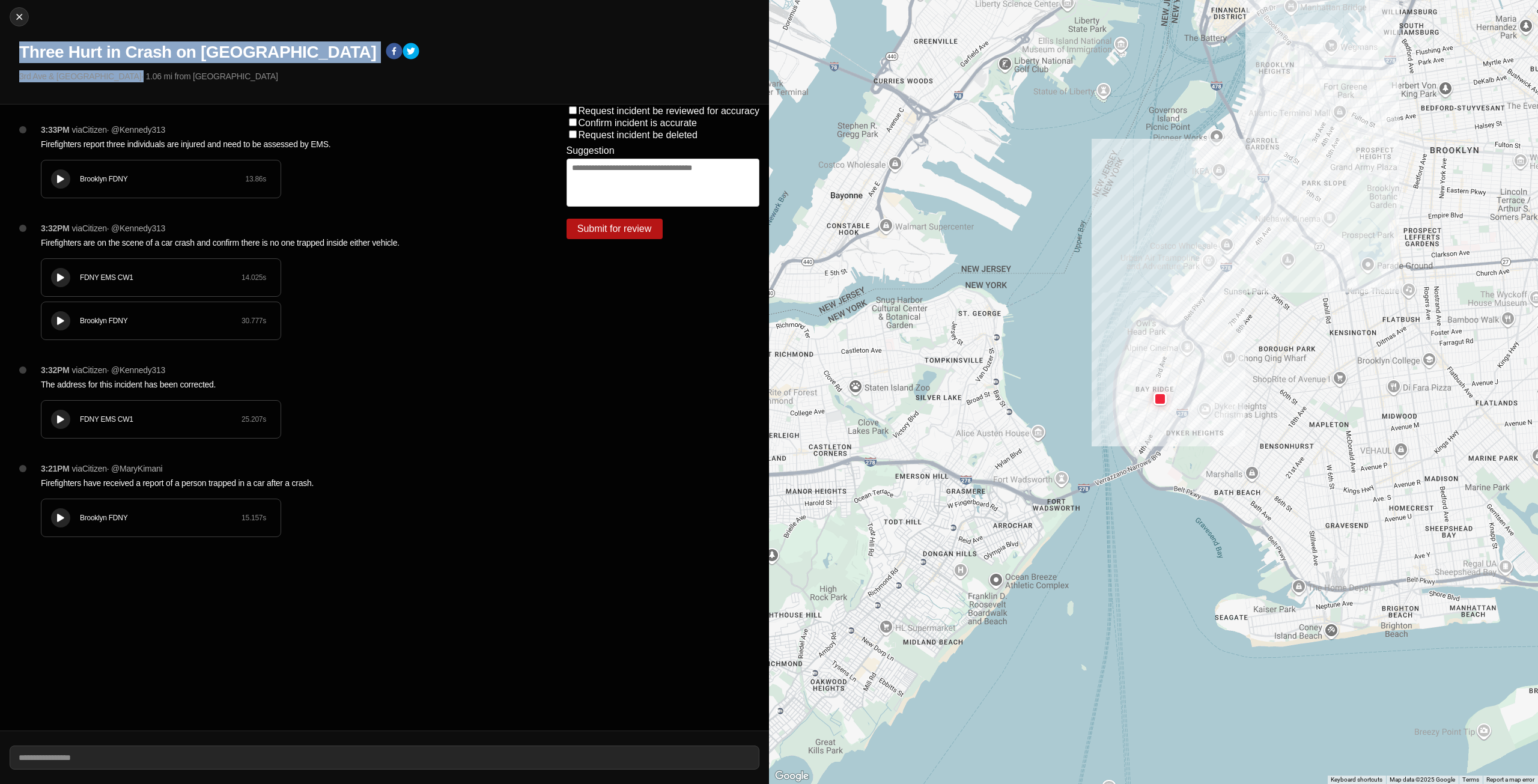
drag, startPoint x: 63, startPoint y: 73, endPoint x: 8, endPoint y: 65, distance: 55.6
click at [8, 65] on div "Close Three Hurt in Crash on [GEOGRAPHIC_DATA] · 1.06 mi from [GEOGRAPHIC_DATA]" at bounding box center [384, 52] width 769 height 105
copy div "Three Hurt in Crash on 3rd Avenue 3rd Ave & 83rd St"
click at [58, 175] on div at bounding box center [60, 179] width 12 height 9
click at [51, 276] on button at bounding box center [60, 277] width 19 height 19
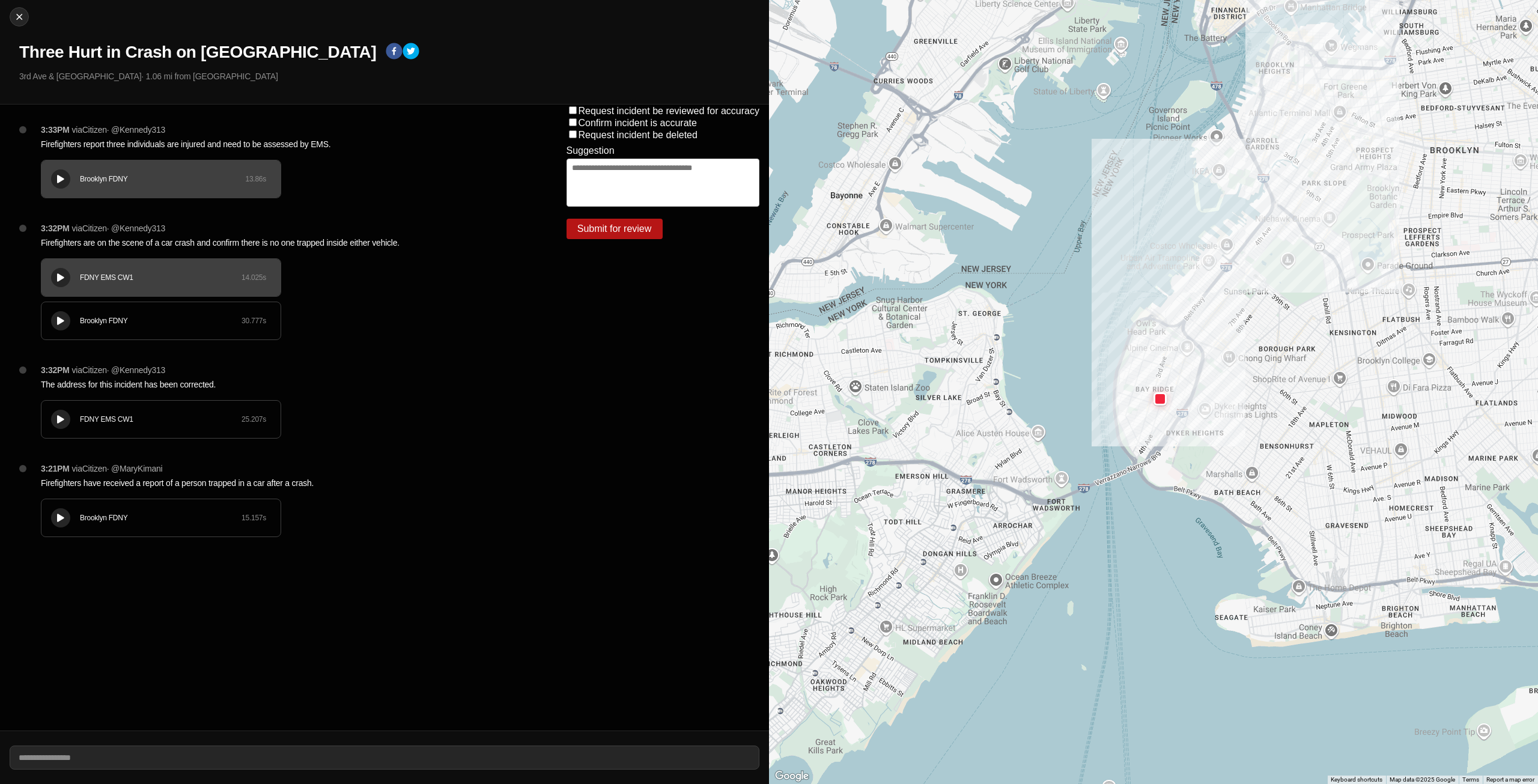
click at [51, 325] on div "Brooklyn FDNY 30.777 s" at bounding box center [161, 320] width 239 height 37
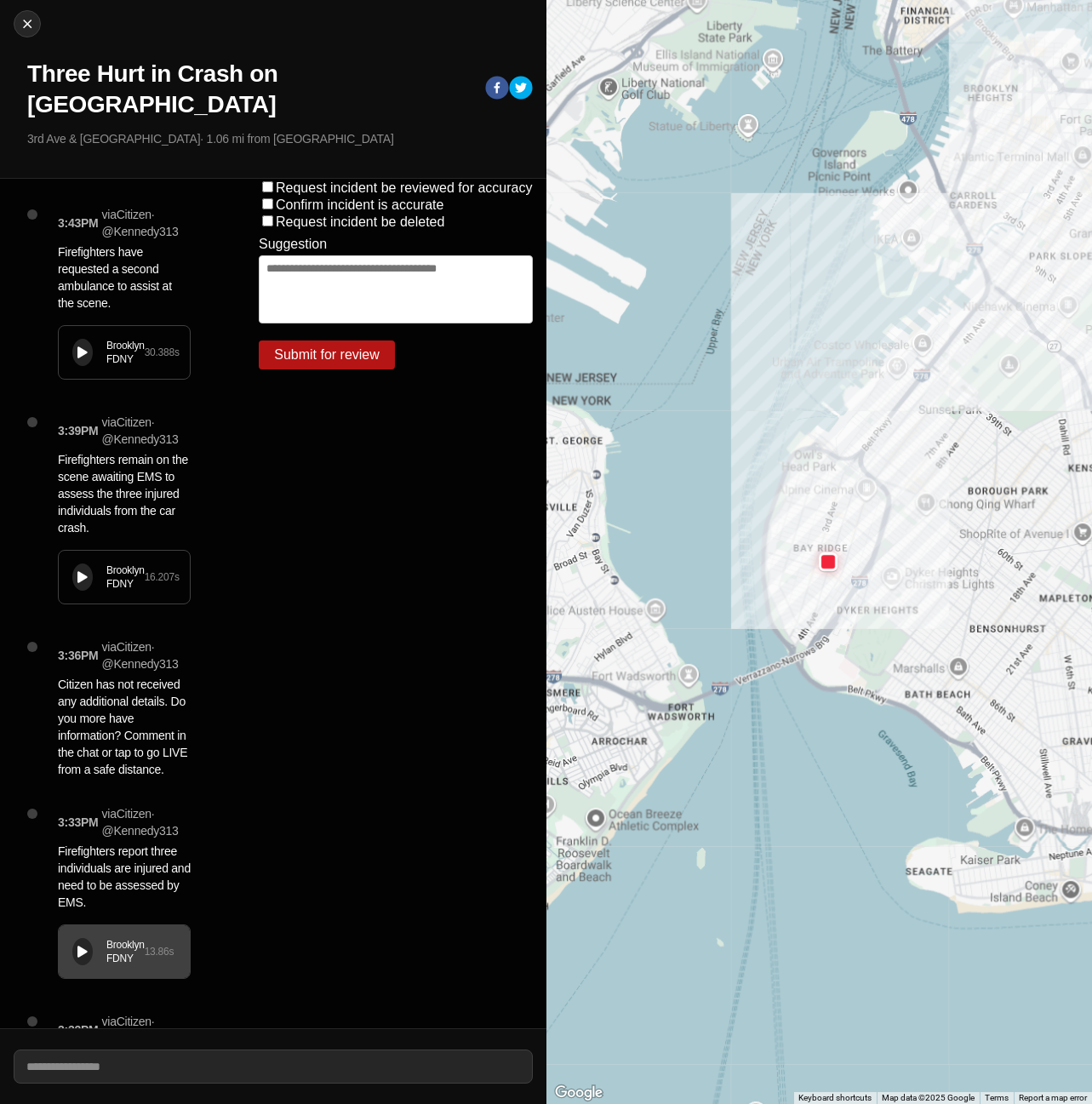
click at [90, 336] on div "Brooklyn FDNY 30.388 s" at bounding box center [124, 352] width 131 height 53
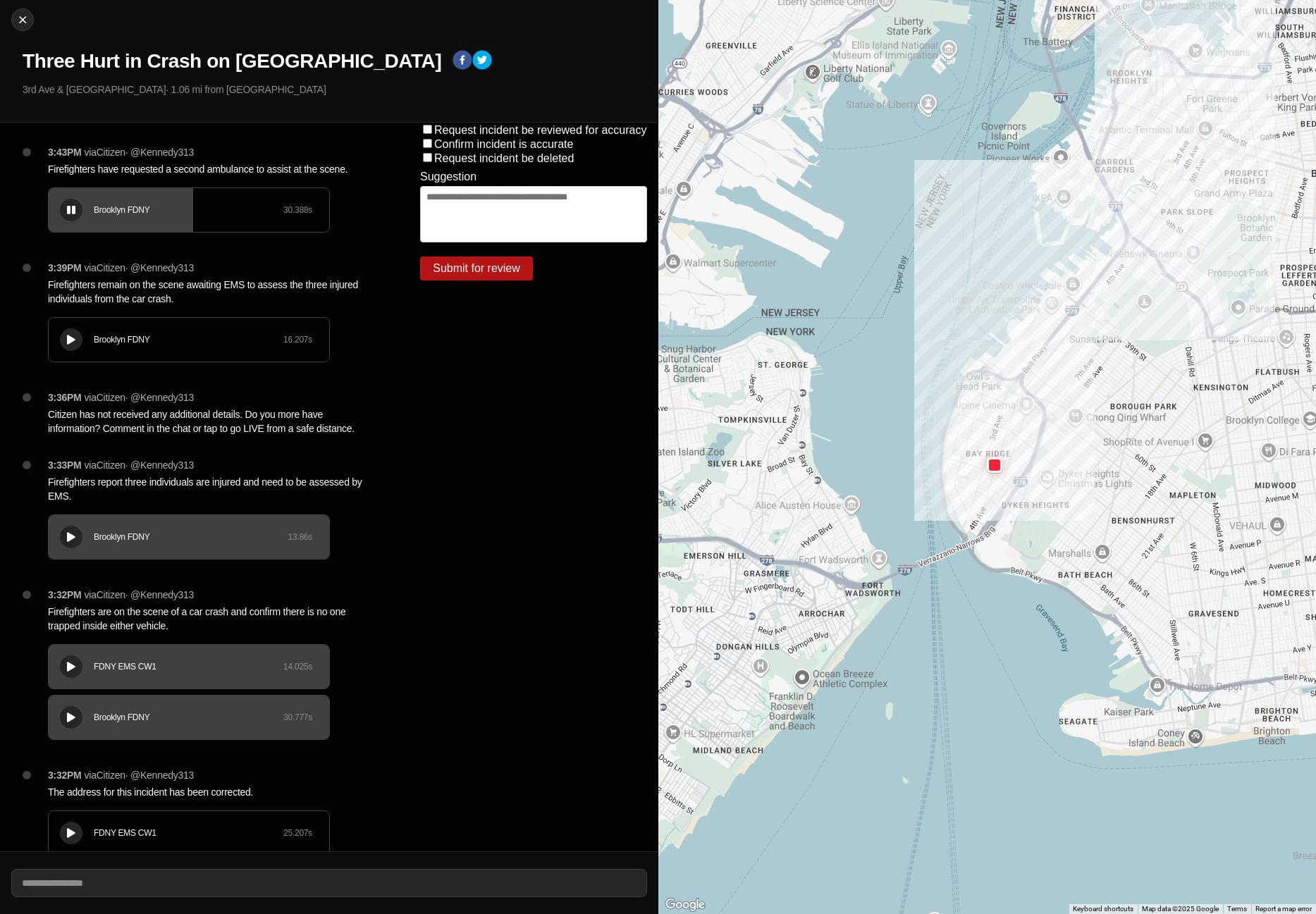
drag, startPoint x: 350, startPoint y: 169, endPoint x: 59, endPoint y: 177, distance: 291.1
click at [59, 177] on div "3:43PM via Citizen · @ Kennedy313 Firefighters have requested a second ambulanc…" at bounding box center [211, 203] width 350 height 116
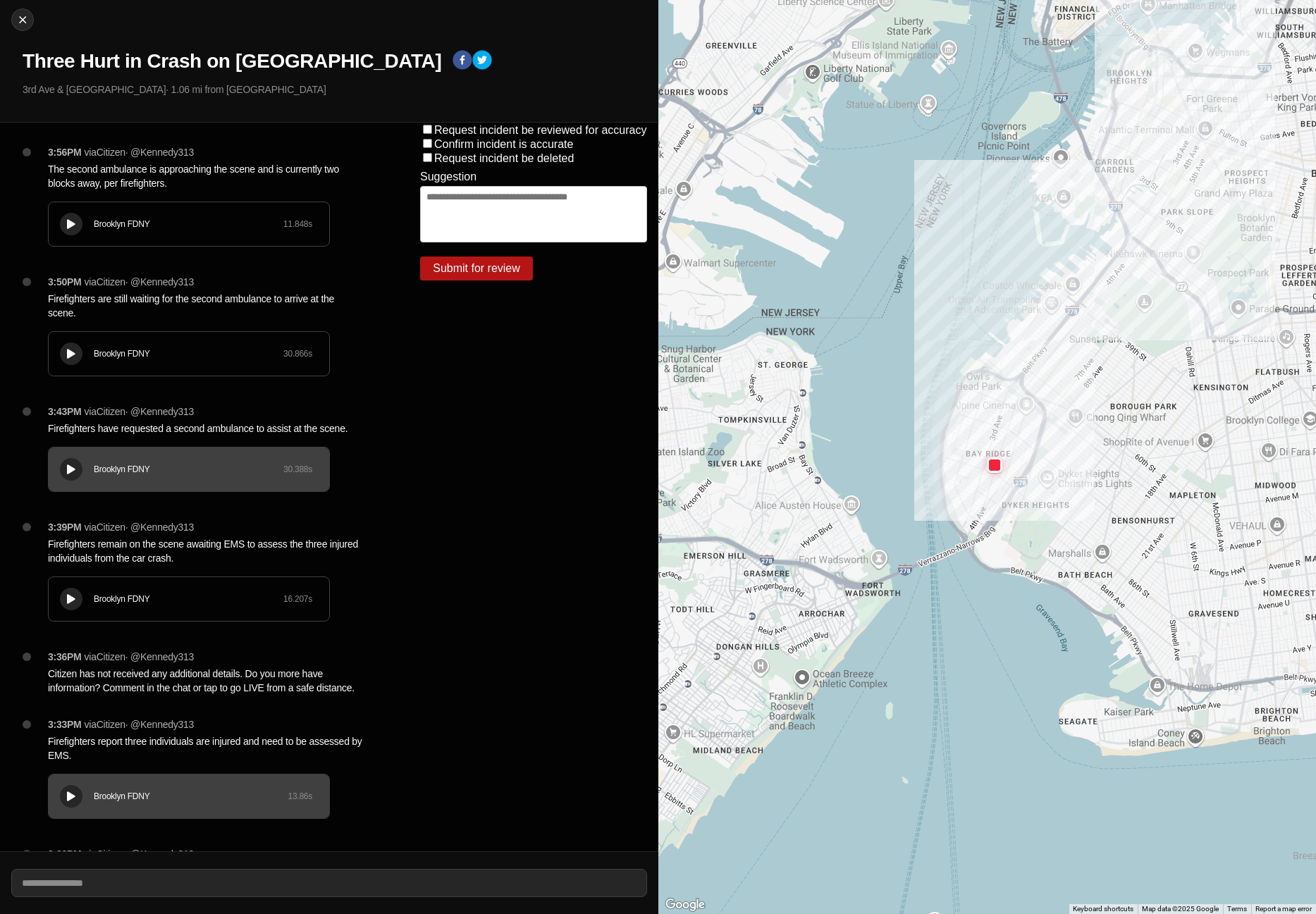
click at [73, 229] on div at bounding box center [71, 224] width 14 height 11
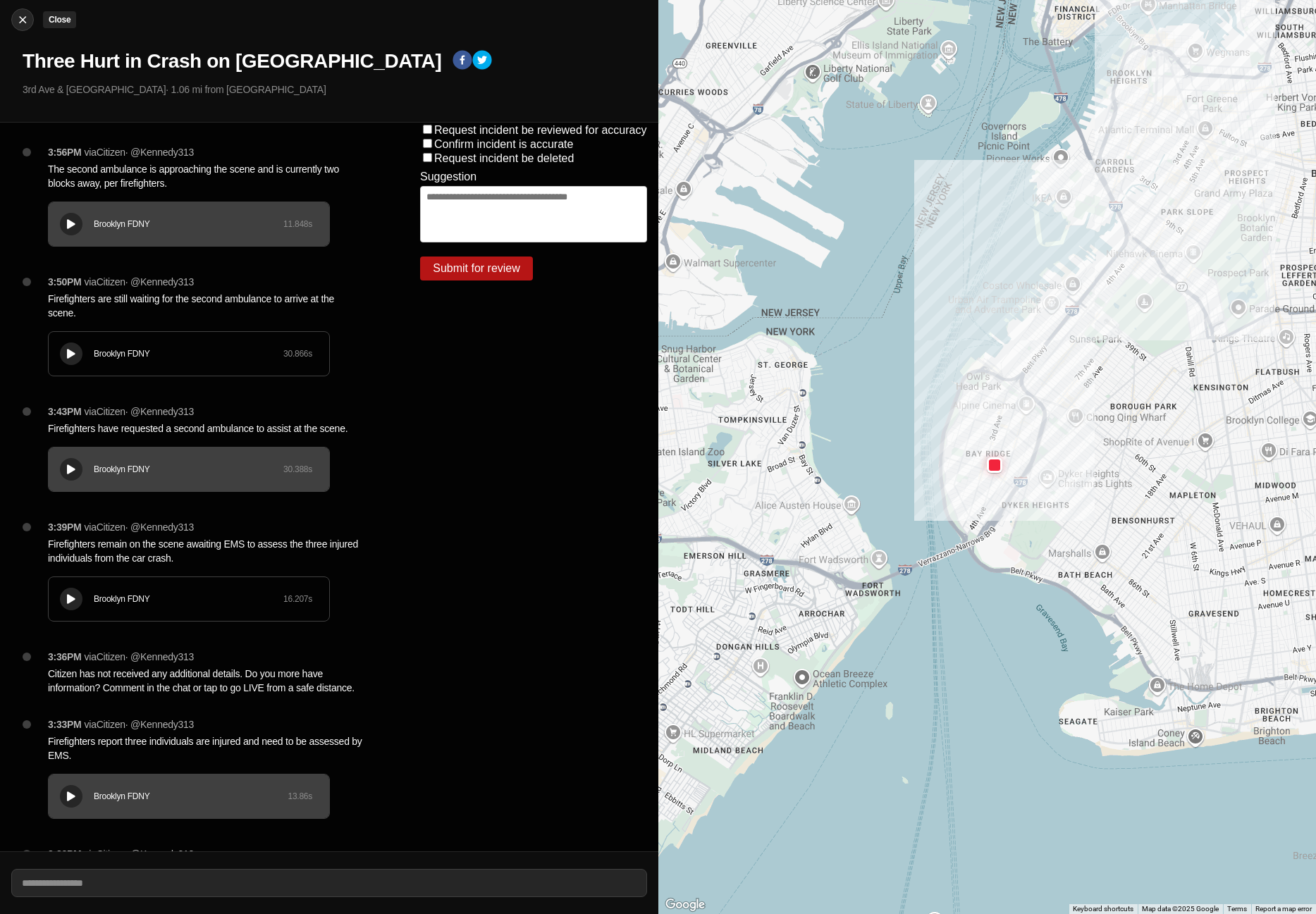
click at [23, 10] on button "Close" at bounding box center [23, 20] width 23 height 23
select select "*"
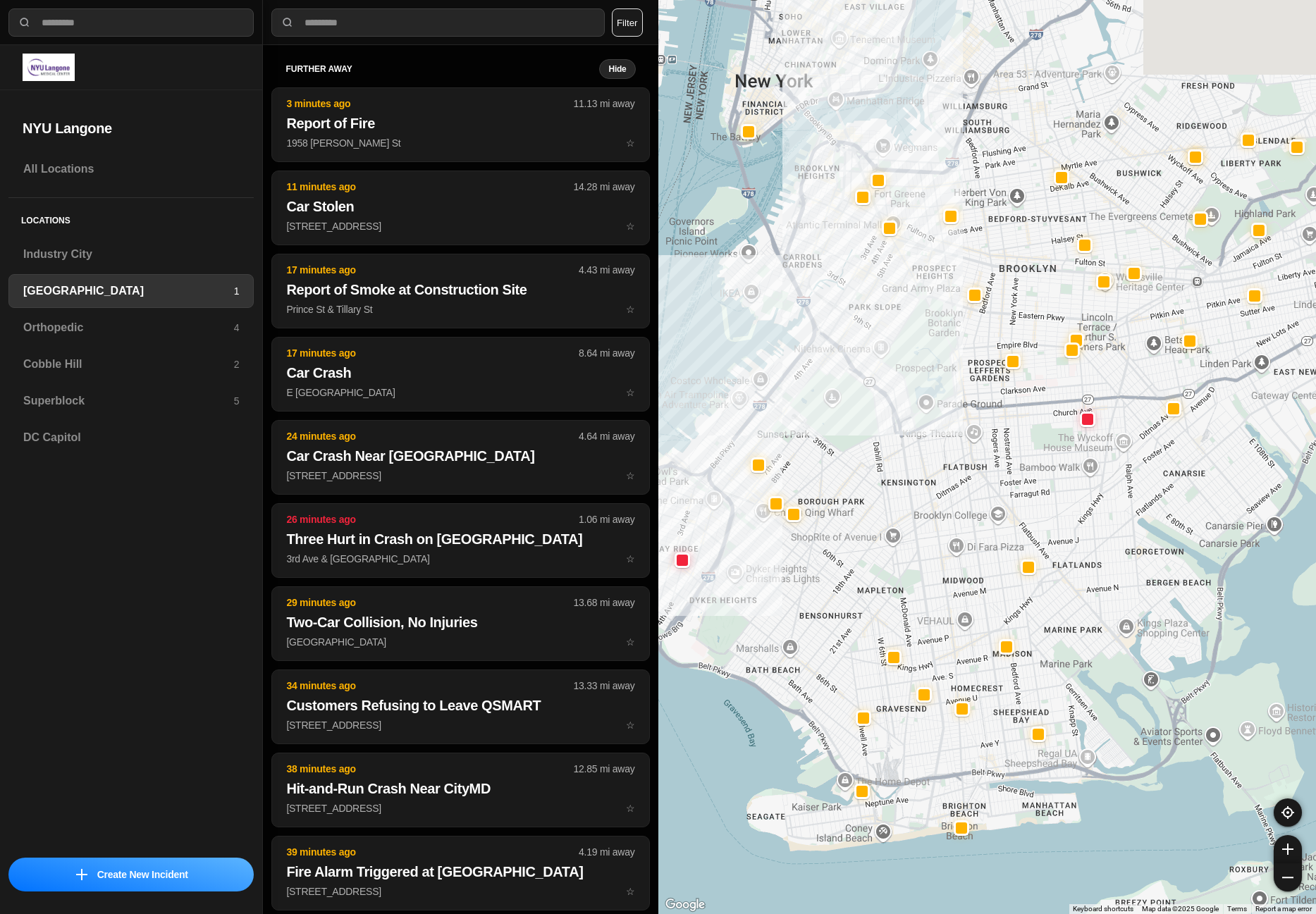
drag, startPoint x: 764, startPoint y: 398, endPoint x: 754, endPoint y: 444, distance: 47.1
click at [754, 444] on div at bounding box center [987, 457] width 658 height 914
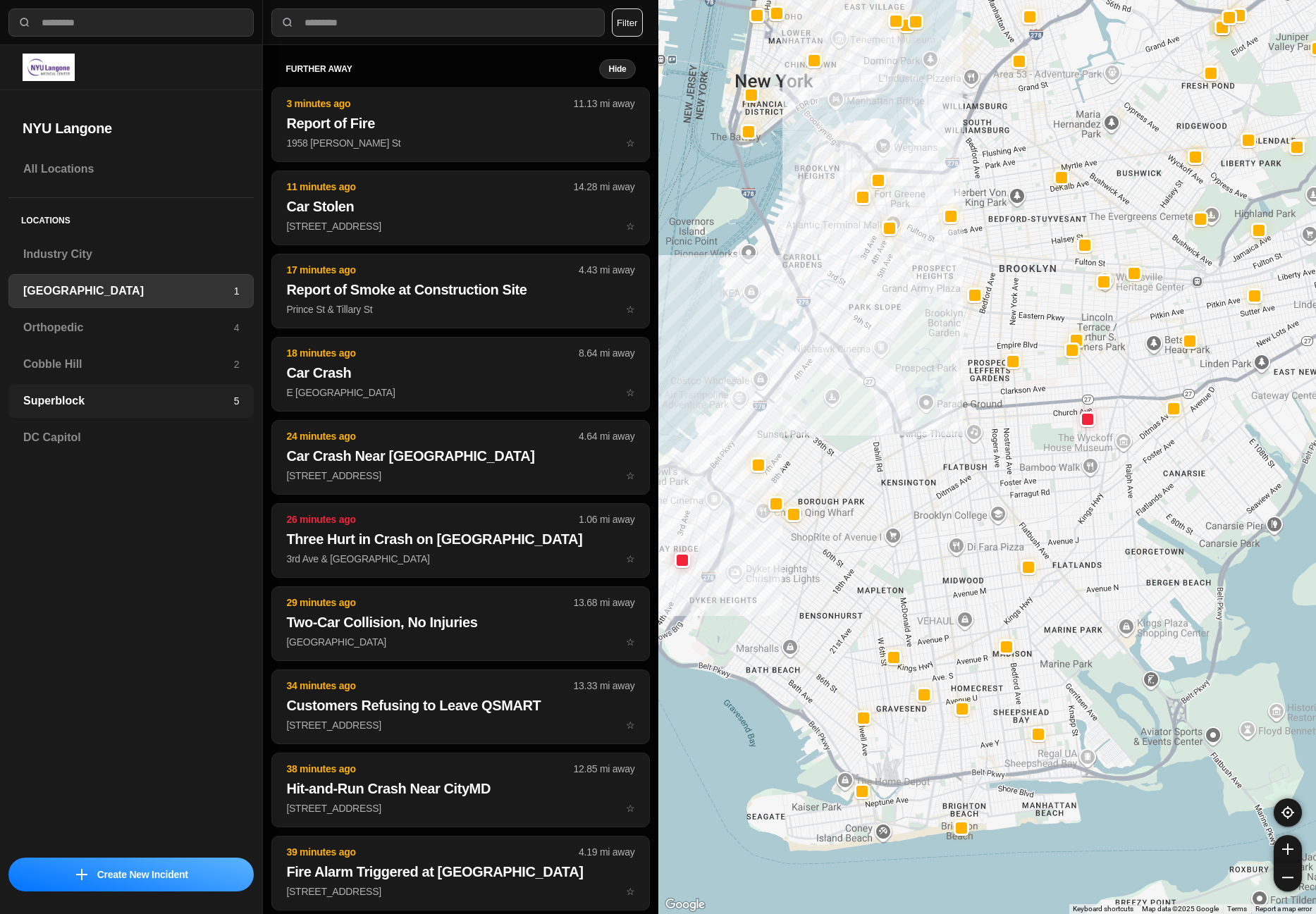
drag, startPoint x: 79, startPoint y: 406, endPoint x: 103, endPoint y: 408, distance: 24.1
click at [80, 405] on h3 "Superblock" at bounding box center [129, 401] width 211 height 17
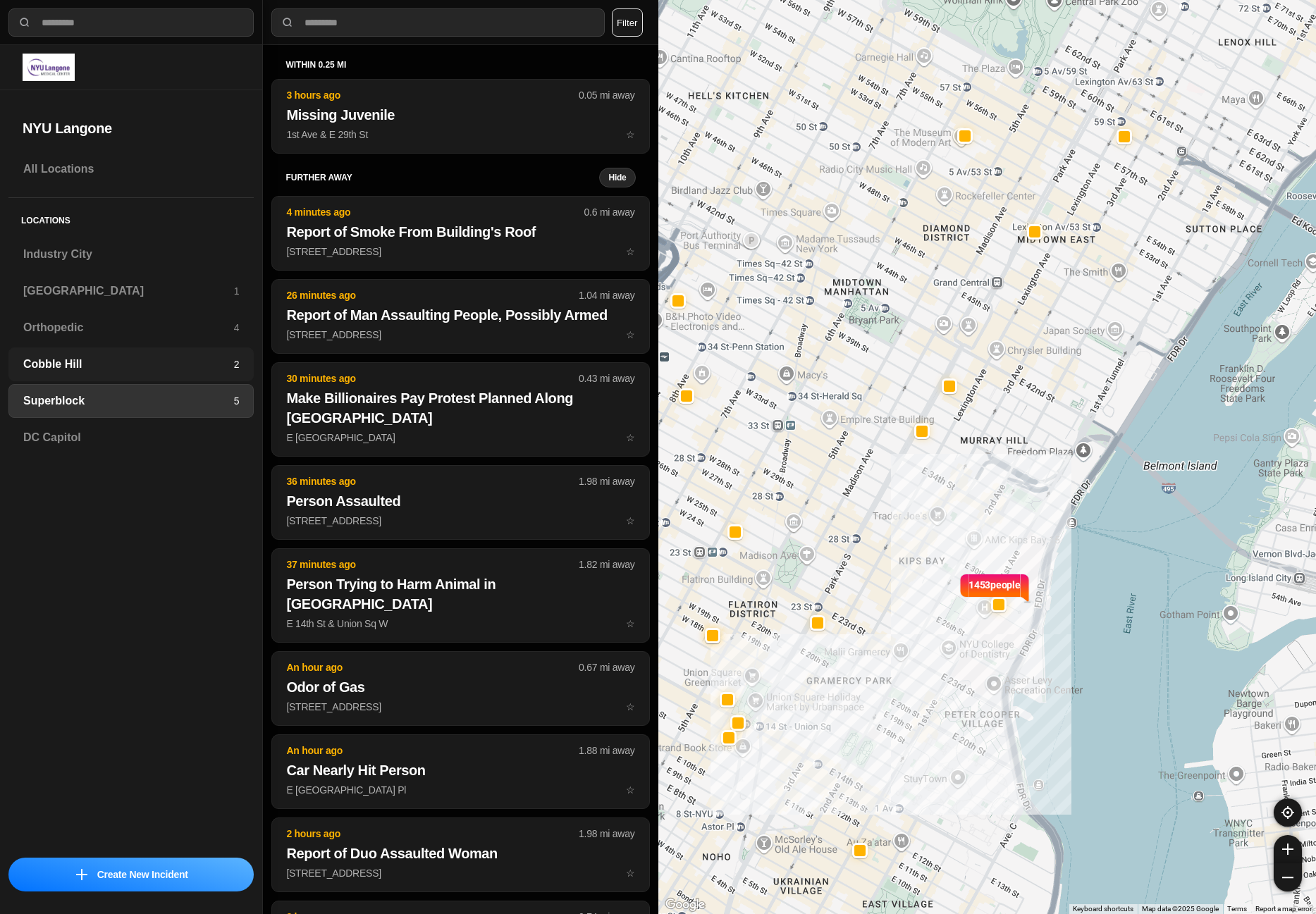
click at [74, 357] on h3 "Cobble Hill" at bounding box center [129, 364] width 211 height 17
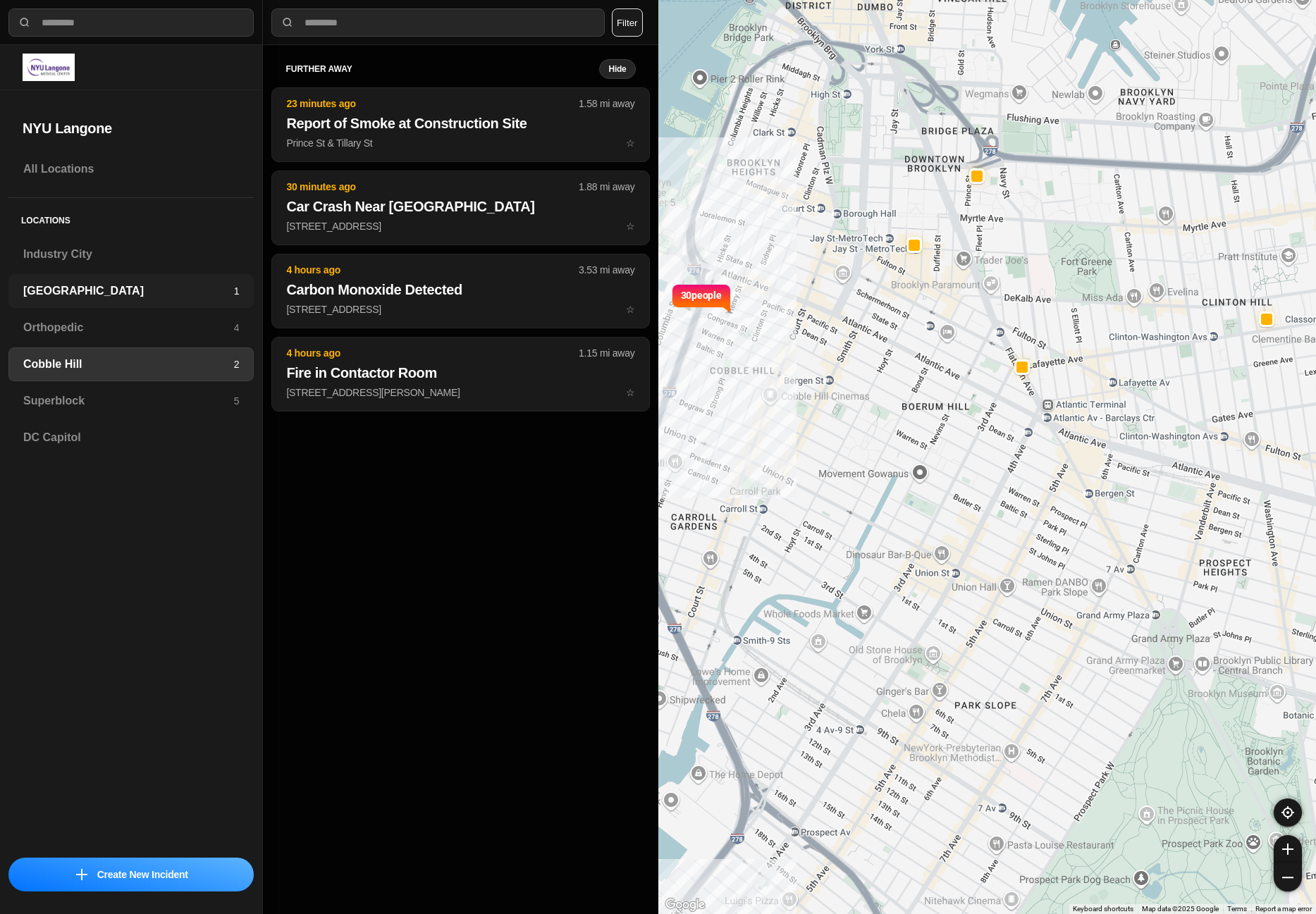
click at [129, 285] on h3 "[GEOGRAPHIC_DATA]" at bounding box center [129, 291] width 211 height 17
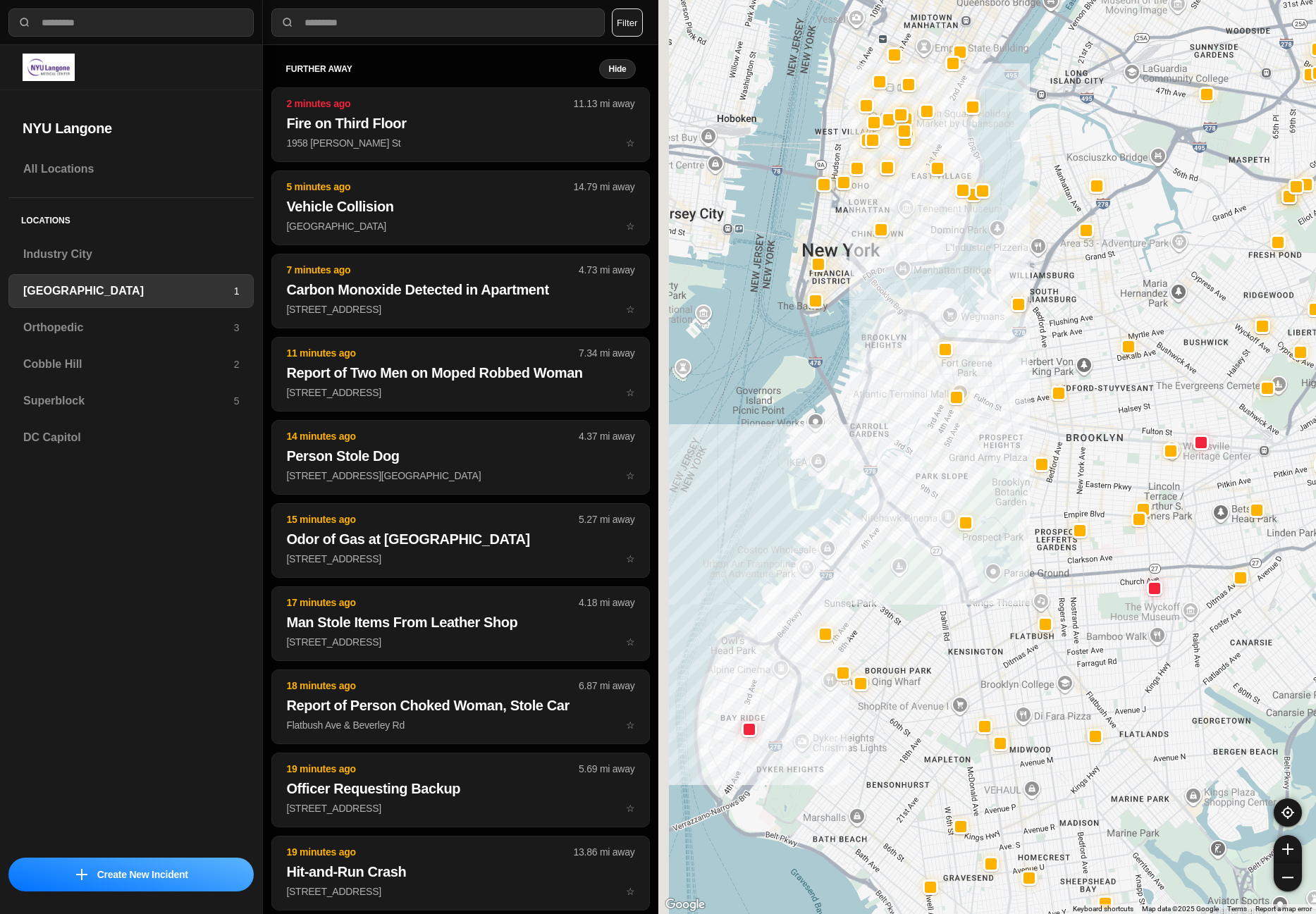
drag, startPoint x: 877, startPoint y: 172, endPoint x: 919, endPoint y: 245, distance: 84.2
click at [904, 245] on div at bounding box center [987, 457] width 658 height 914
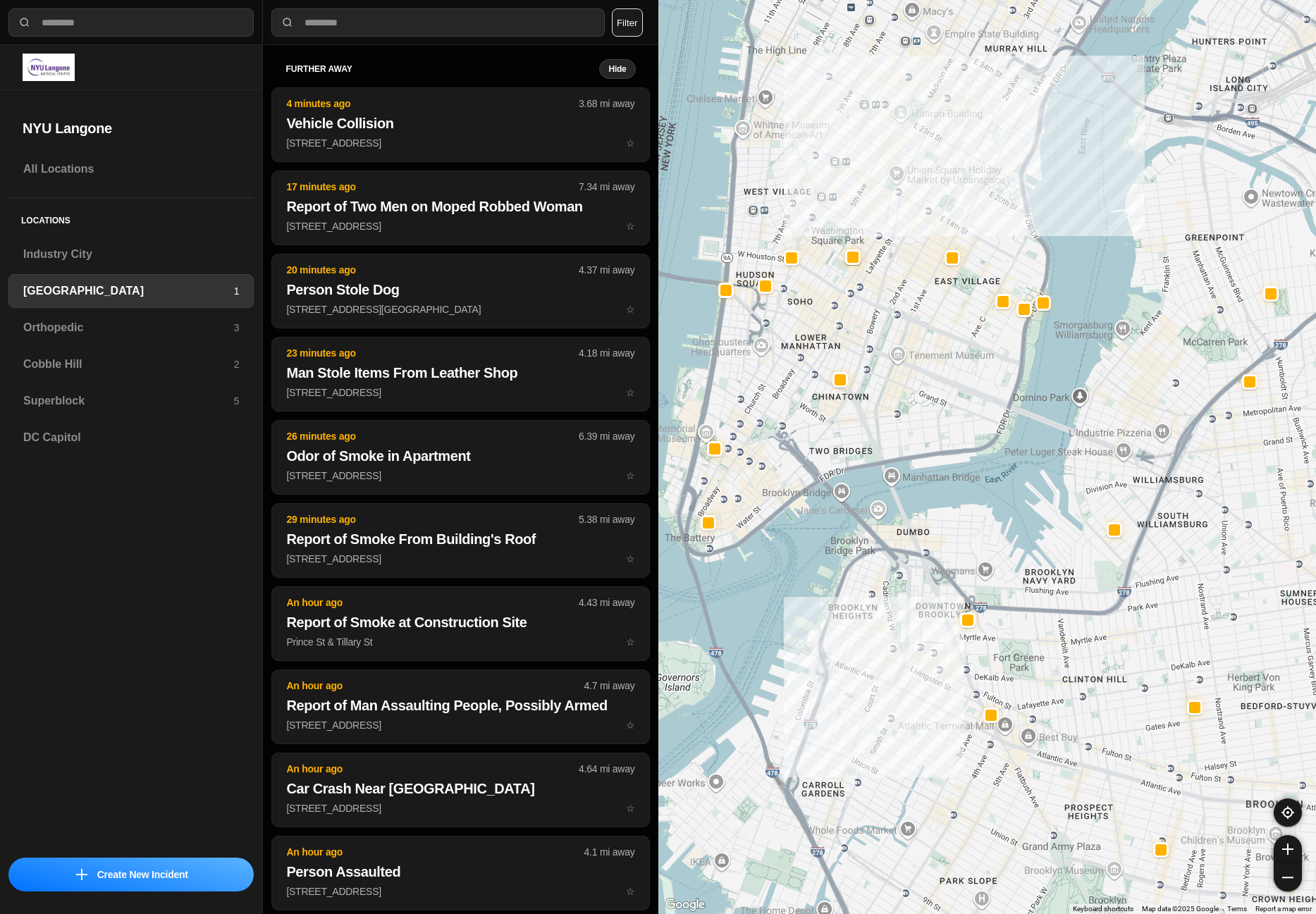
drag, startPoint x: 936, startPoint y: 268, endPoint x: 933, endPoint y: 482, distance: 214.0
click at [904, 482] on div "421 people" at bounding box center [987, 457] width 658 height 914
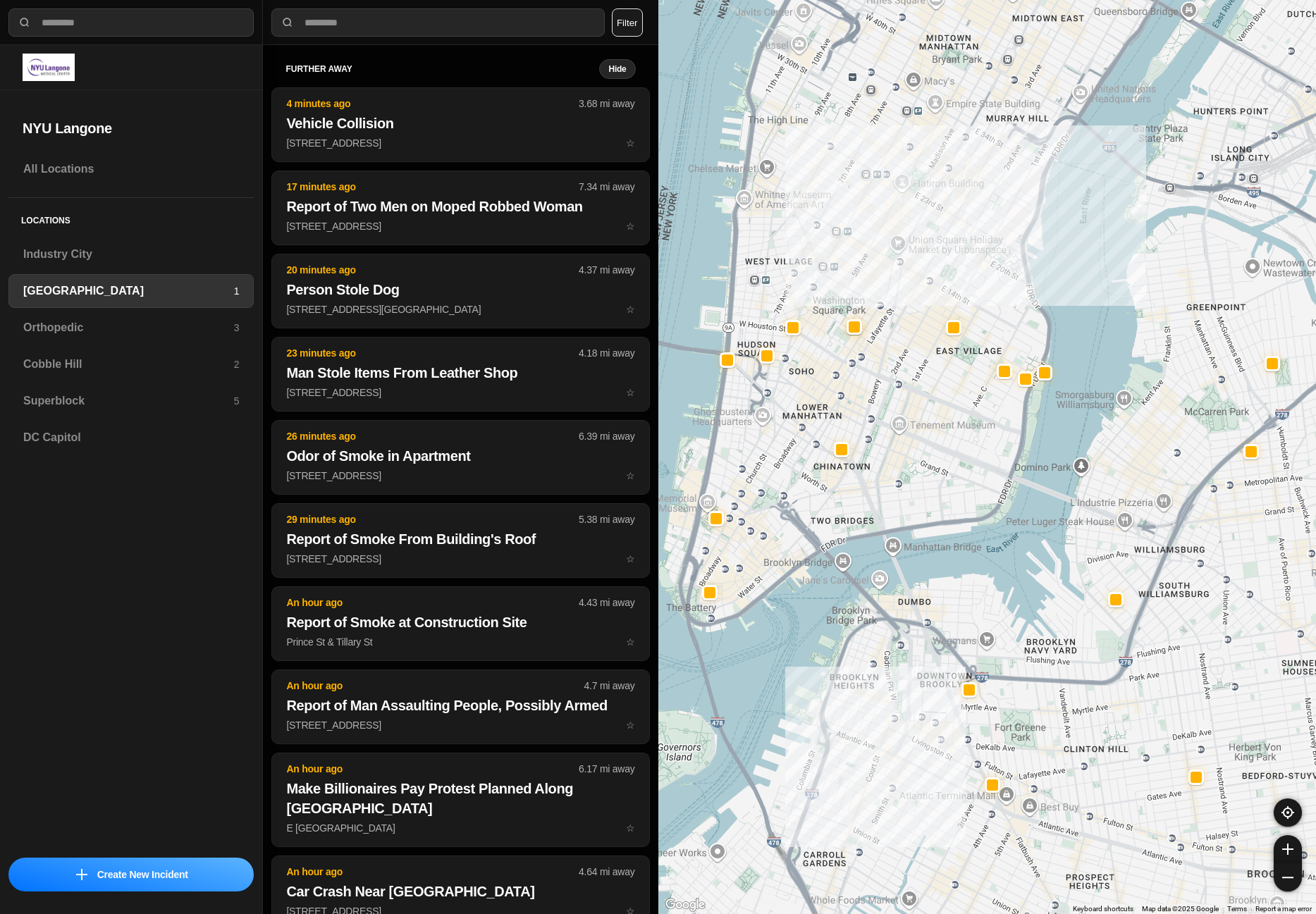
drag, startPoint x: 946, startPoint y: 176, endPoint x: 954, endPoint y: 257, distance: 81.4
click at [904, 241] on div "421 people" at bounding box center [987, 457] width 658 height 914
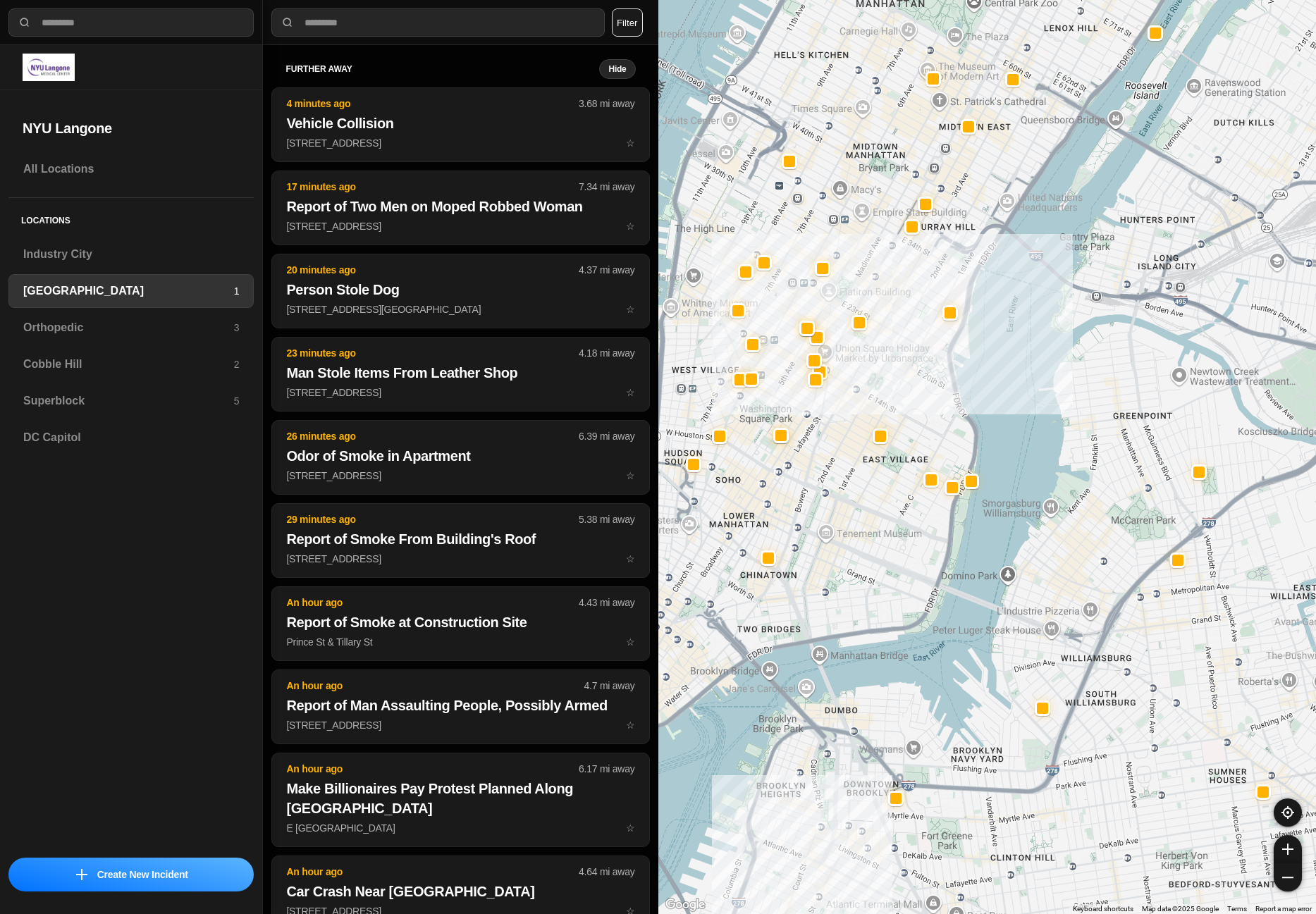
drag, startPoint x: 922, startPoint y: 795, endPoint x: 951, endPoint y: 474, distance: 322.3
click at [904, 474] on div "421 people" at bounding box center [987, 457] width 658 height 914
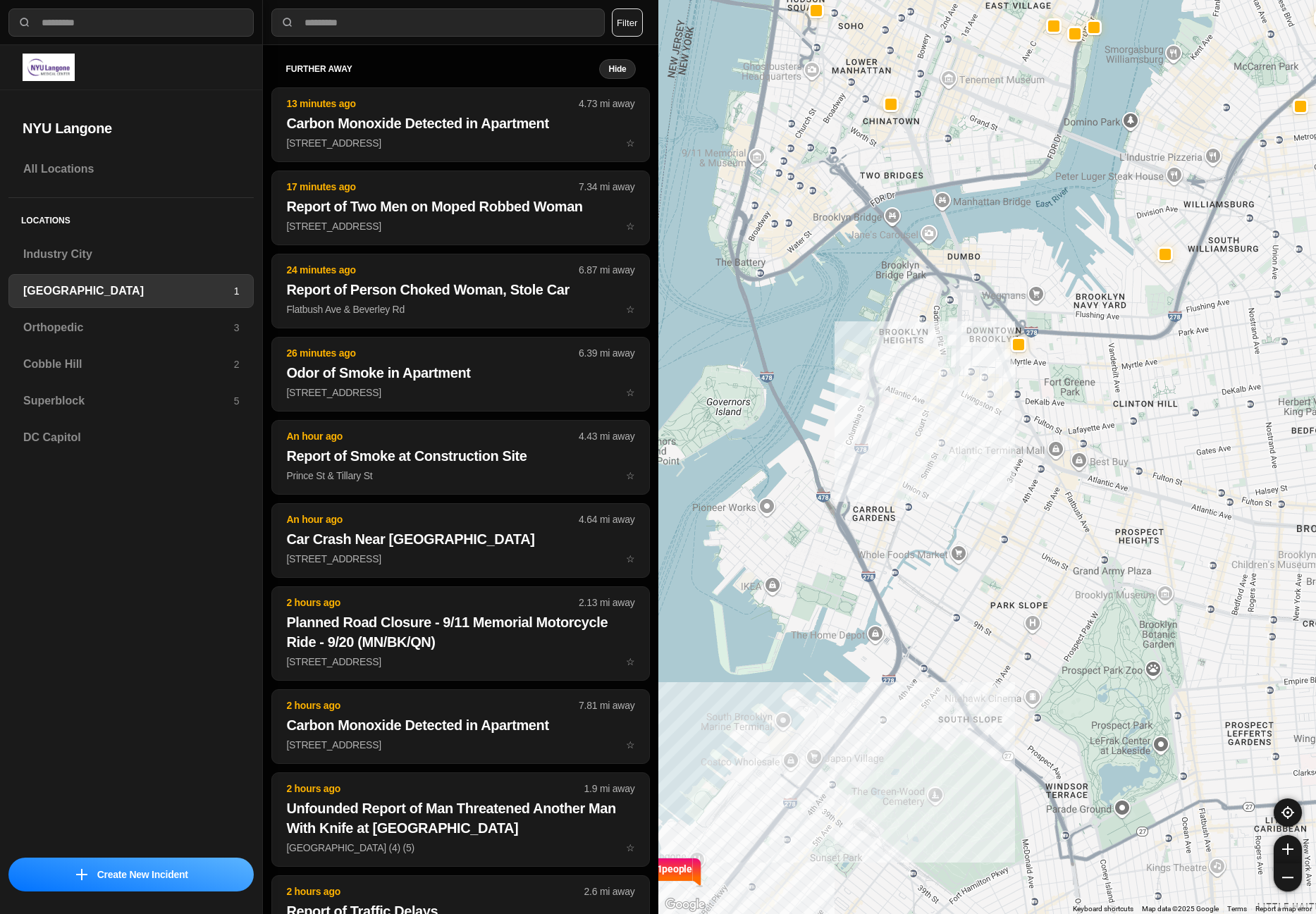
drag, startPoint x: 922, startPoint y: 589, endPoint x: 943, endPoint y: 512, distance: 79.8
click at [904, 505] on div "421 people" at bounding box center [987, 457] width 658 height 914
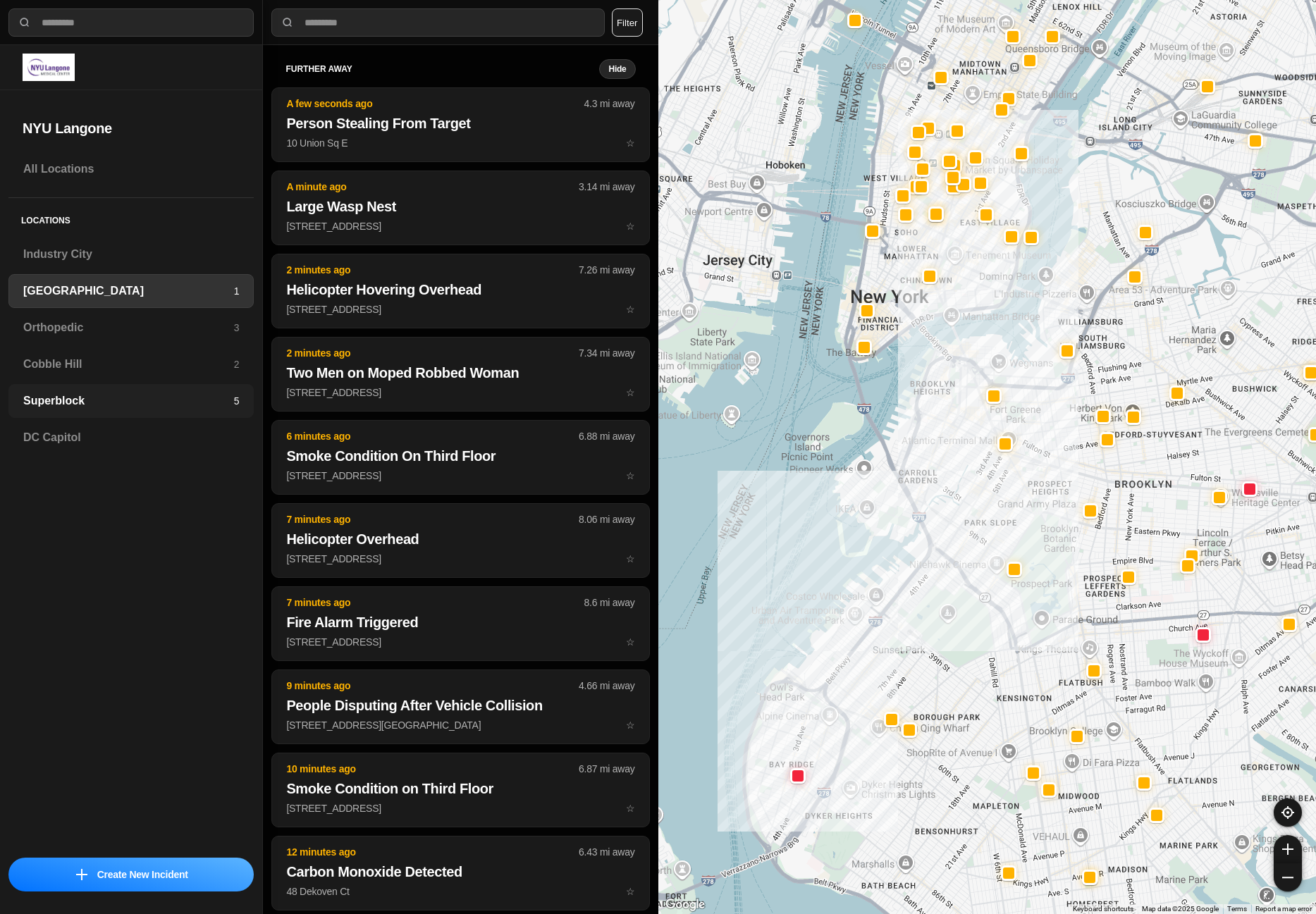
click at [65, 408] on h3 "Superblock" at bounding box center [129, 401] width 211 height 17
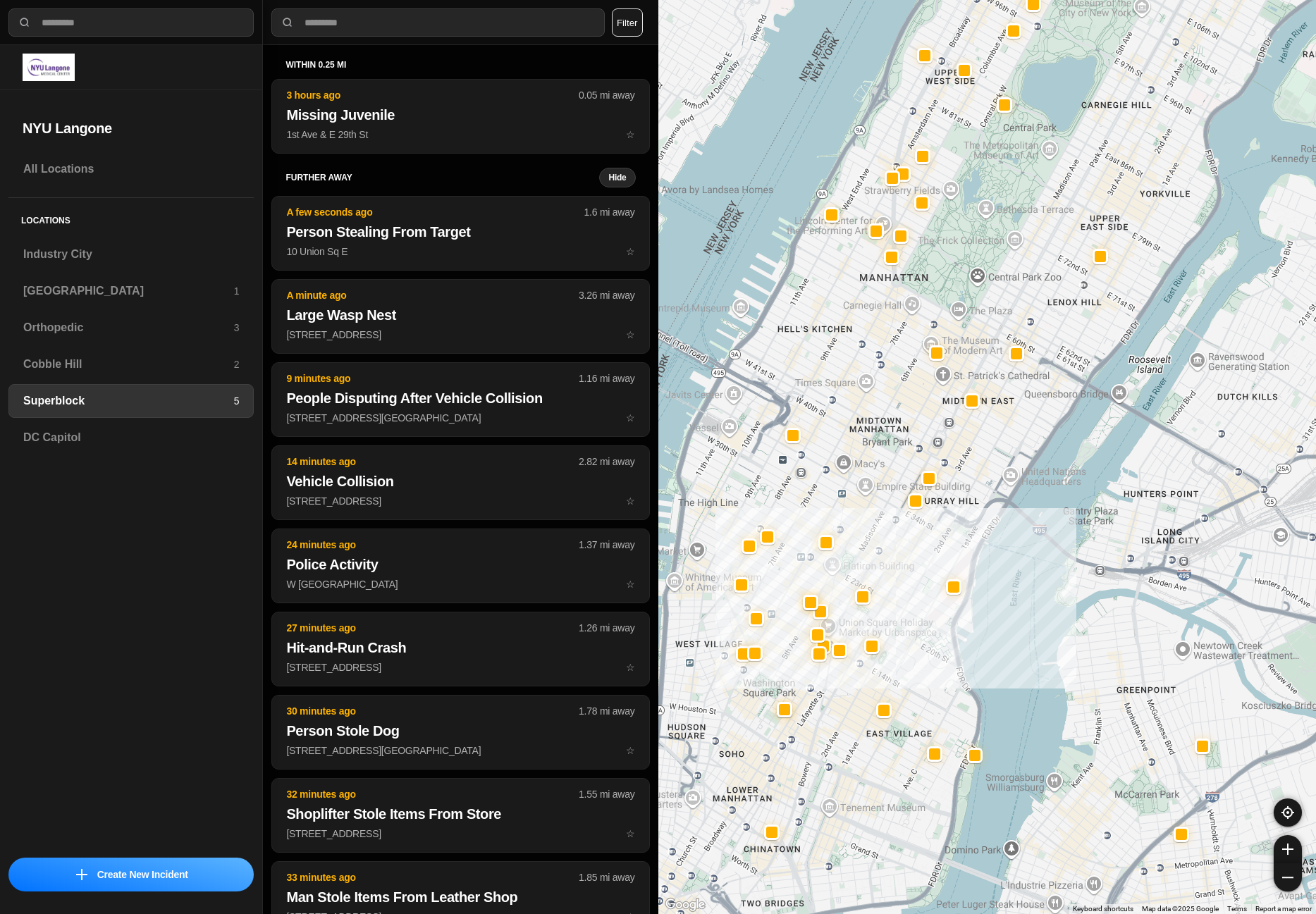
drag, startPoint x: 818, startPoint y: 809, endPoint x: 869, endPoint y: 745, distance: 81.8
click at [869, 745] on div at bounding box center [987, 457] width 658 height 914
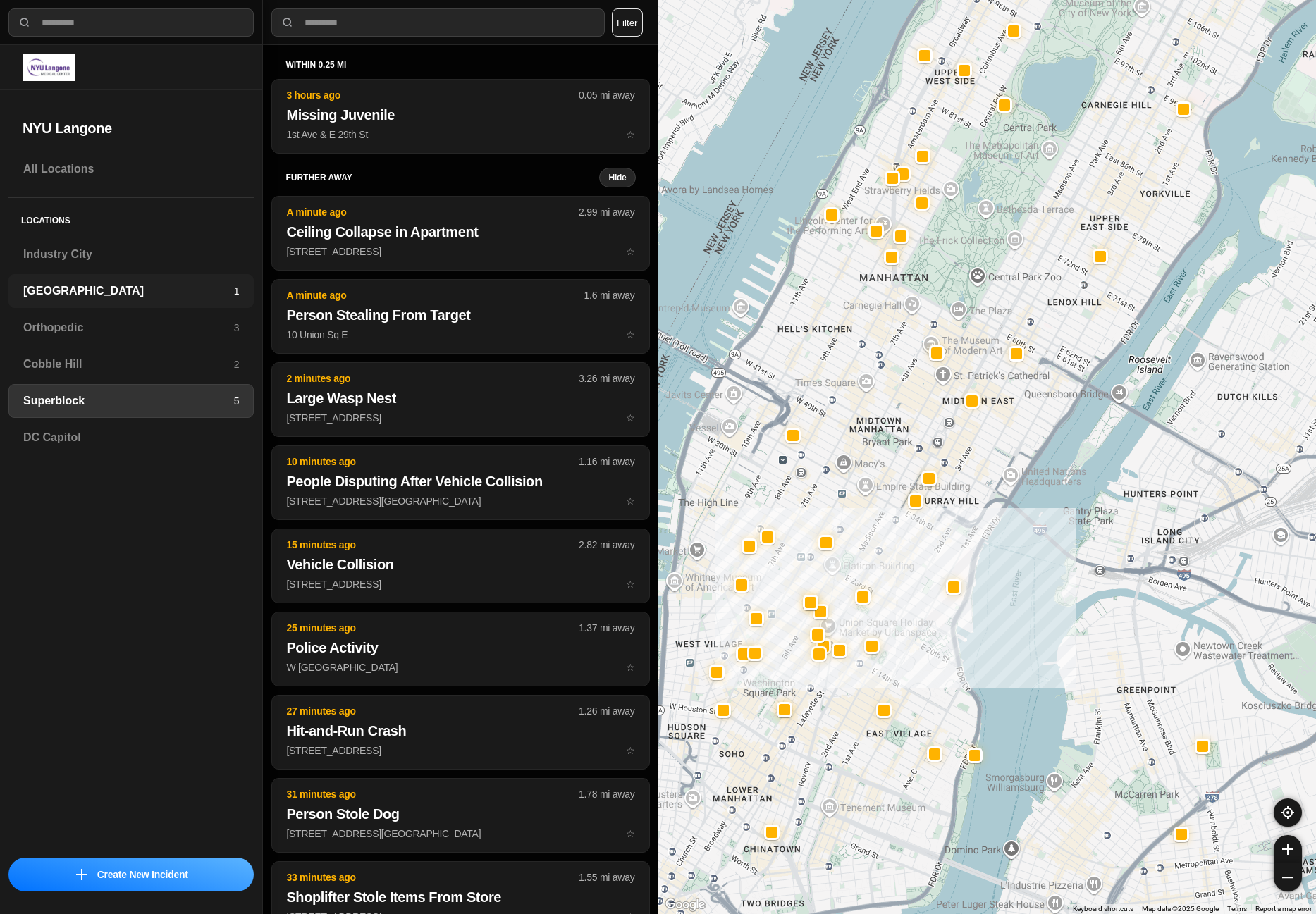
click at [47, 297] on h3 "[GEOGRAPHIC_DATA]" at bounding box center [129, 291] width 211 height 17
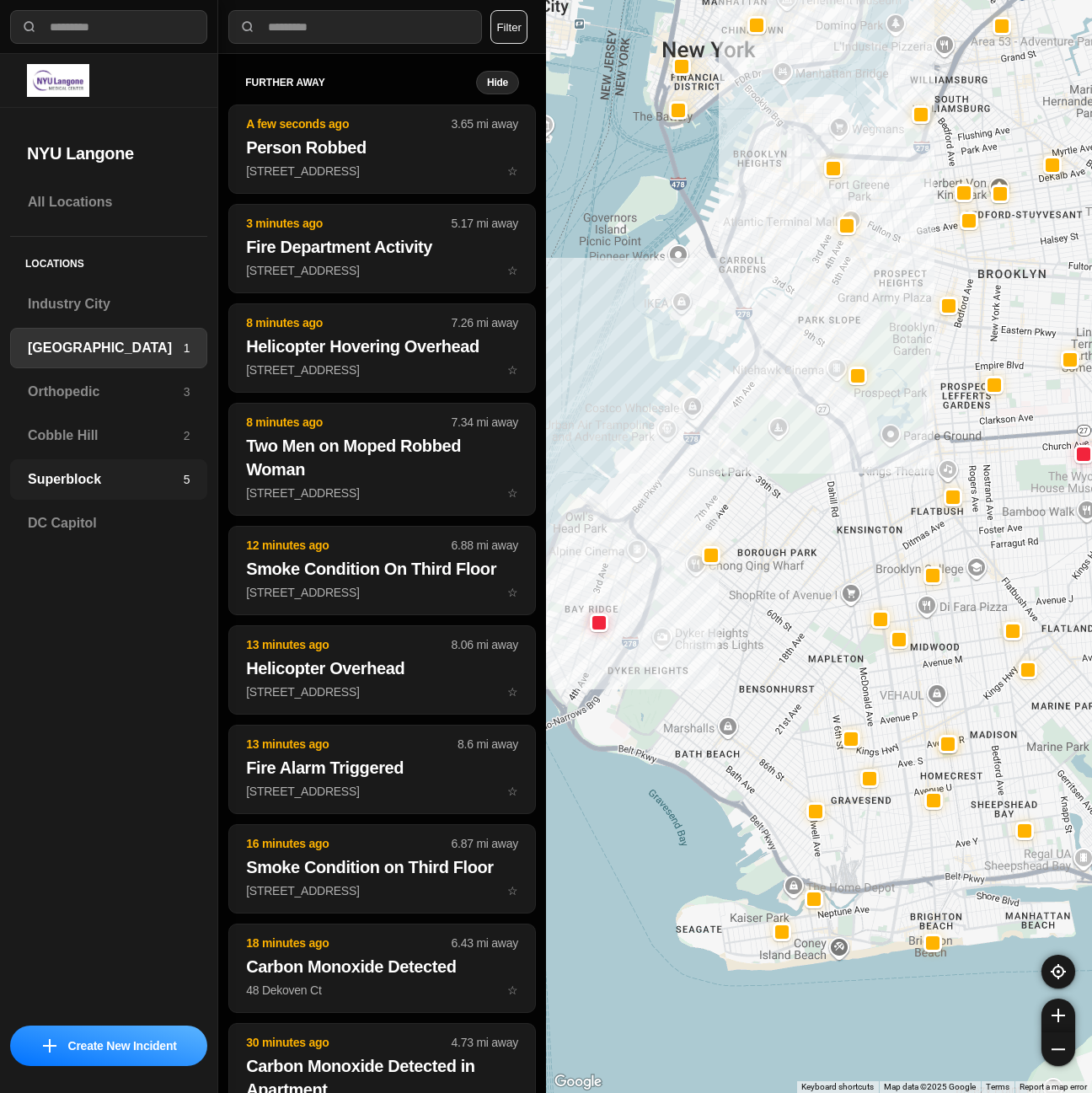
click at [123, 488] on h3 "Superblock" at bounding box center [105, 479] width 156 height 20
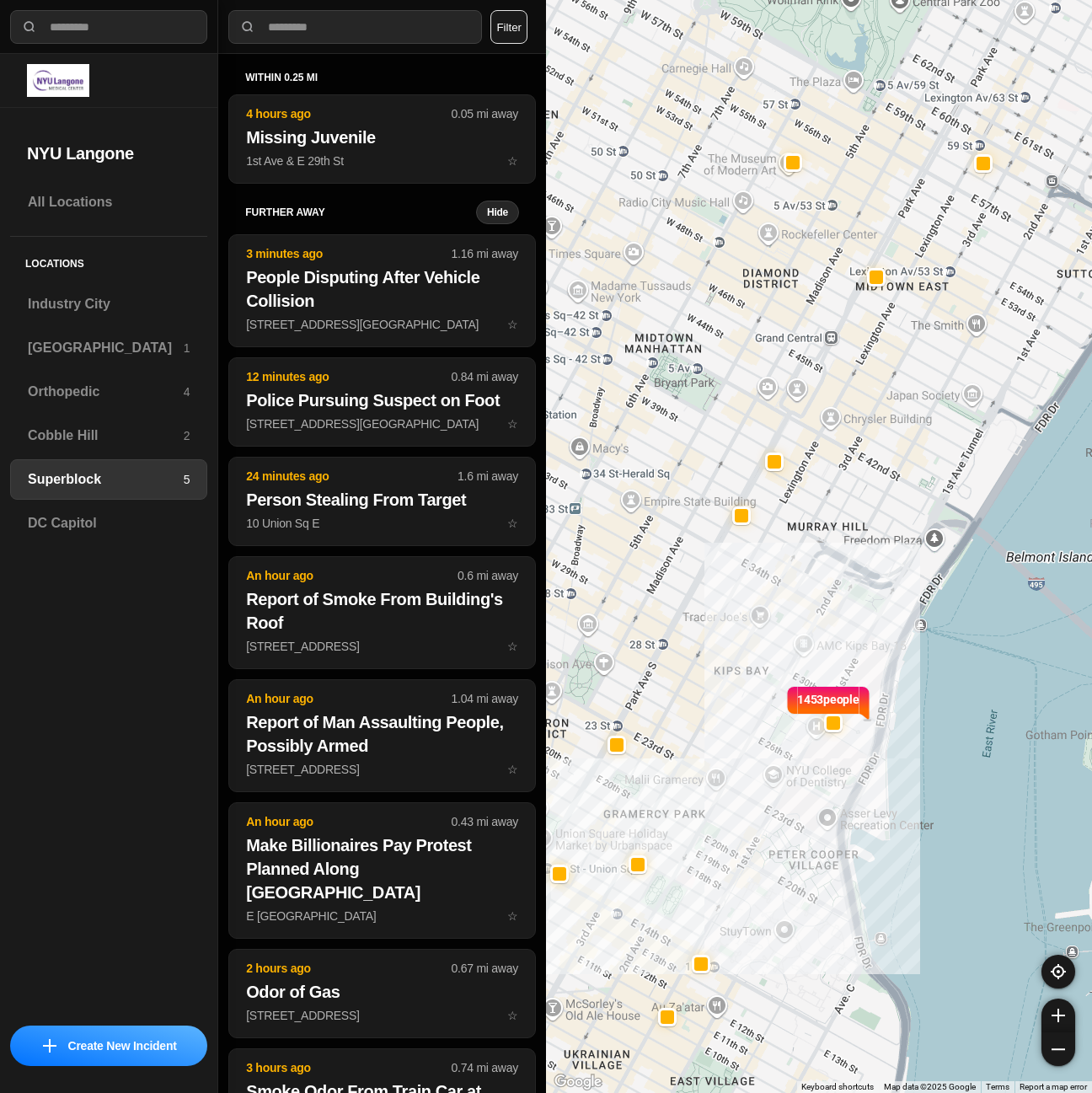
select select "*"
click at [114, 351] on h3 "[GEOGRAPHIC_DATA]" at bounding box center [105, 348] width 156 height 20
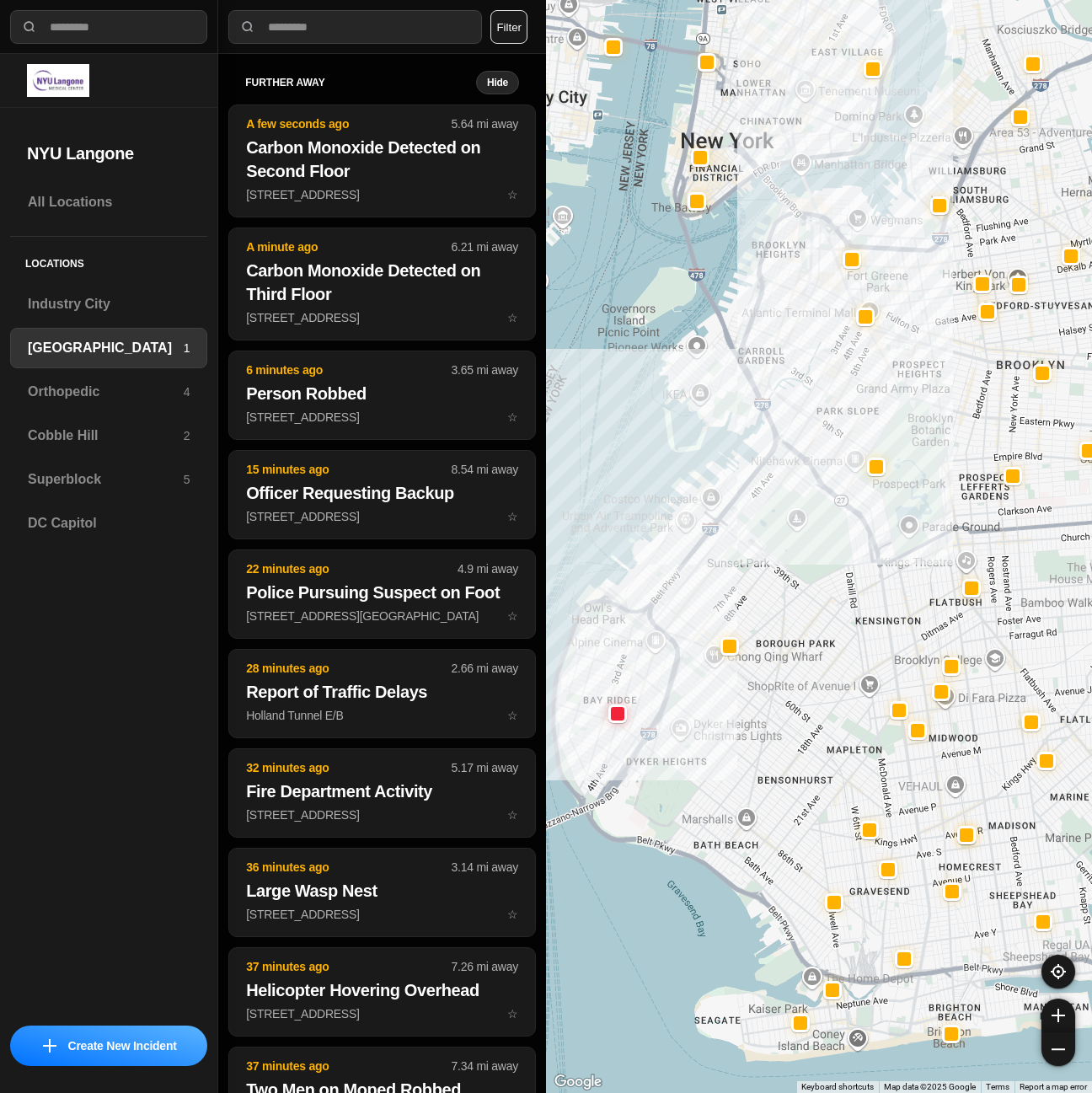
drag, startPoint x: 866, startPoint y: 576, endPoint x: 859, endPoint y: 599, distance: 24.0
click at [859, 599] on div at bounding box center [819, 546] width 546 height 1093
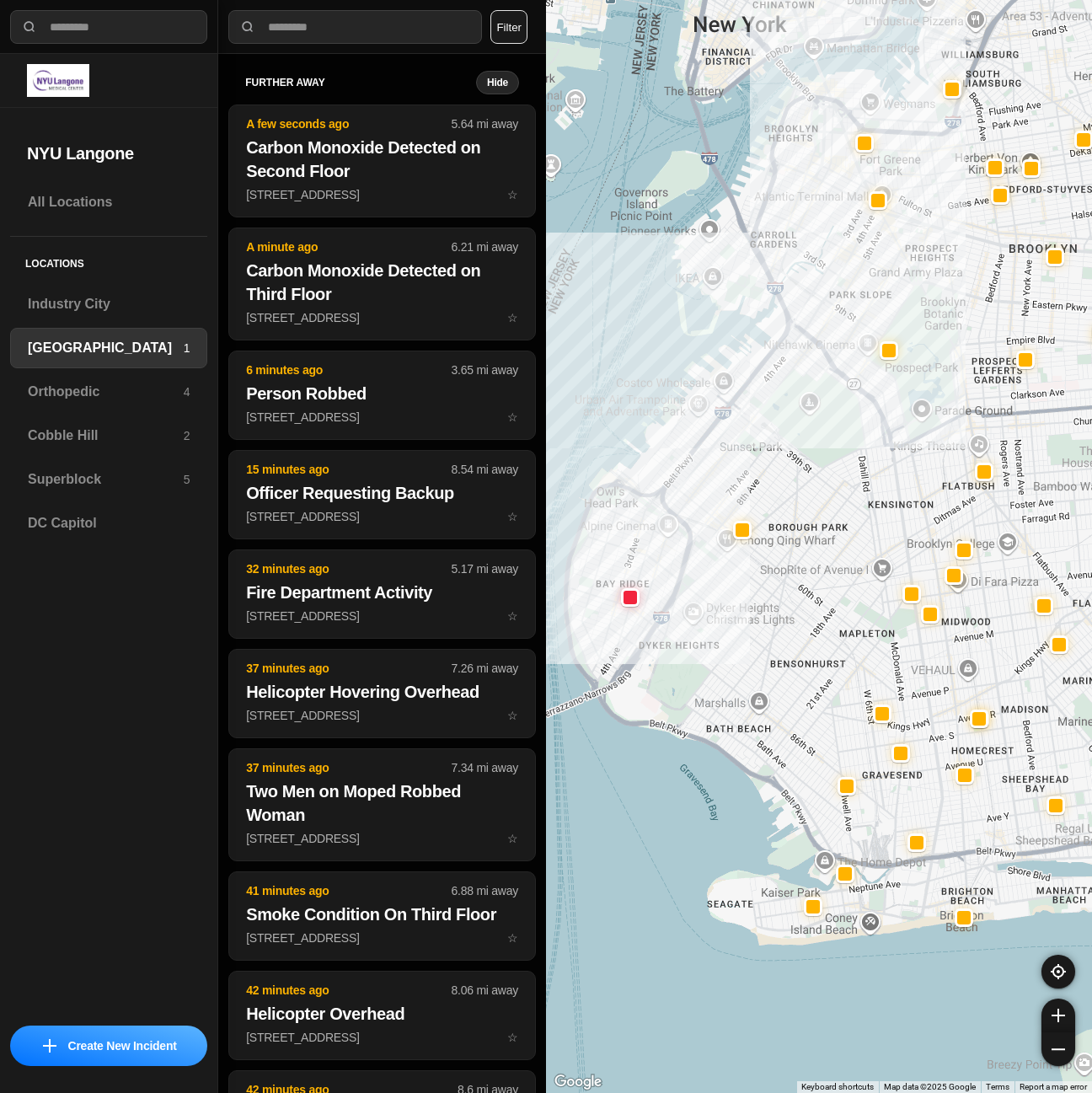
drag, startPoint x: 683, startPoint y: 607, endPoint x: 725, endPoint y: 681, distance: 85.1
click at [725, 681] on div at bounding box center [819, 546] width 546 height 1093
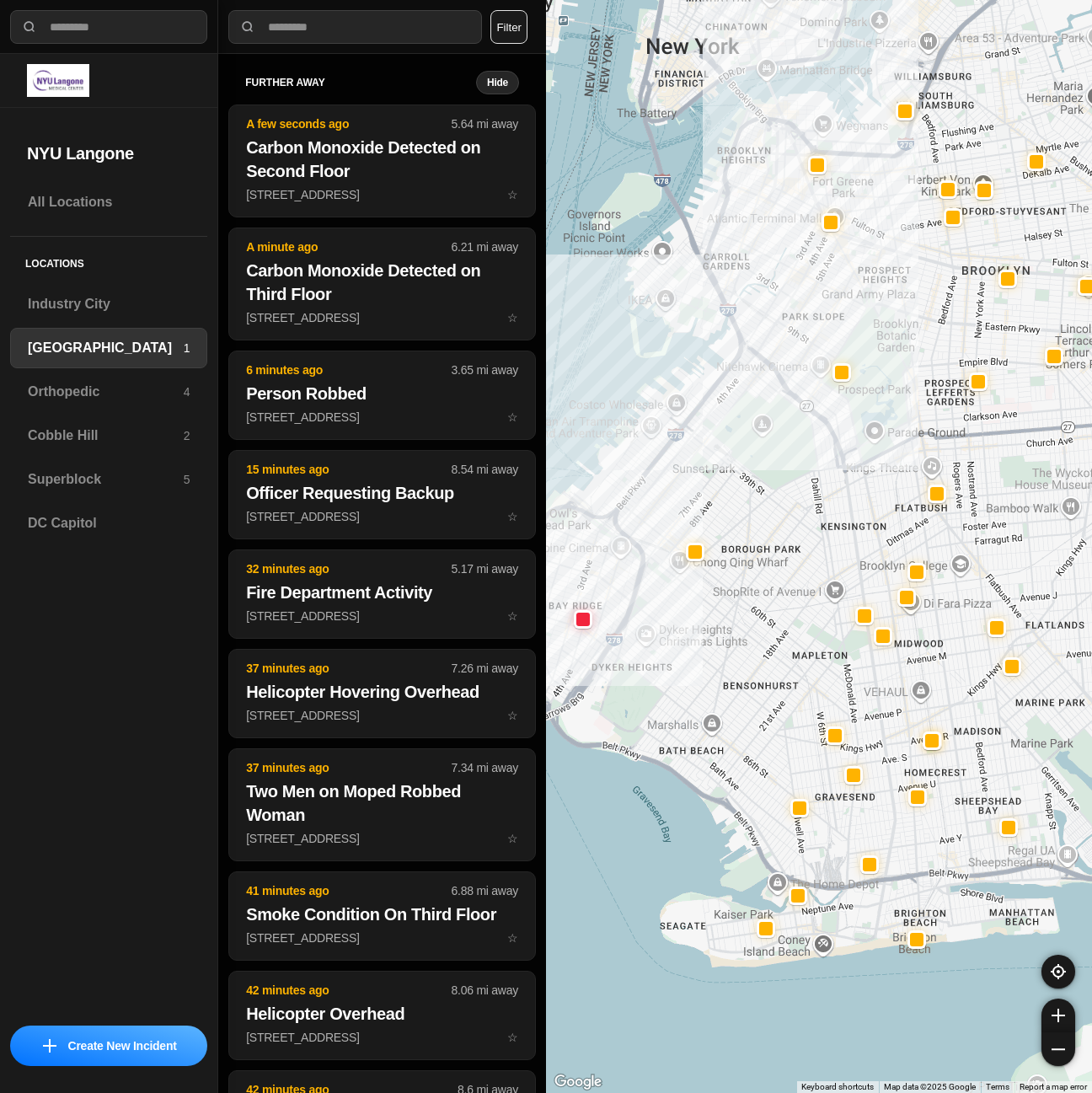
drag, startPoint x: 800, startPoint y: 651, endPoint x: 741, endPoint y: 677, distance: 64.5
click at [741, 677] on div at bounding box center [819, 546] width 546 height 1093
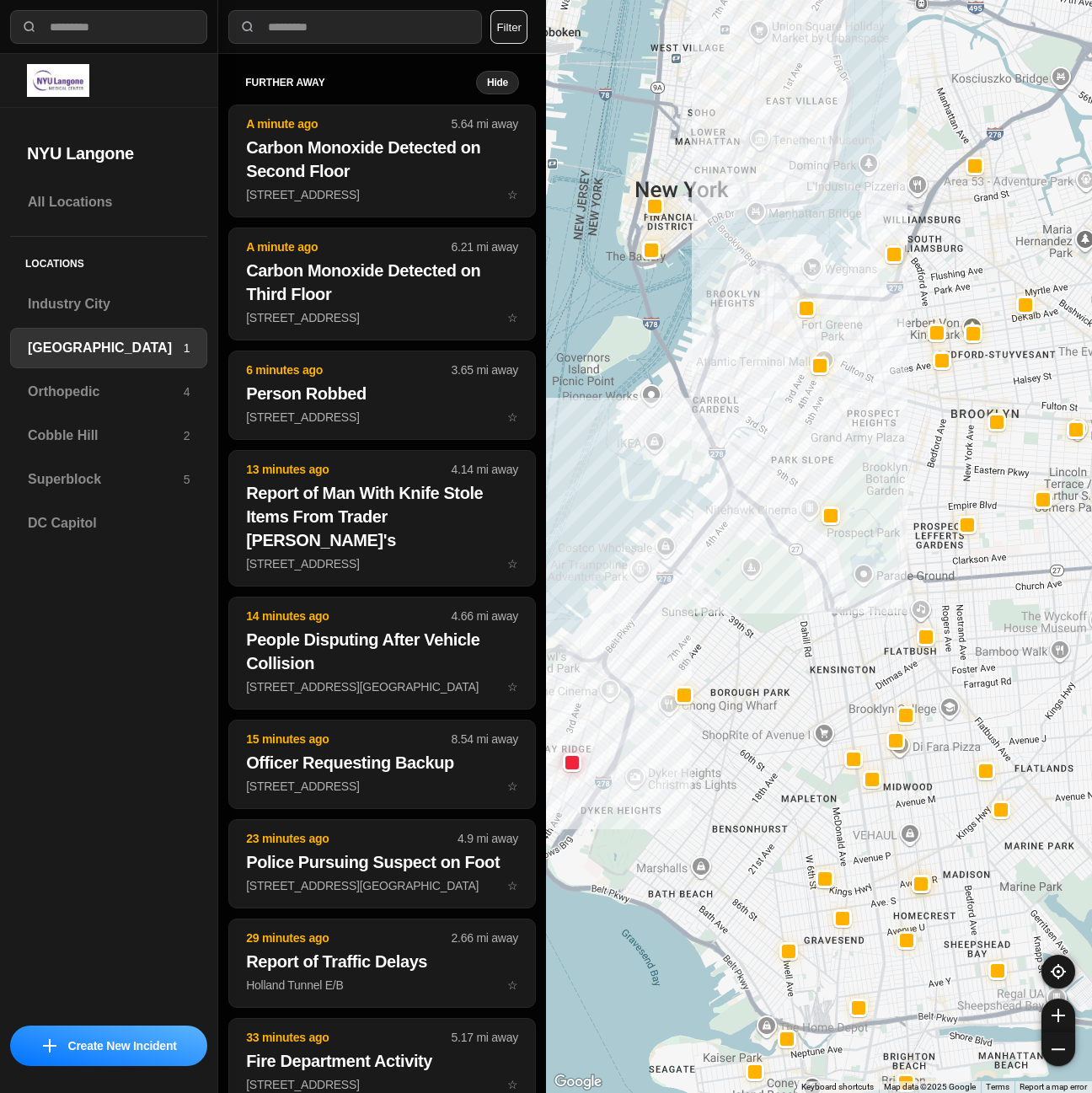
drag, startPoint x: 716, startPoint y: 479, endPoint x: 714, endPoint y: 606, distance: 127.0
click at [714, 606] on div at bounding box center [819, 546] width 546 height 1093
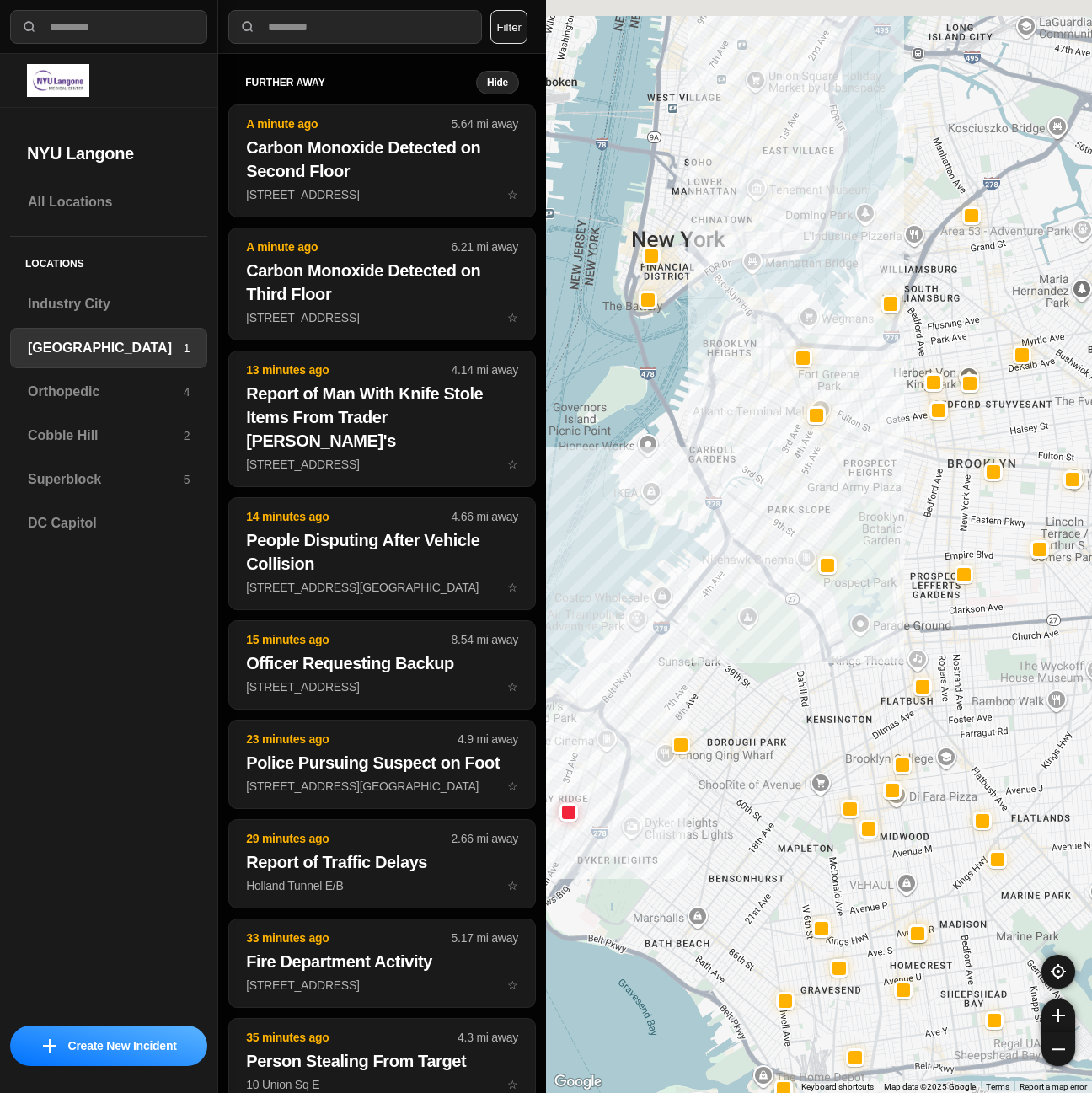
drag, startPoint x: 729, startPoint y: 444, endPoint x: 724, endPoint y: 516, distance: 72.2
click at [724, 516] on div at bounding box center [819, 546] width 546 height 1093
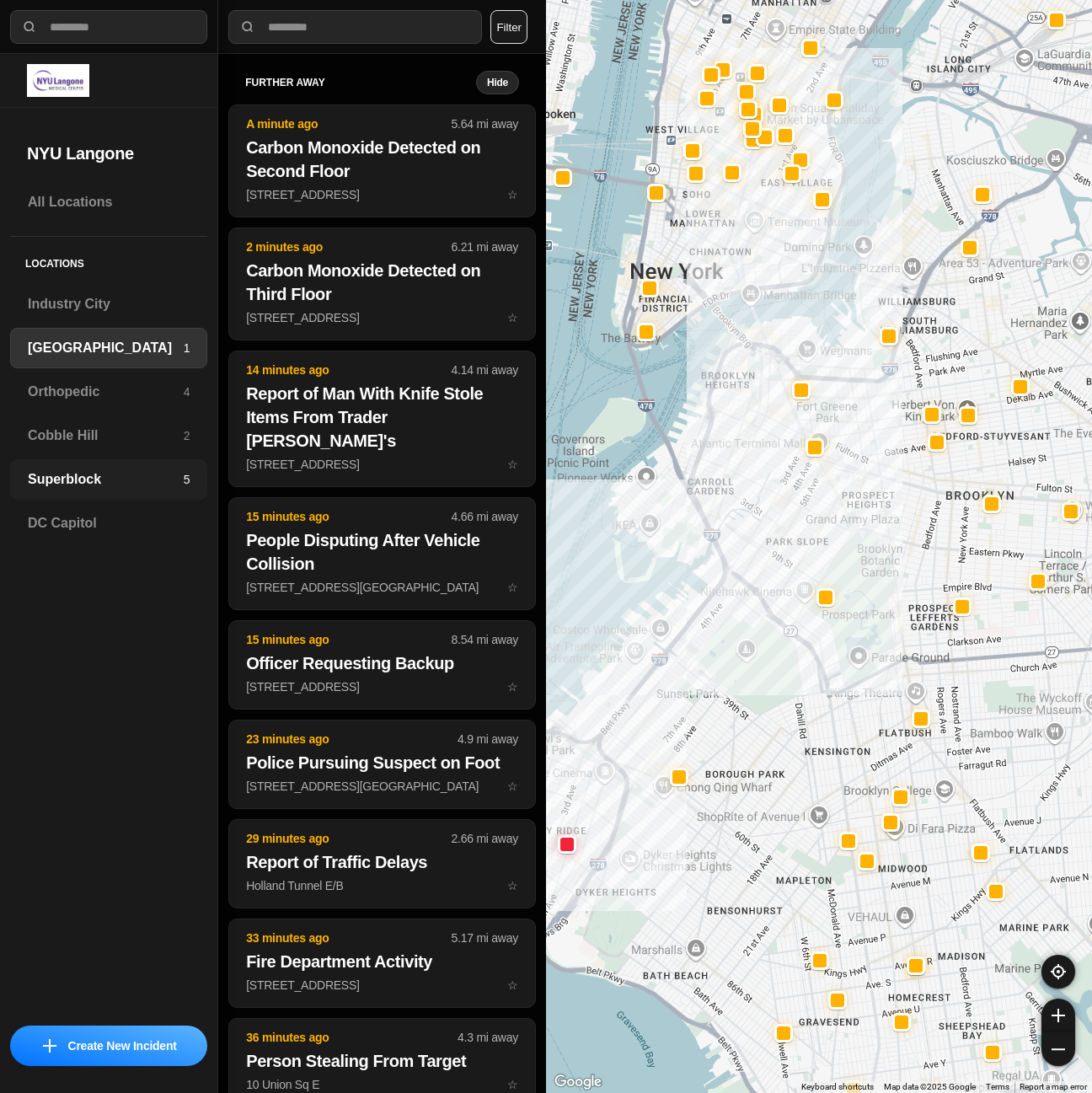
click at [102, 469] on div "Superblock 5" at bounding box center [109, 479] width 197 height 41
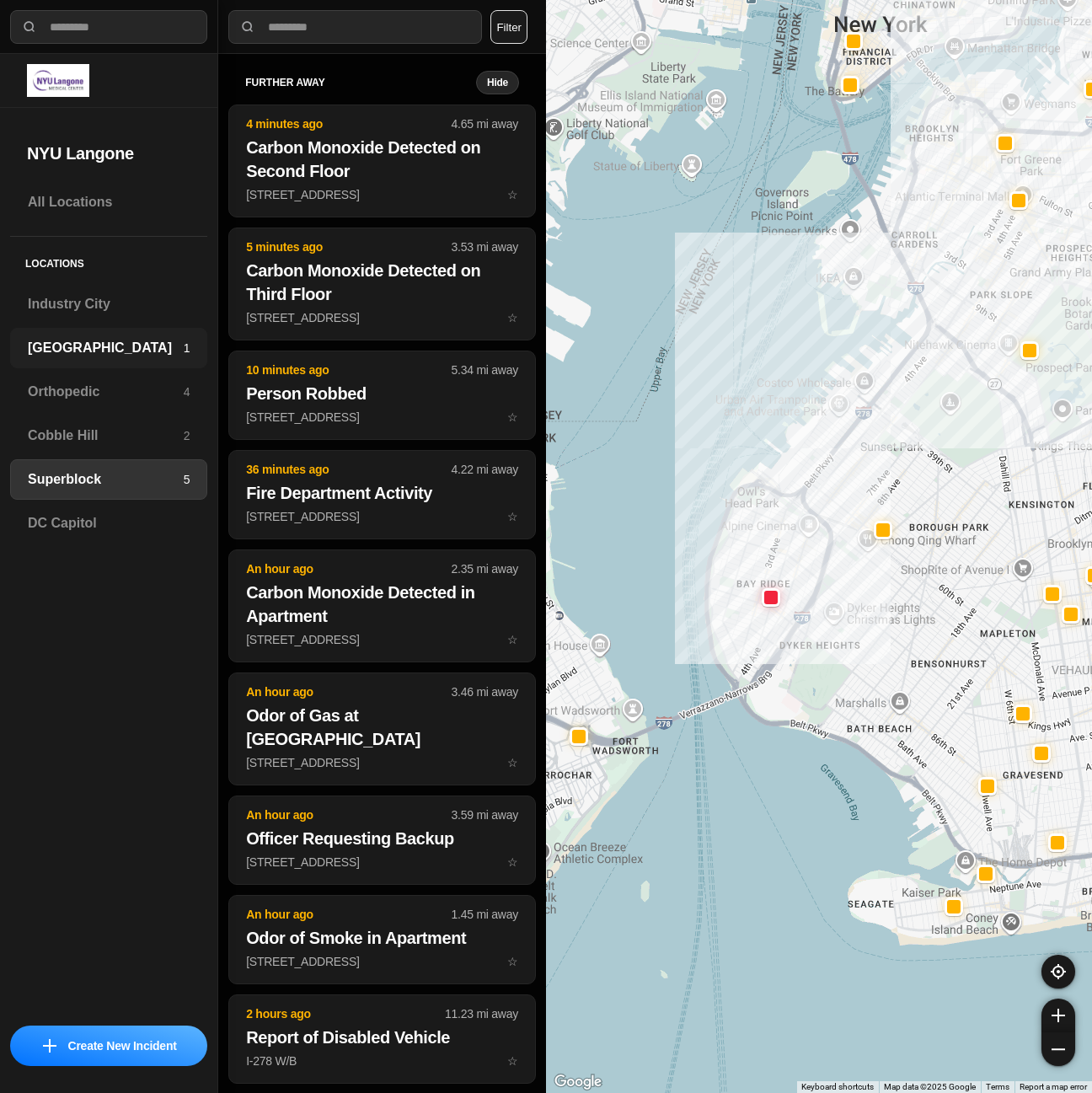
click at [133, 357] on h3 "[GEOGRAPHIC_DATA]" at bounding box center [105, 348] width 156 height 20
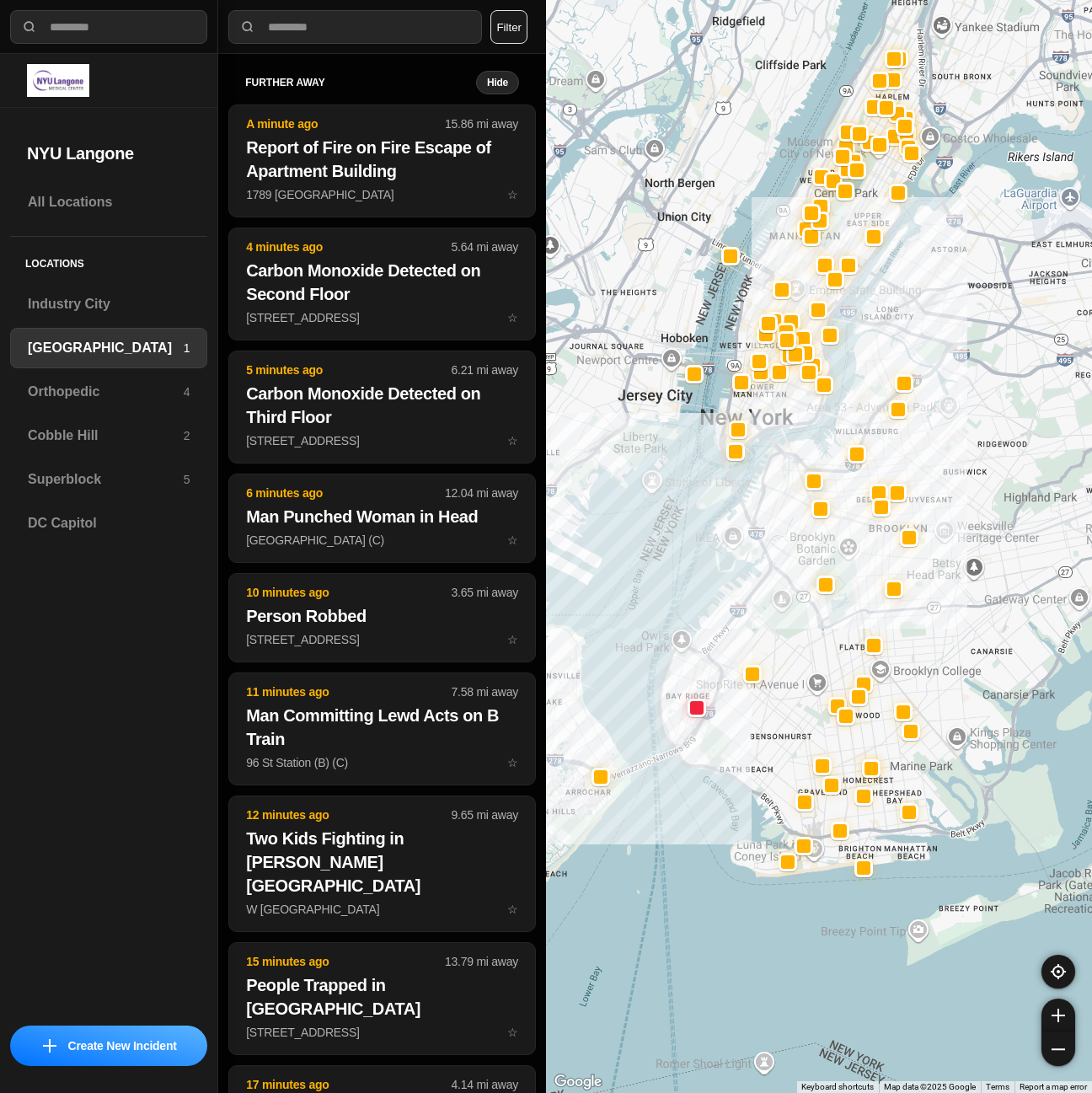
drag, startPoint x: 893, startPoint y: 901, endPoint x: 723, endPoint y: 916, distance: 170.7
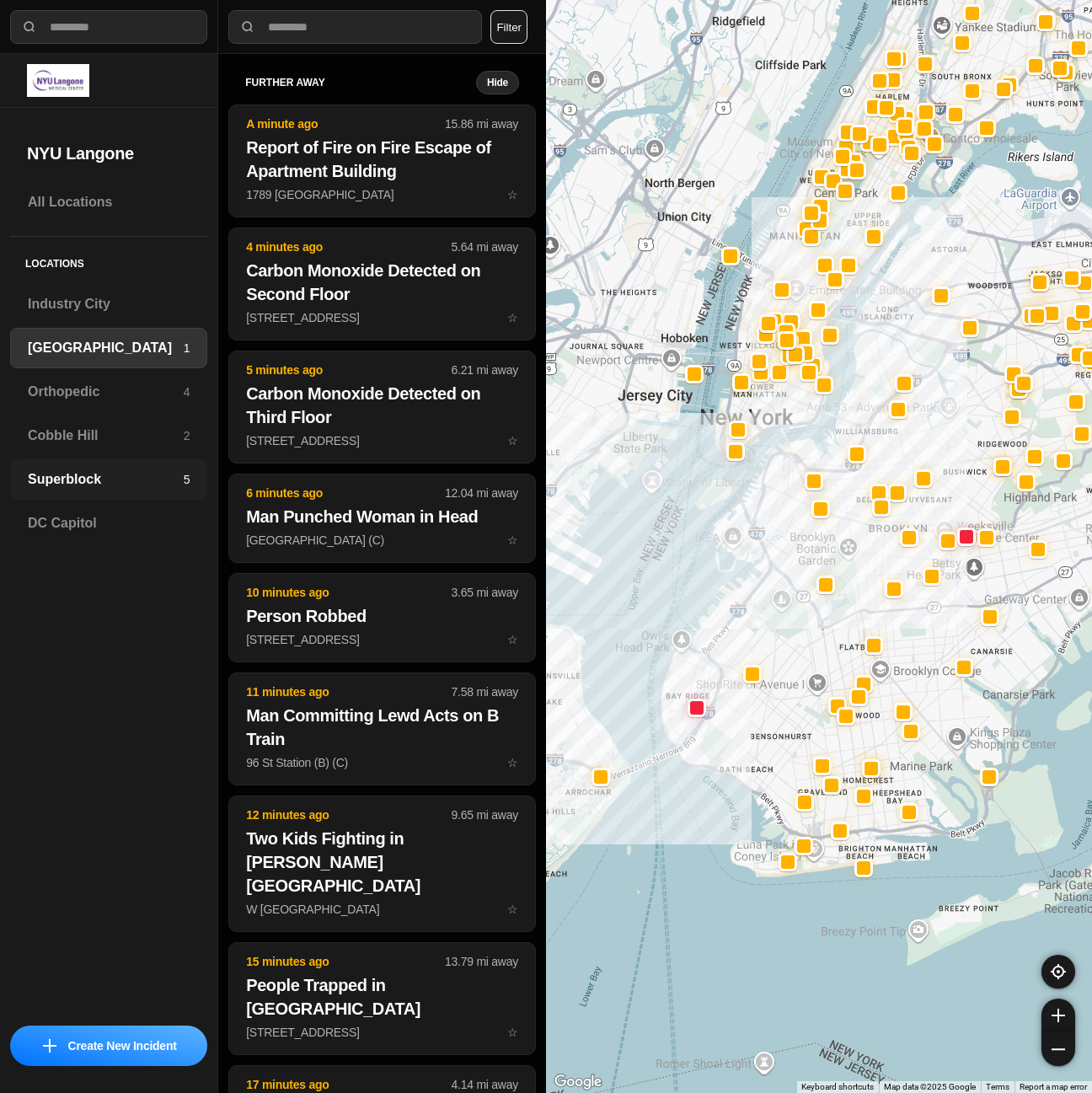
click at [92, 475] on h3 "Superblock" at bounding box center [105, 479] width 156 height 20
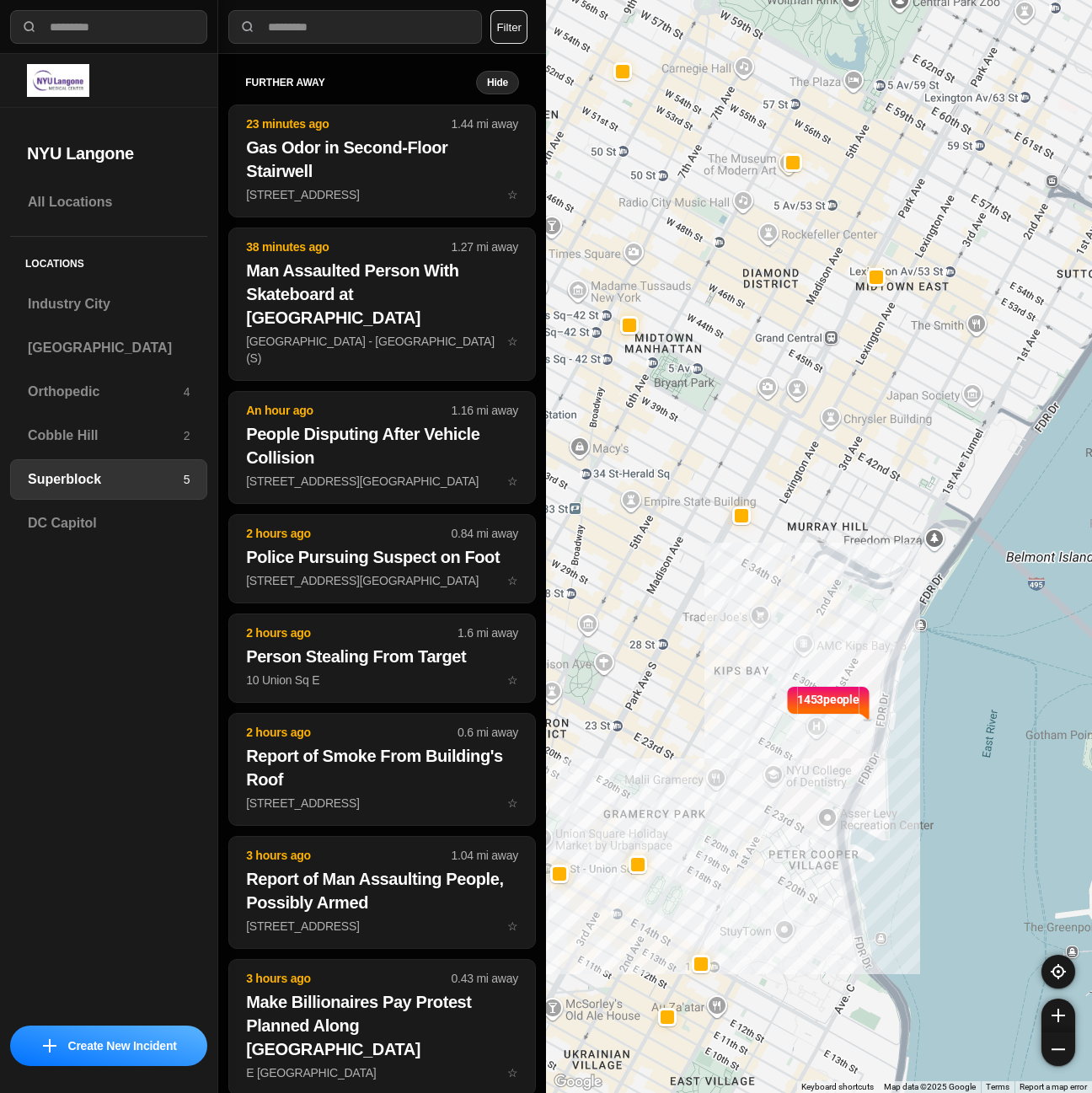
select select "*"
